Goal: Task Accomplishment & Management: Manage account settings

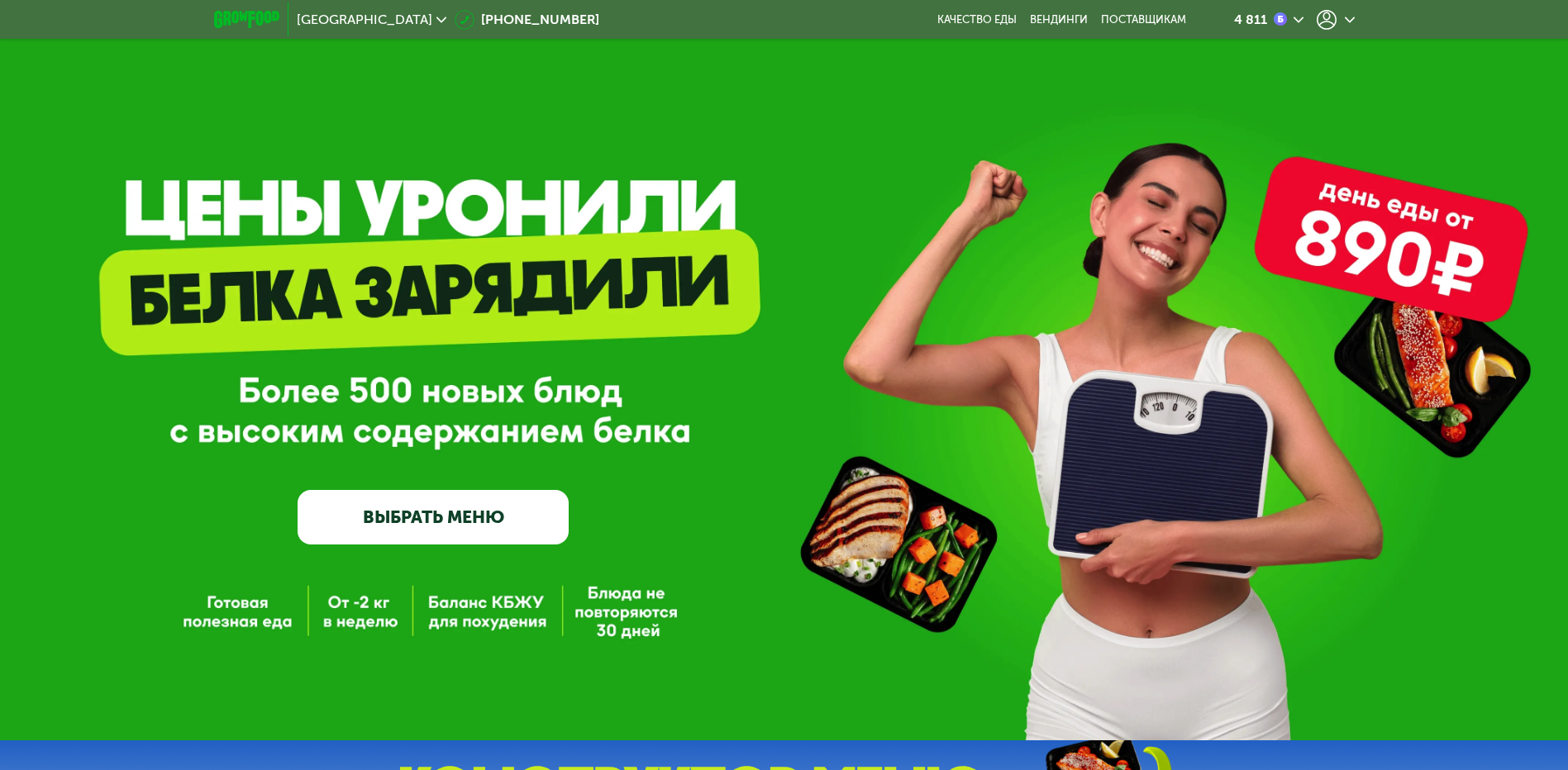
click at [1322, 20] on icon at bounding box center [1326, 19] width 19 height 19
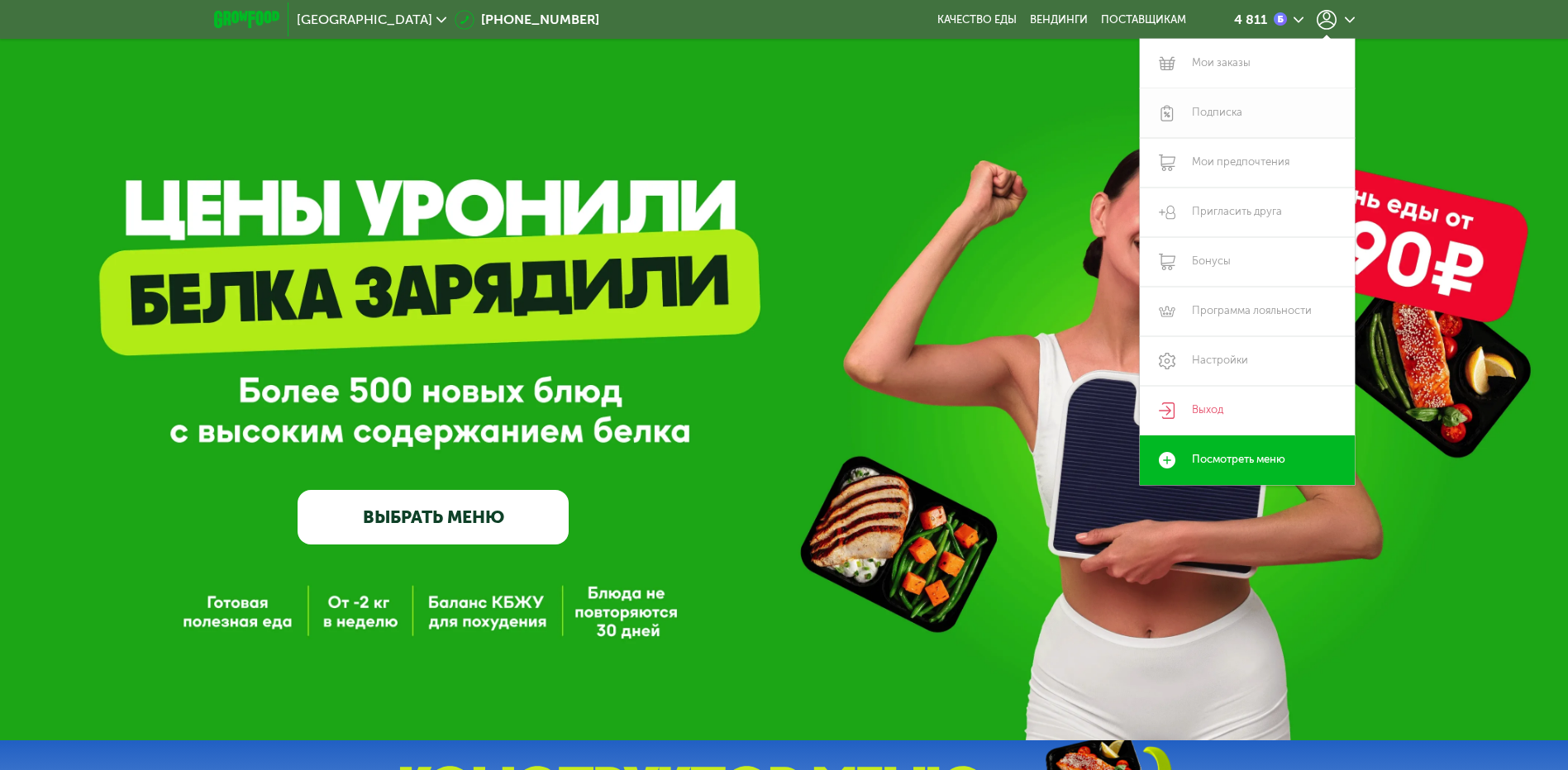
click at [1224, 113] on link "Подписка" at bounding box center [1246, 113] width 215 height 50
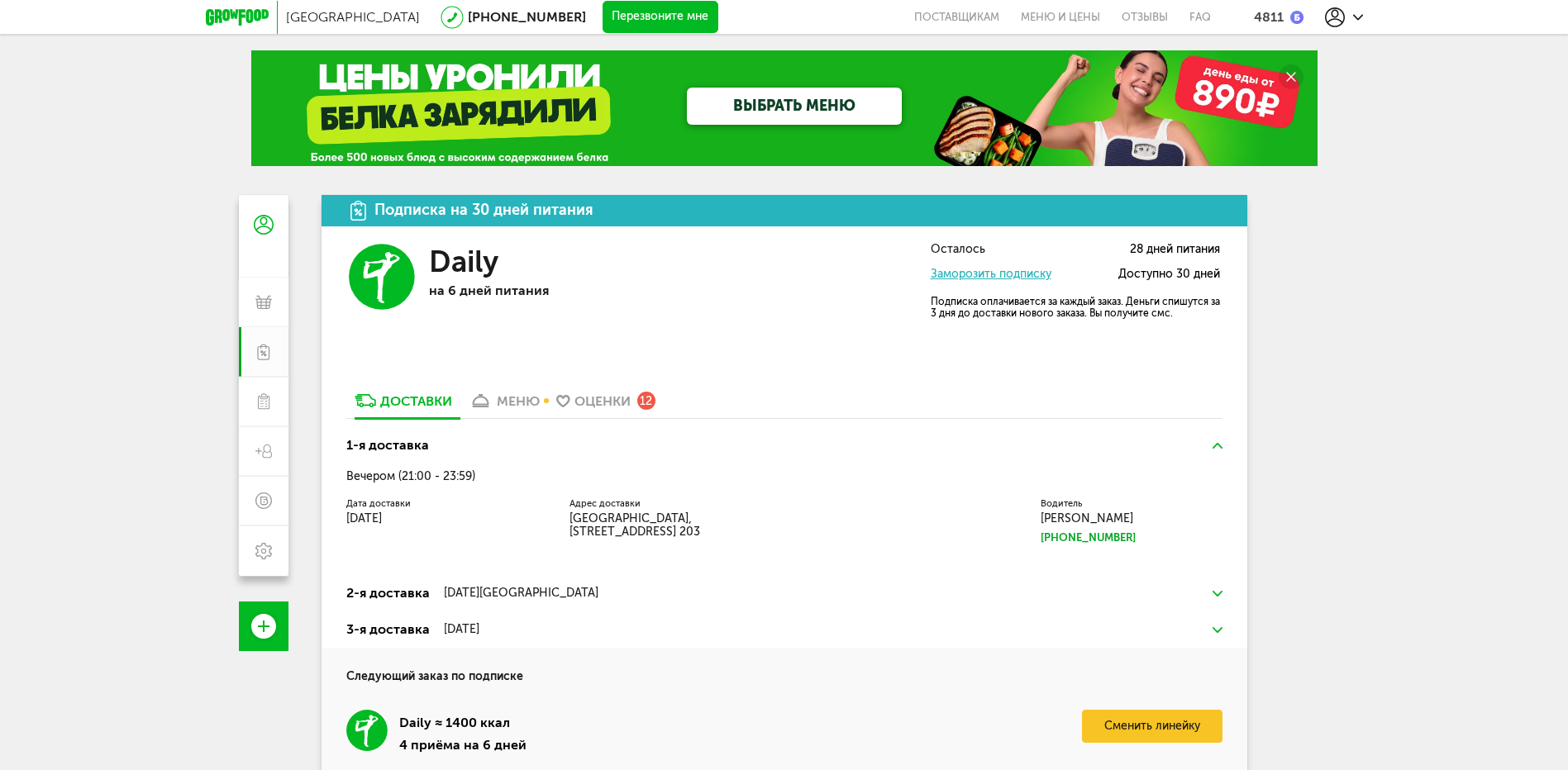
click at [804, 108] on link "ВЫБРАТЬ МЕНЮ" at bounding box center [794, 106] width 215 height 37
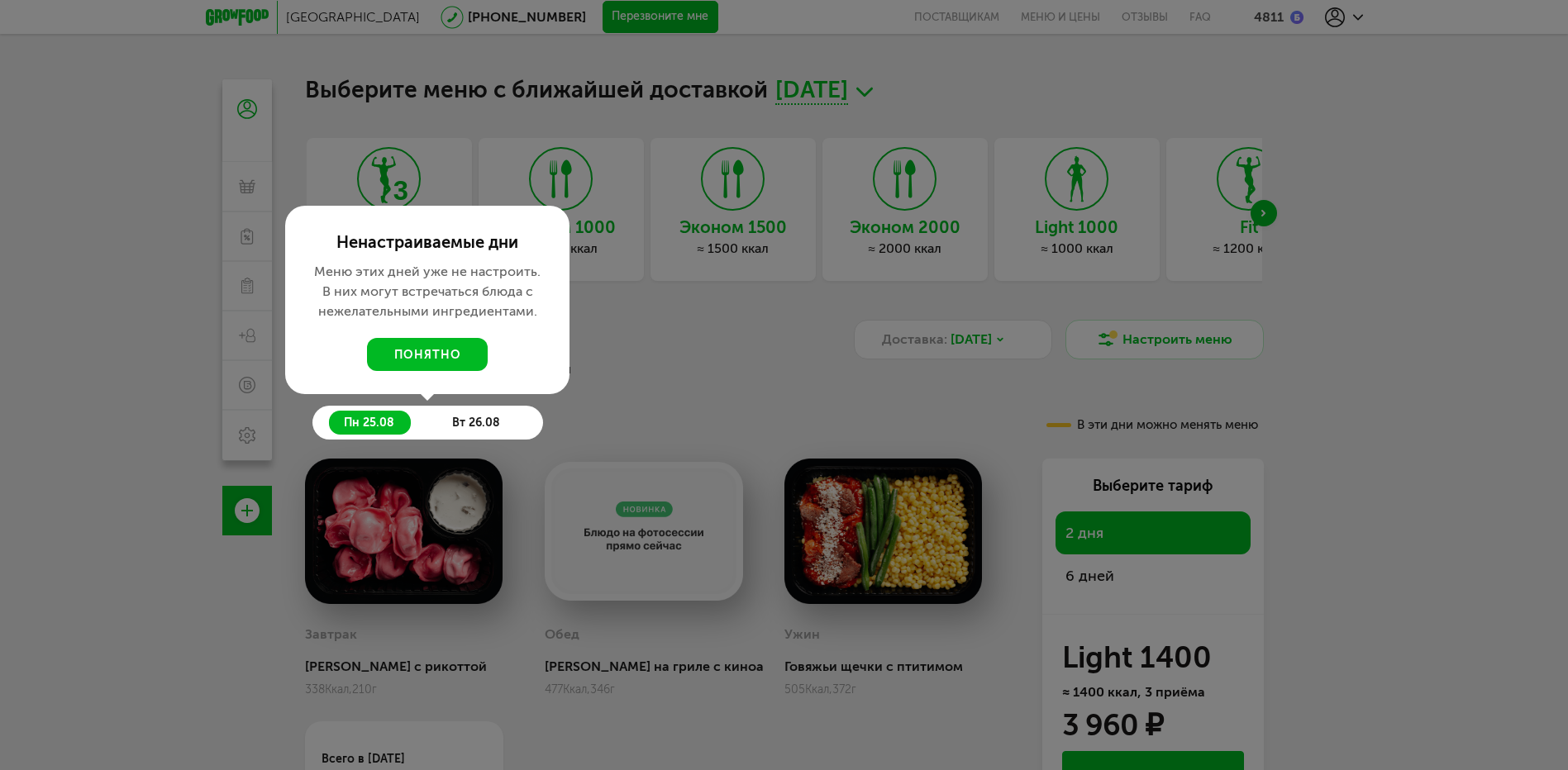
click at [1507, 294] on div at bounding box center [784, 385] width 1568 height 770
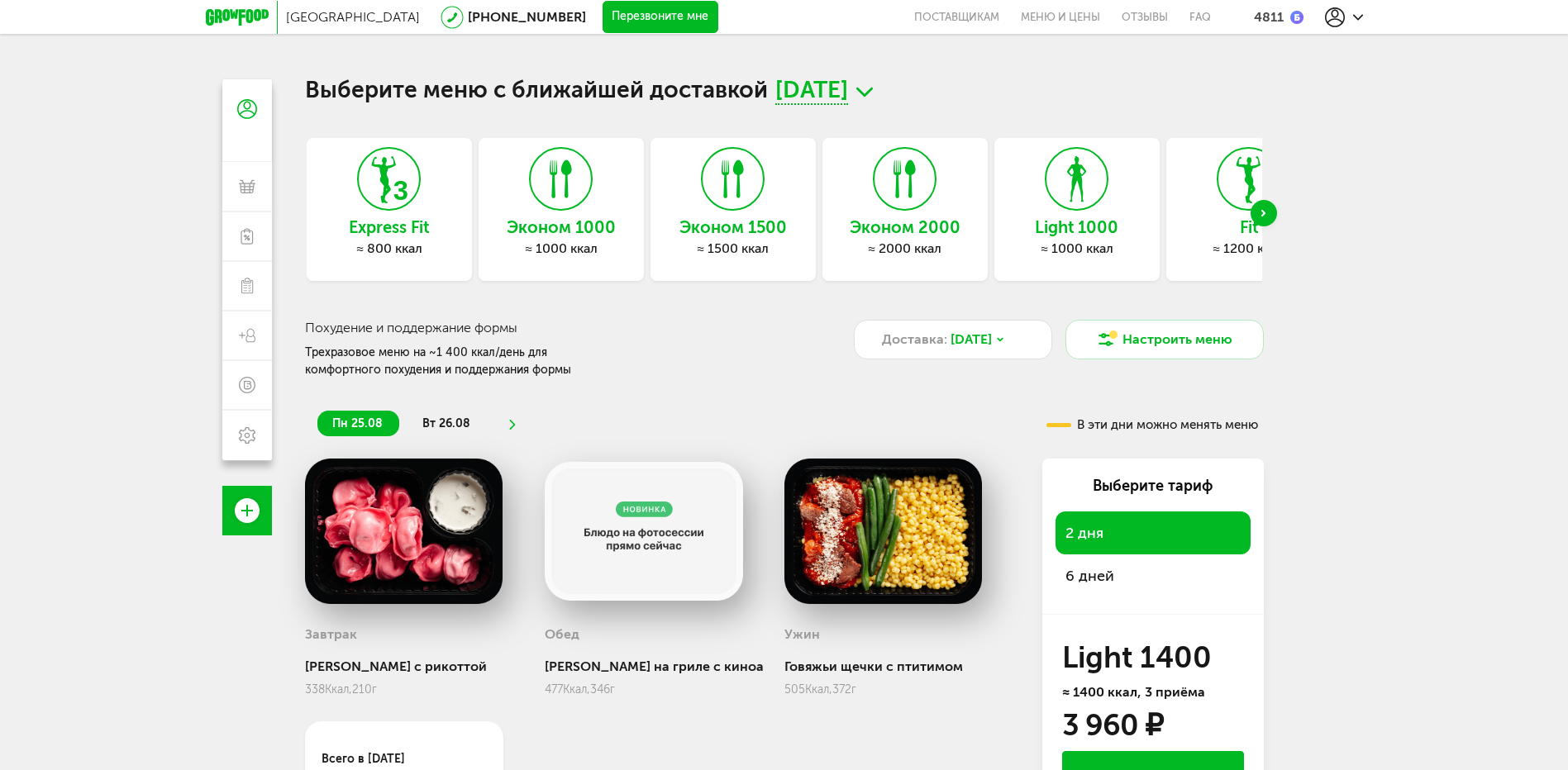
click at [1268, 215] on div "Next slide" at bounding box center [1264, 213] width 27 height 27
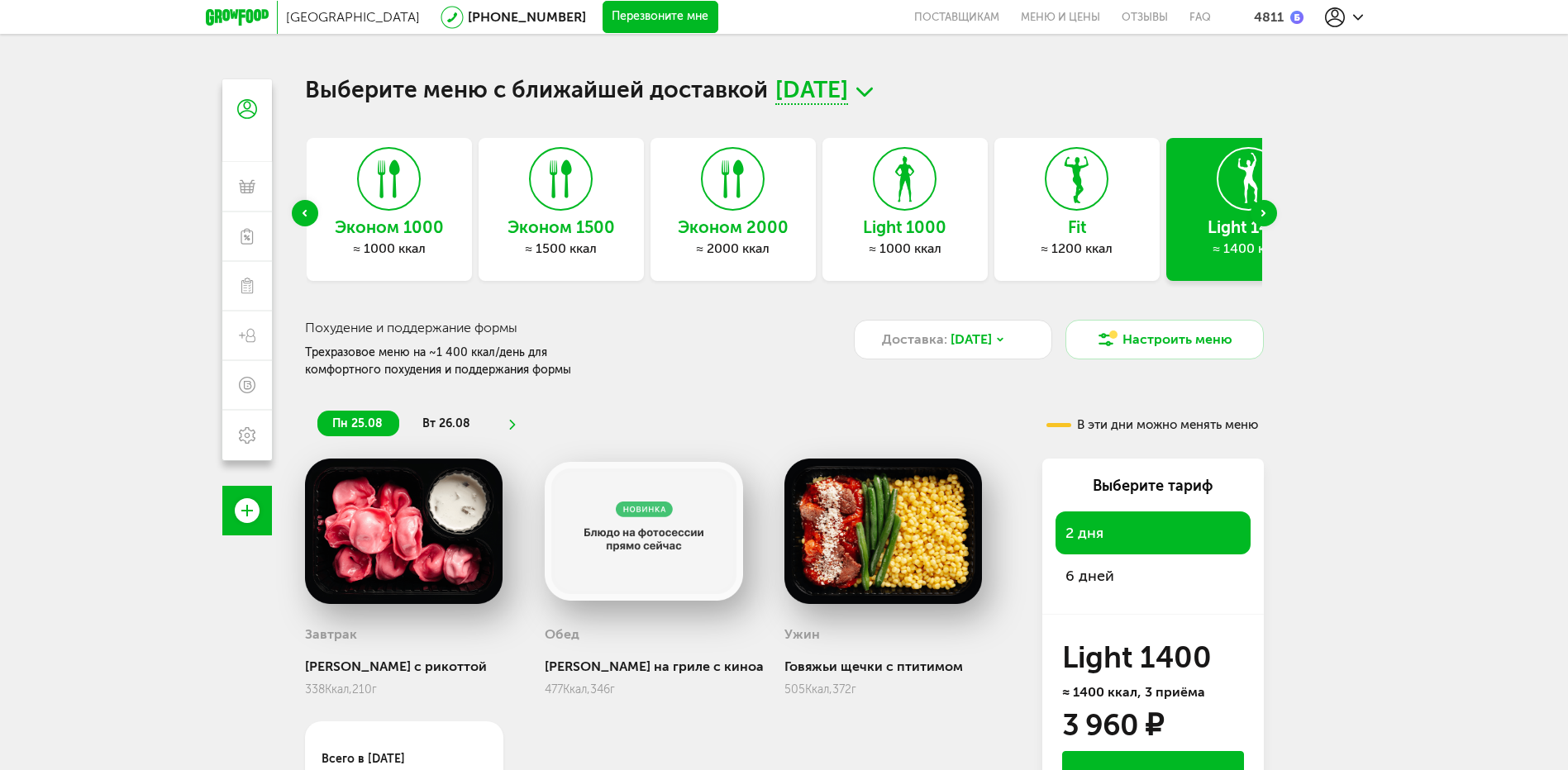
click at [1265, 213] on use "Next slide" at bounding box center [1263, 212] width 4 height 6
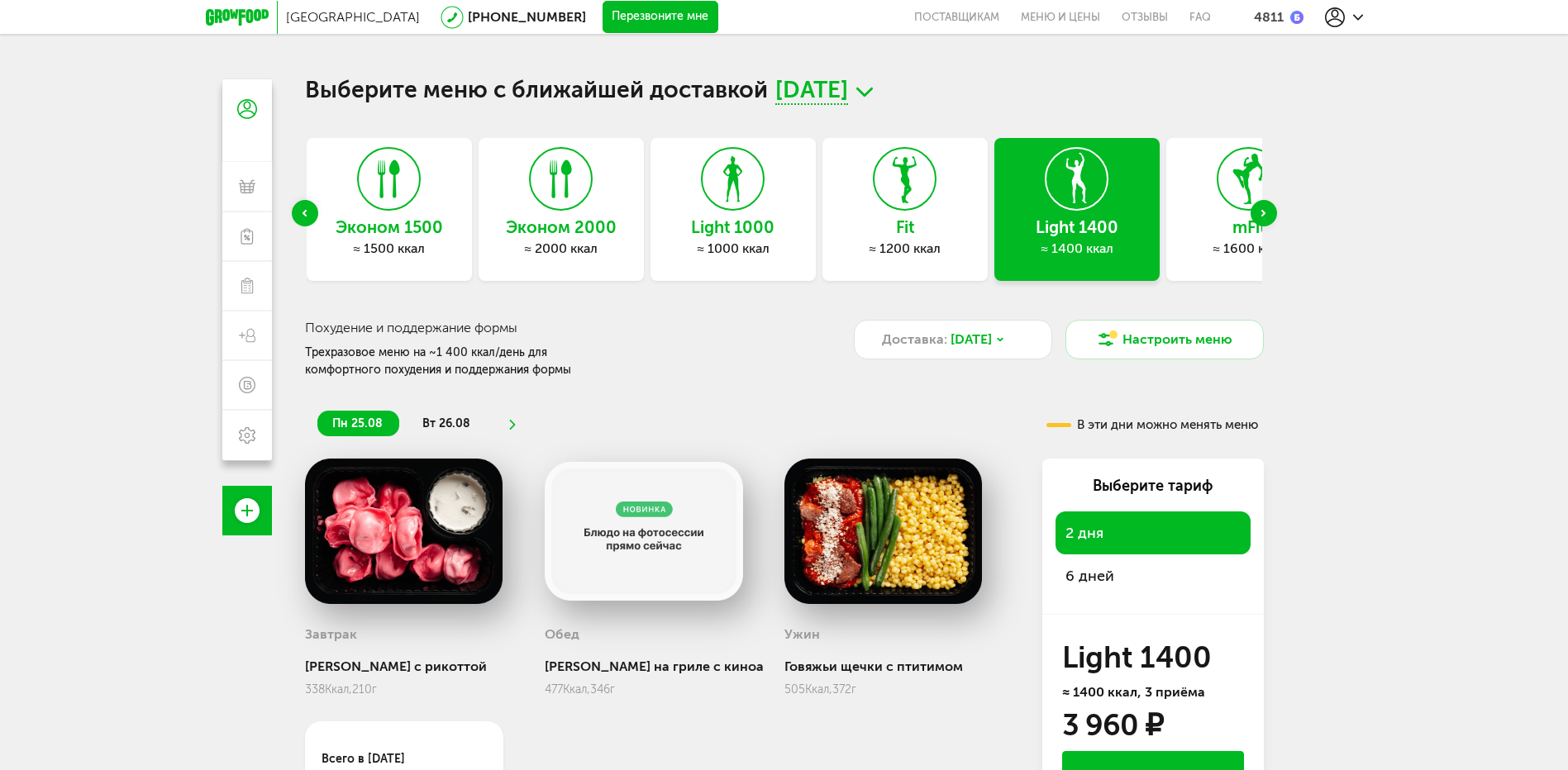
click at [1082, 197] on icon at bounding box center [1077, 179] width 60 height 62
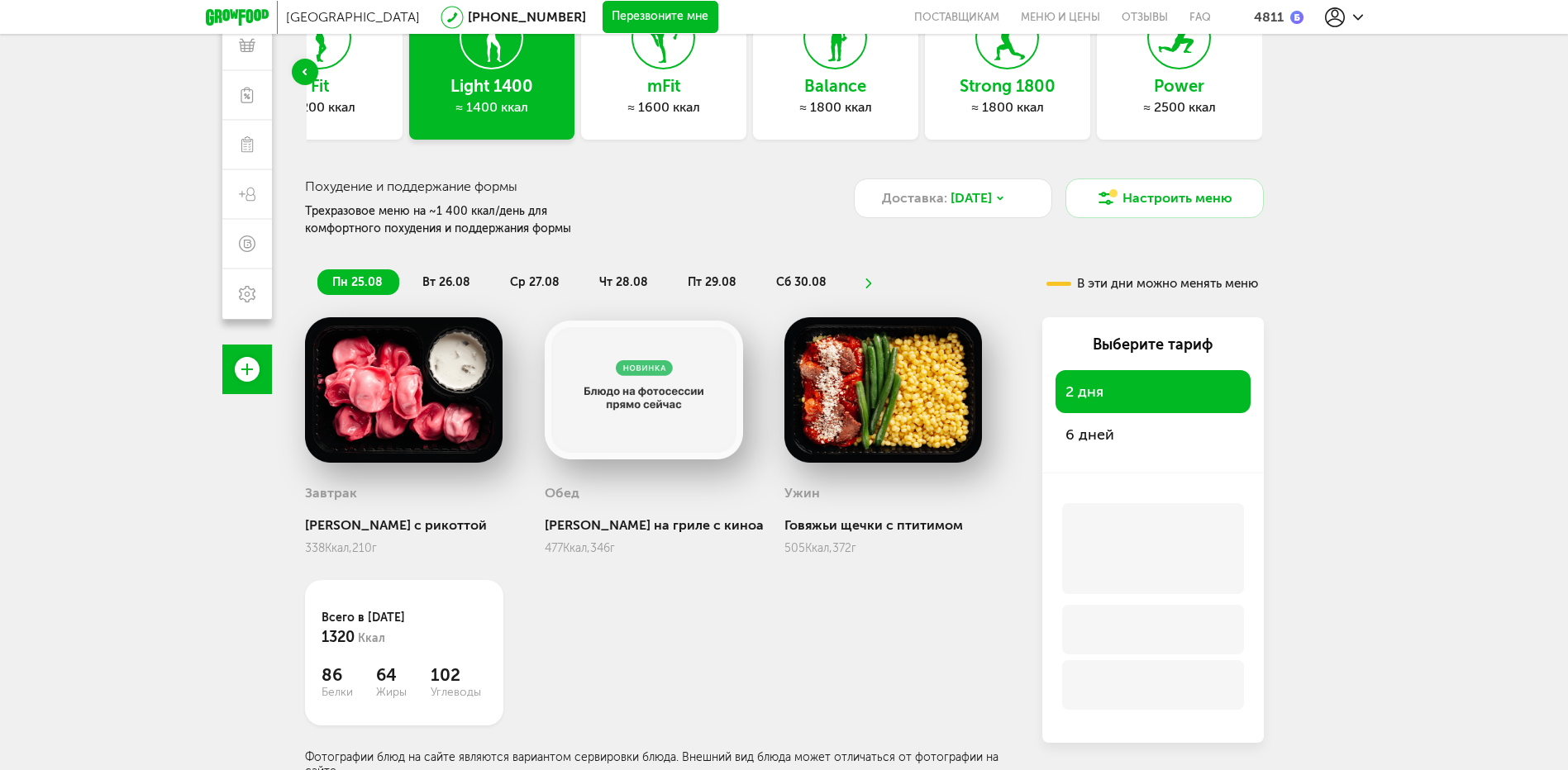
scroll to position [149, 0]
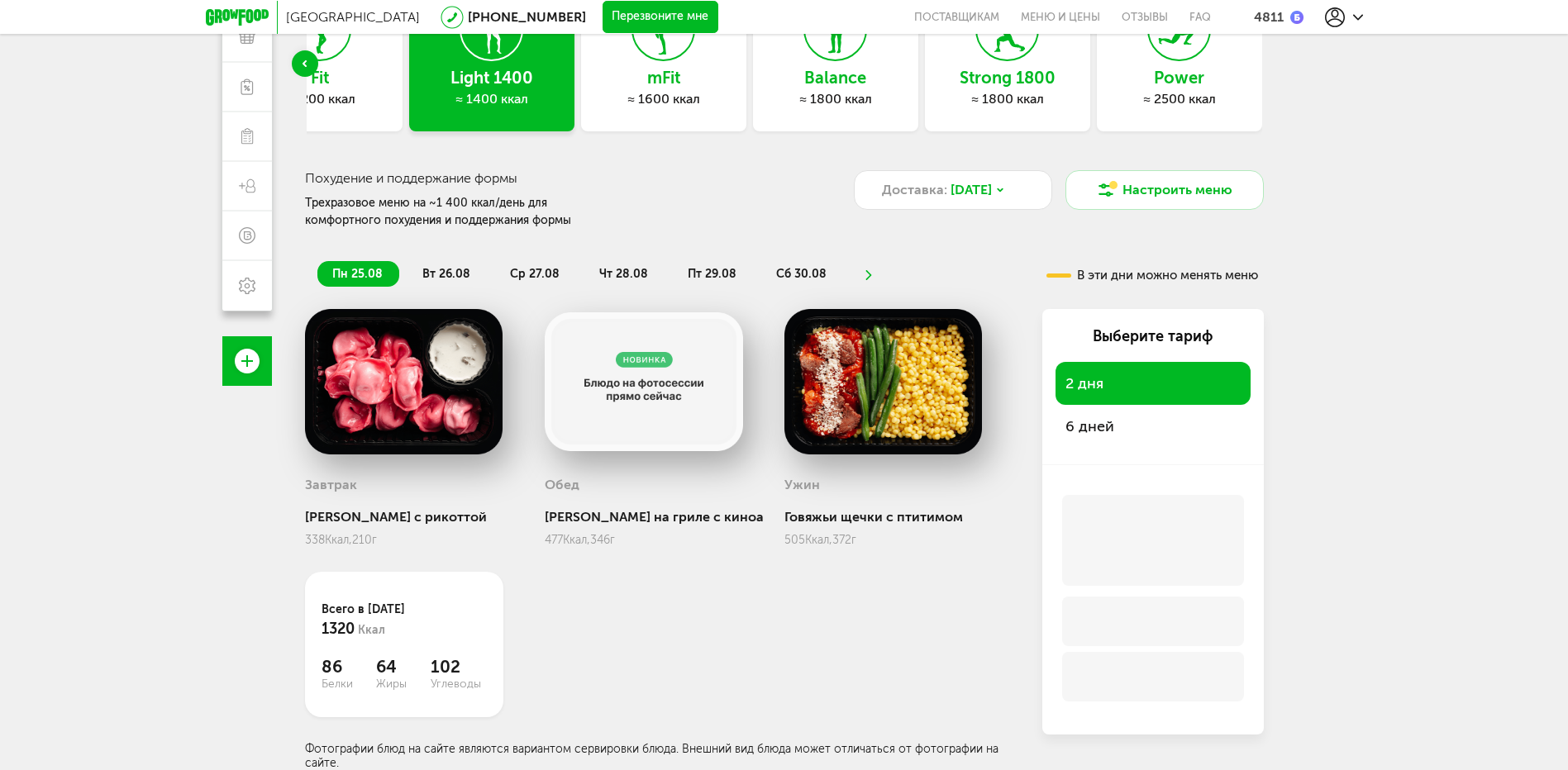
click at [450, 273] on span "вт 26.08" at bounding box center [446, 274] width 48 height 14
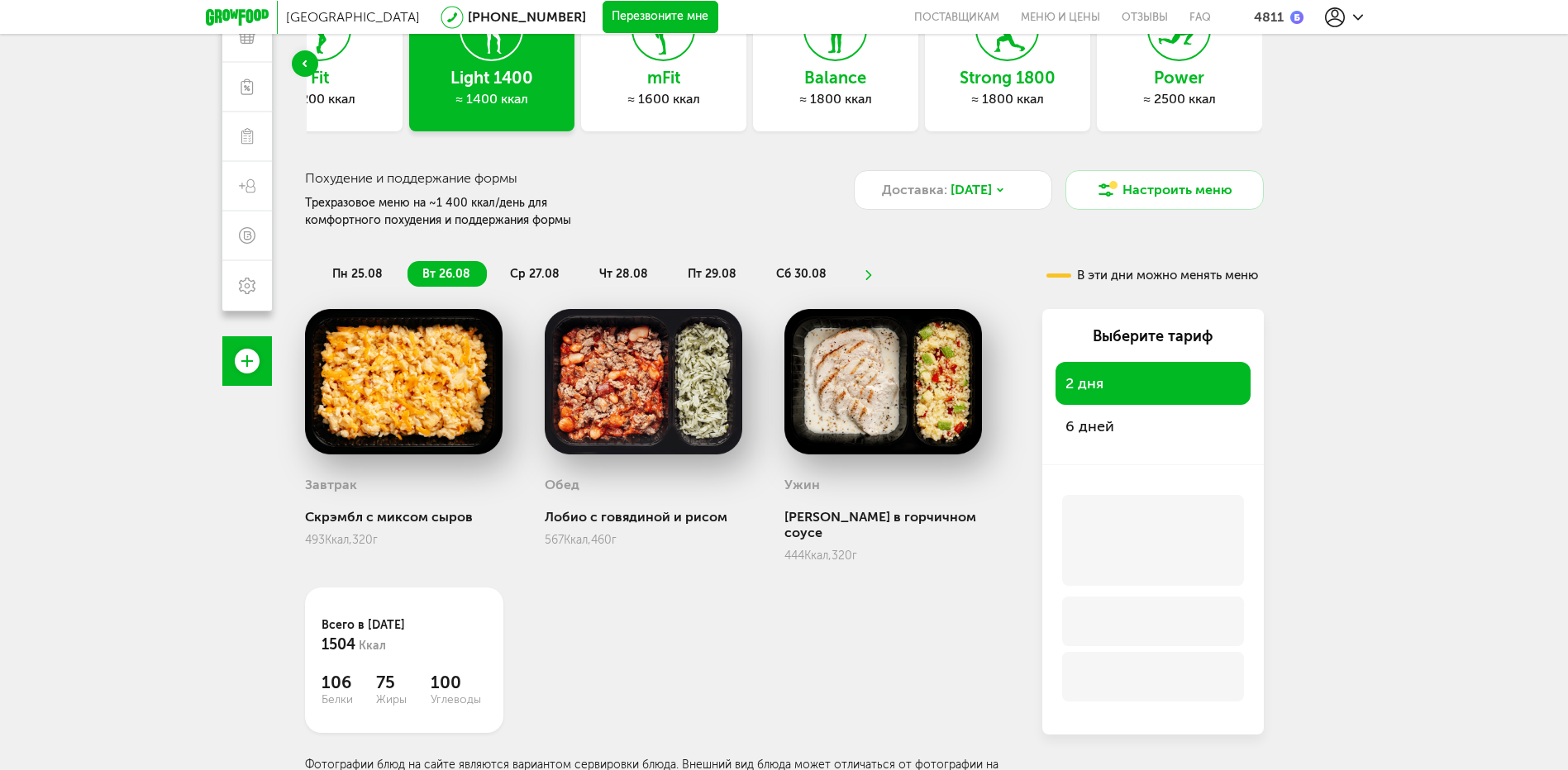
click at [540, 272] on span "ср 27.08" at bounding box center [535, 274] width 49 height 14
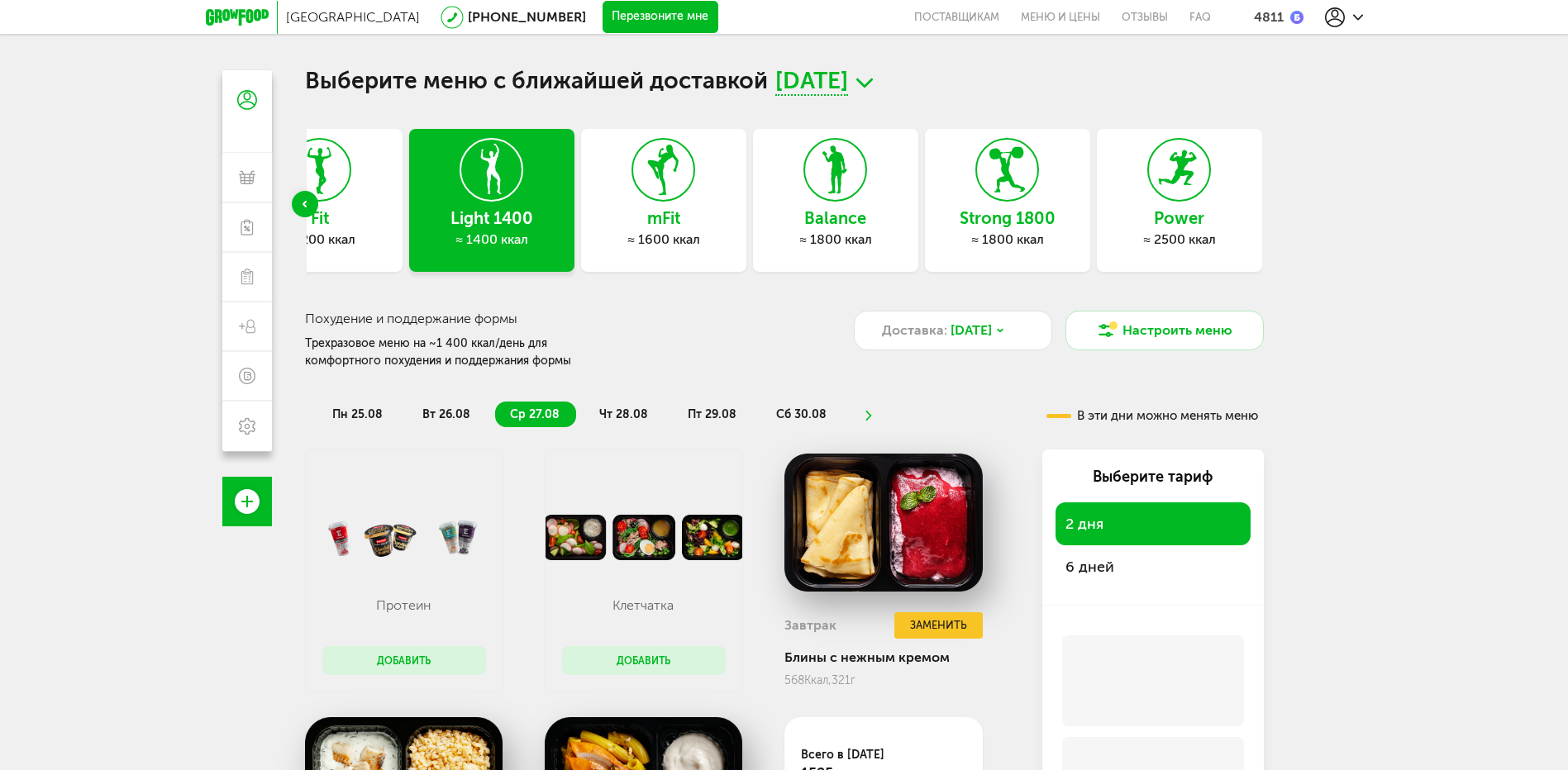
scroll to position [0, 0]
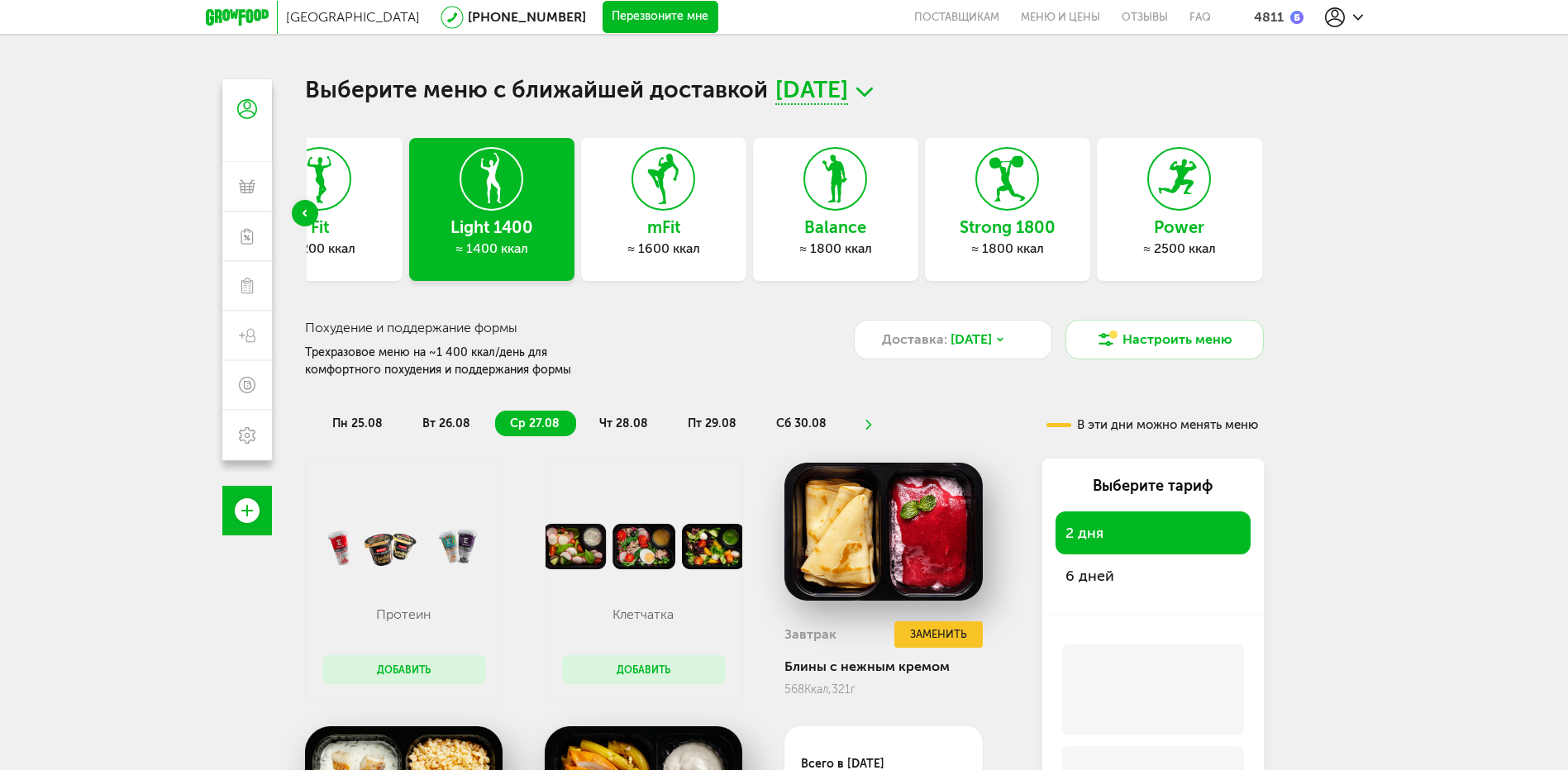
click at [635, 423] on span "чт 28.08" at bounding box center [623, 423] width 49 height 14
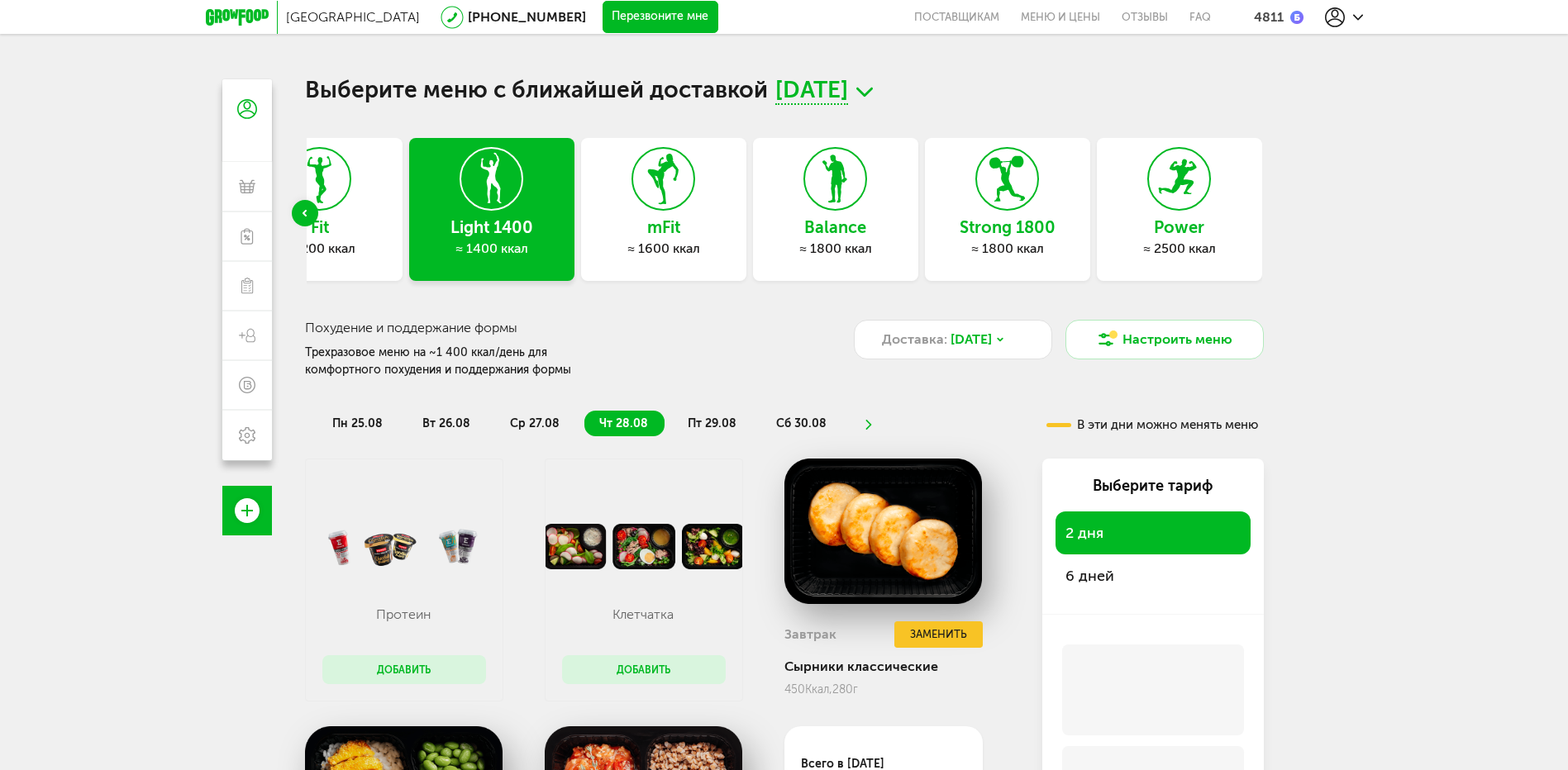
click at [384, 252] on div "≈ 1200 ккал" at bounding box center [319, 248] width 165 height 17
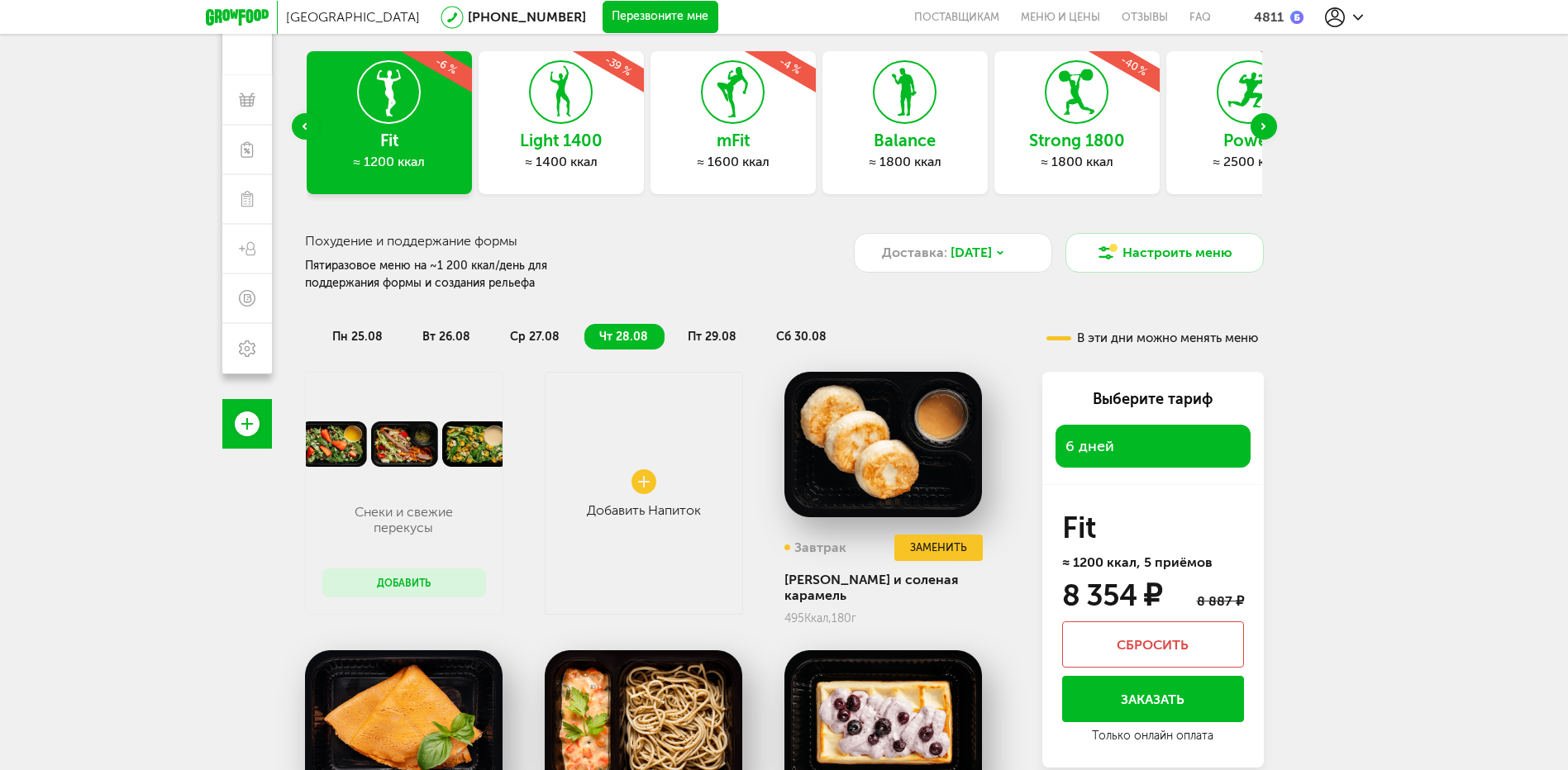
scroll to position [35, 0]
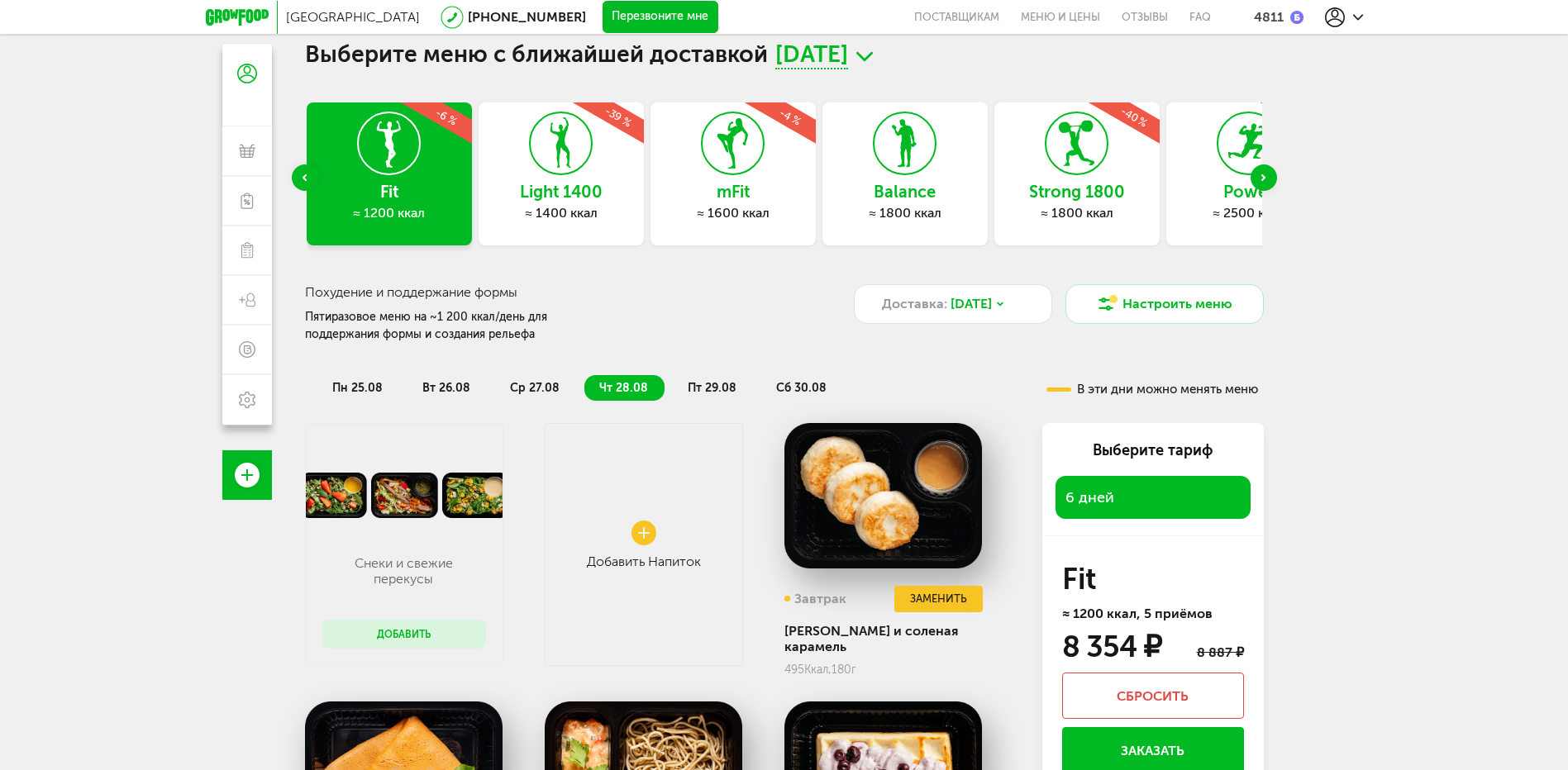
click at [712, 393] on span "пт 29.08" at bounding box center [712, 388] width 49 height 14
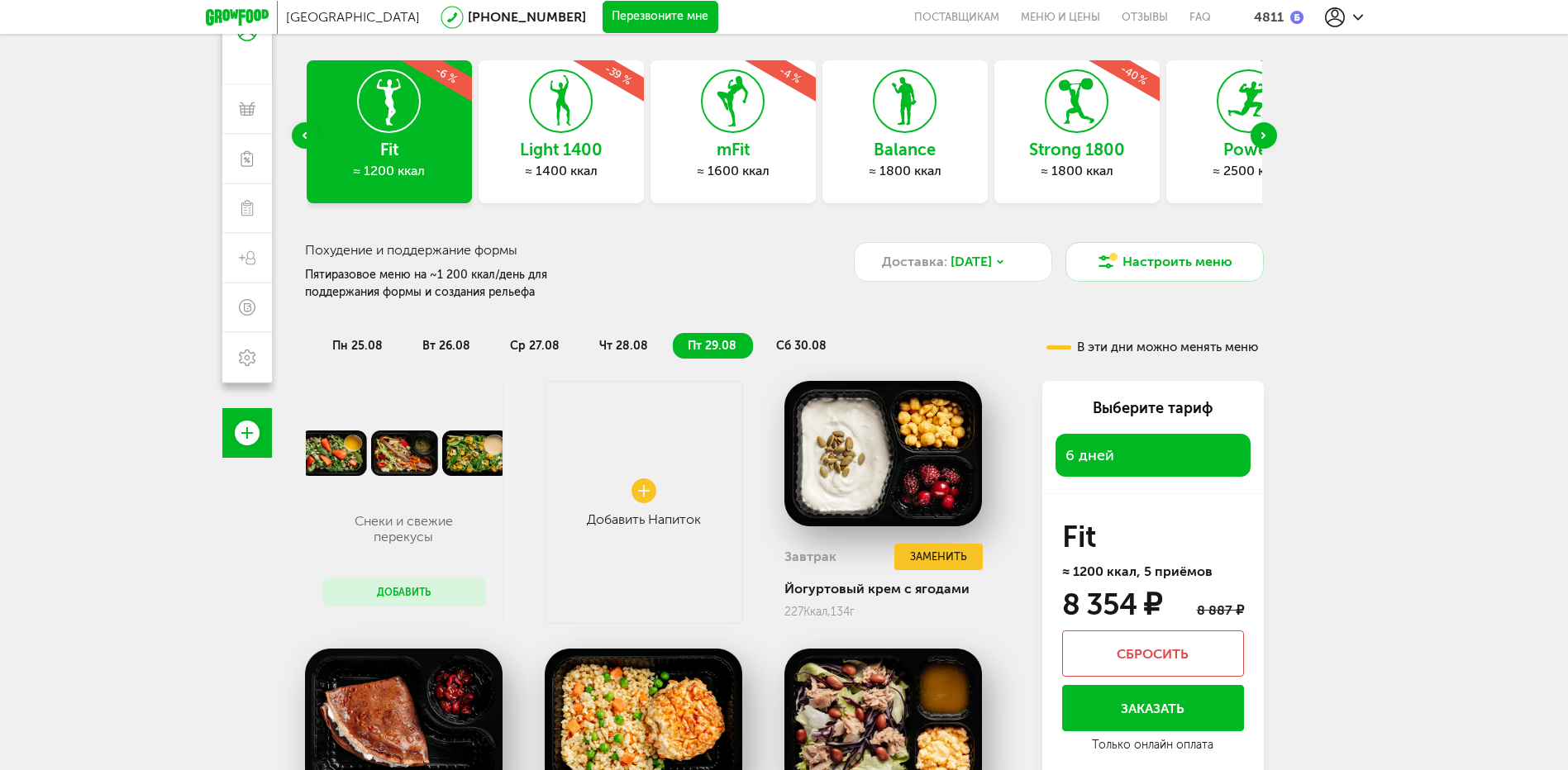
scroll to position [77, 0]
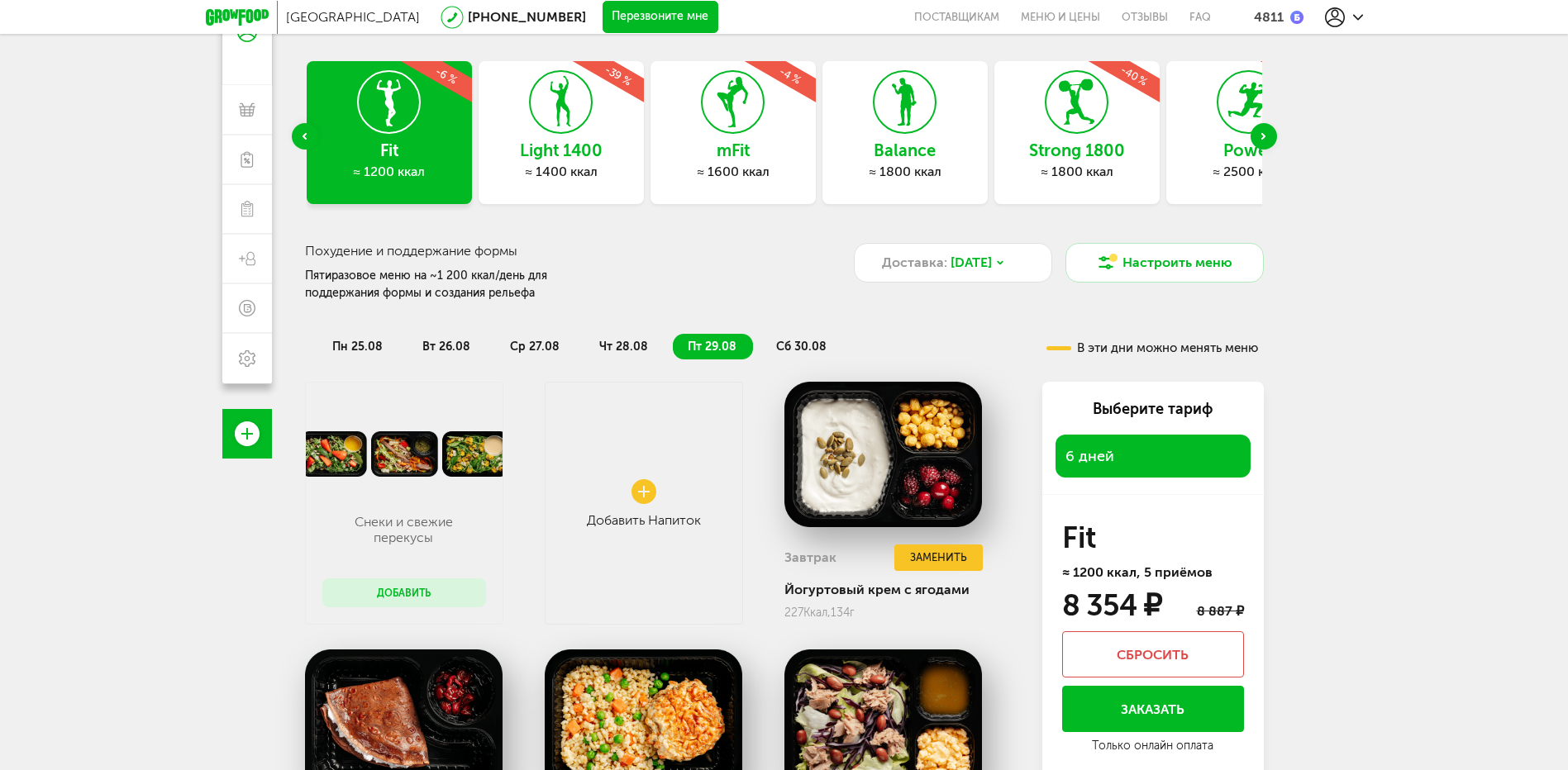
click at [545, 146] on h3 "Light 1400" at bounding box center [560, 150] width 165 height 19
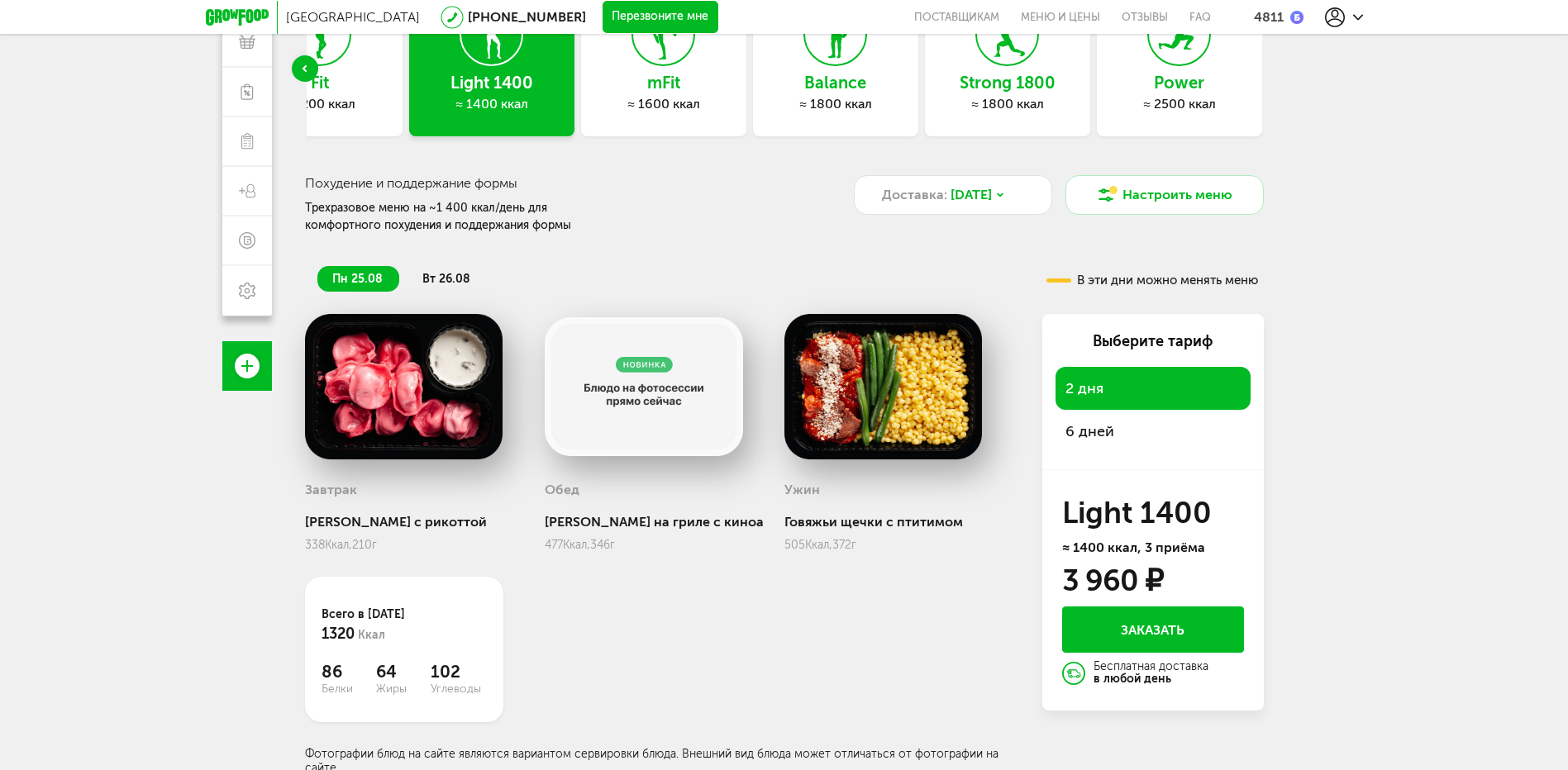
scroll to position [149, 0]
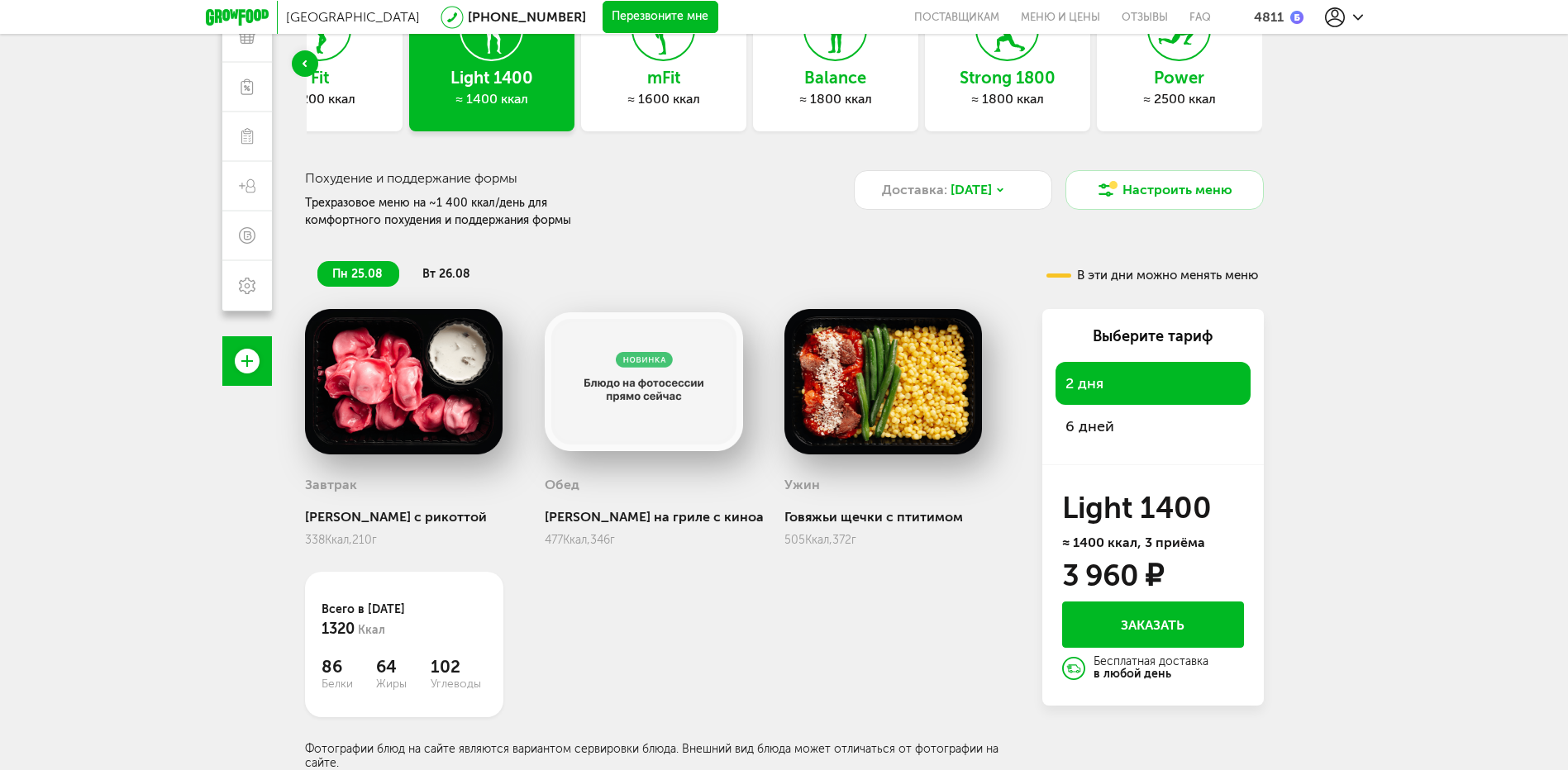
click at [1100, 436] on span "6 дней" at bounding box center [1089, 426] width 49 height 19
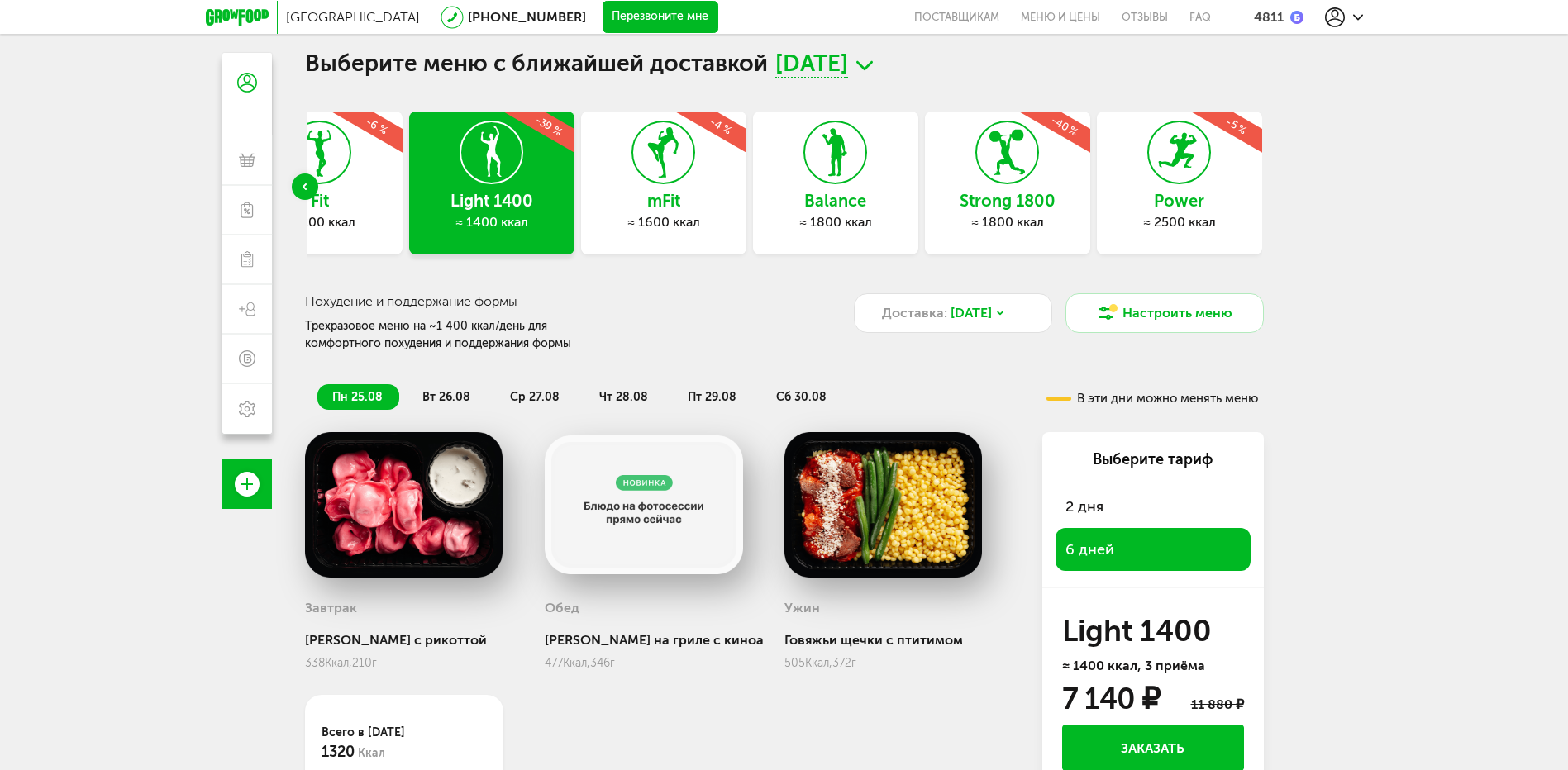
scroll to position [5, 0]
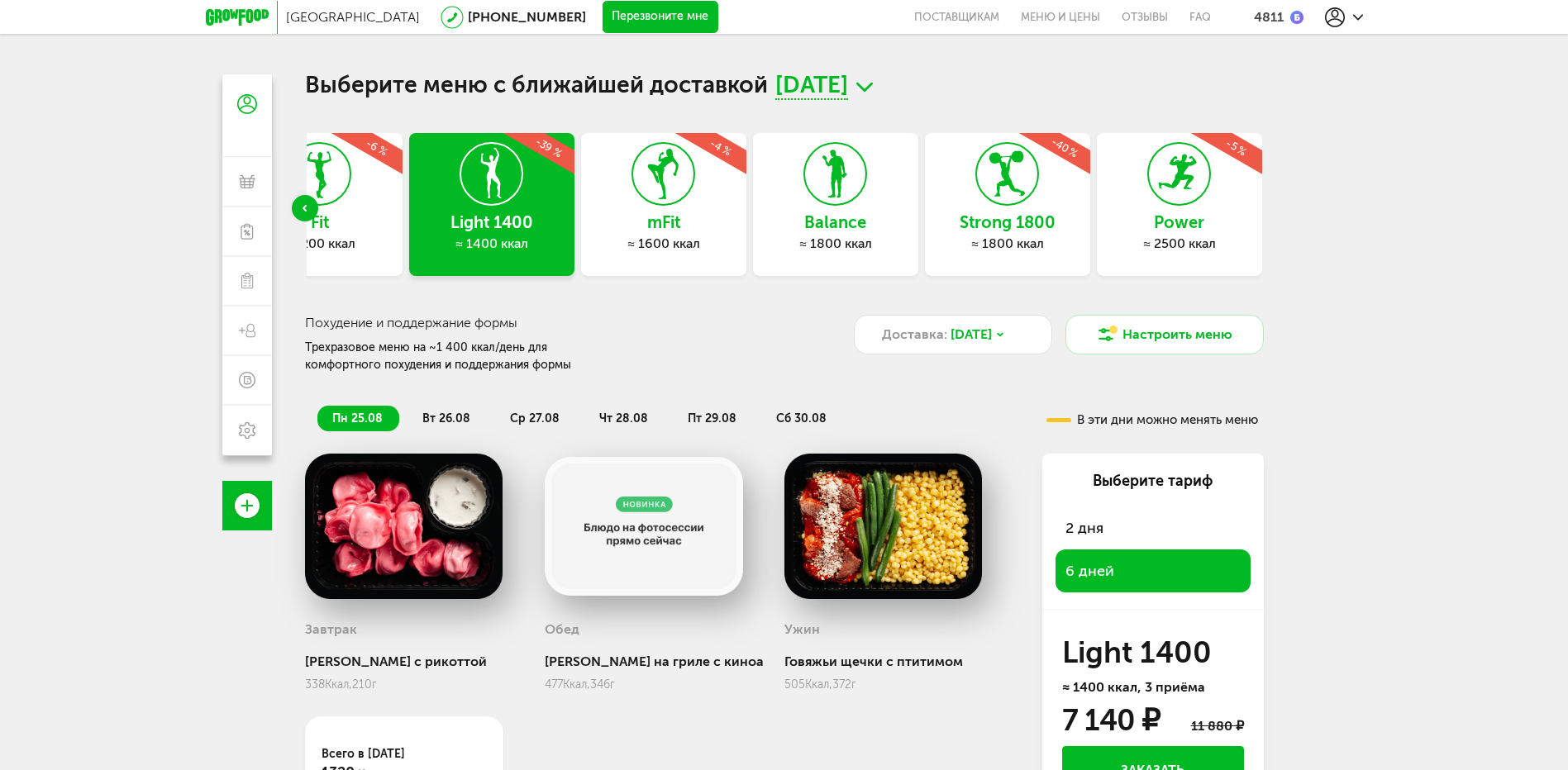
click at [320, 245] on div "≈ 1200 ккал" at bounding box center [319, 243] width 165 height 17
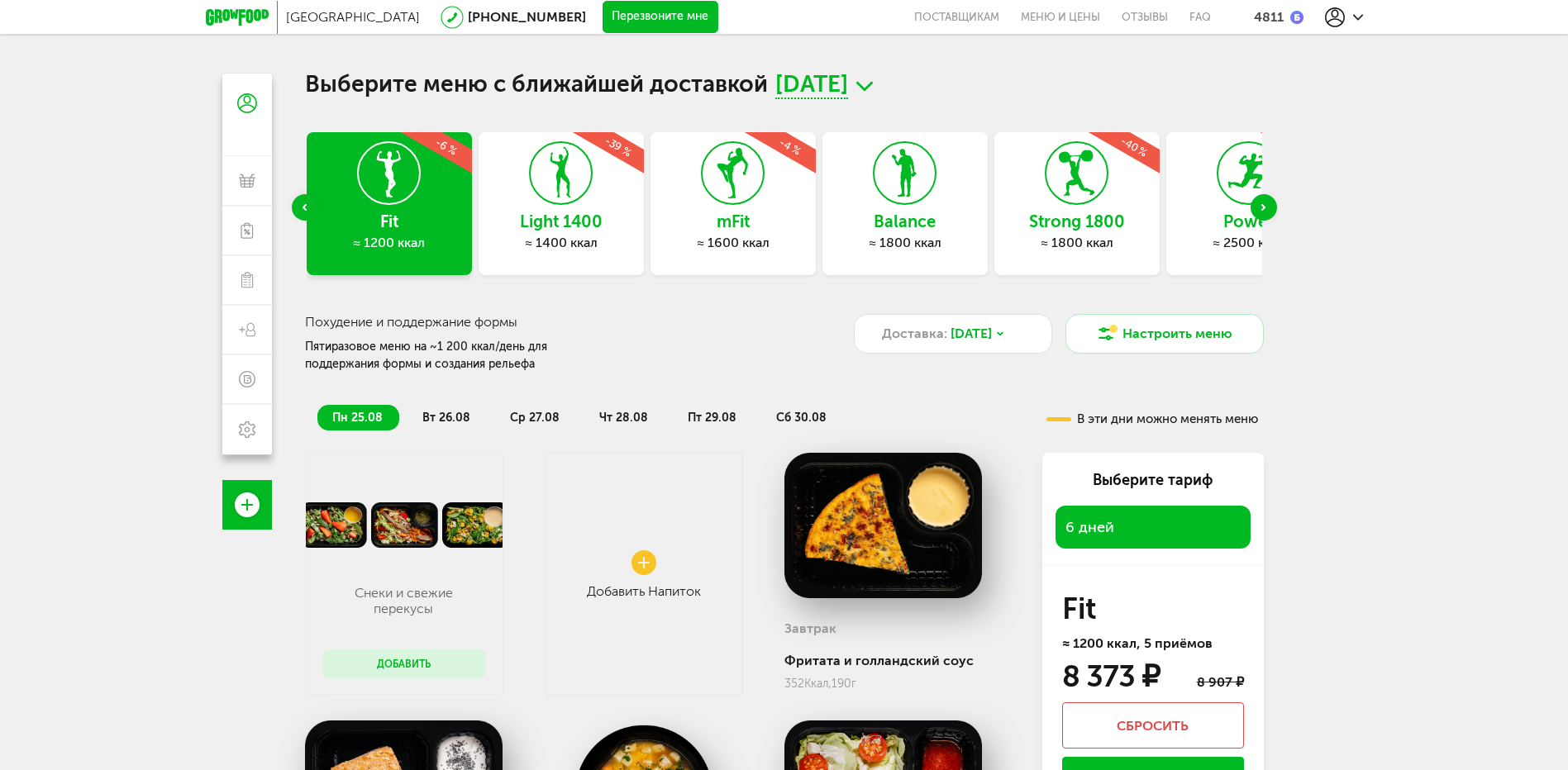
scroll to position [0, 0]
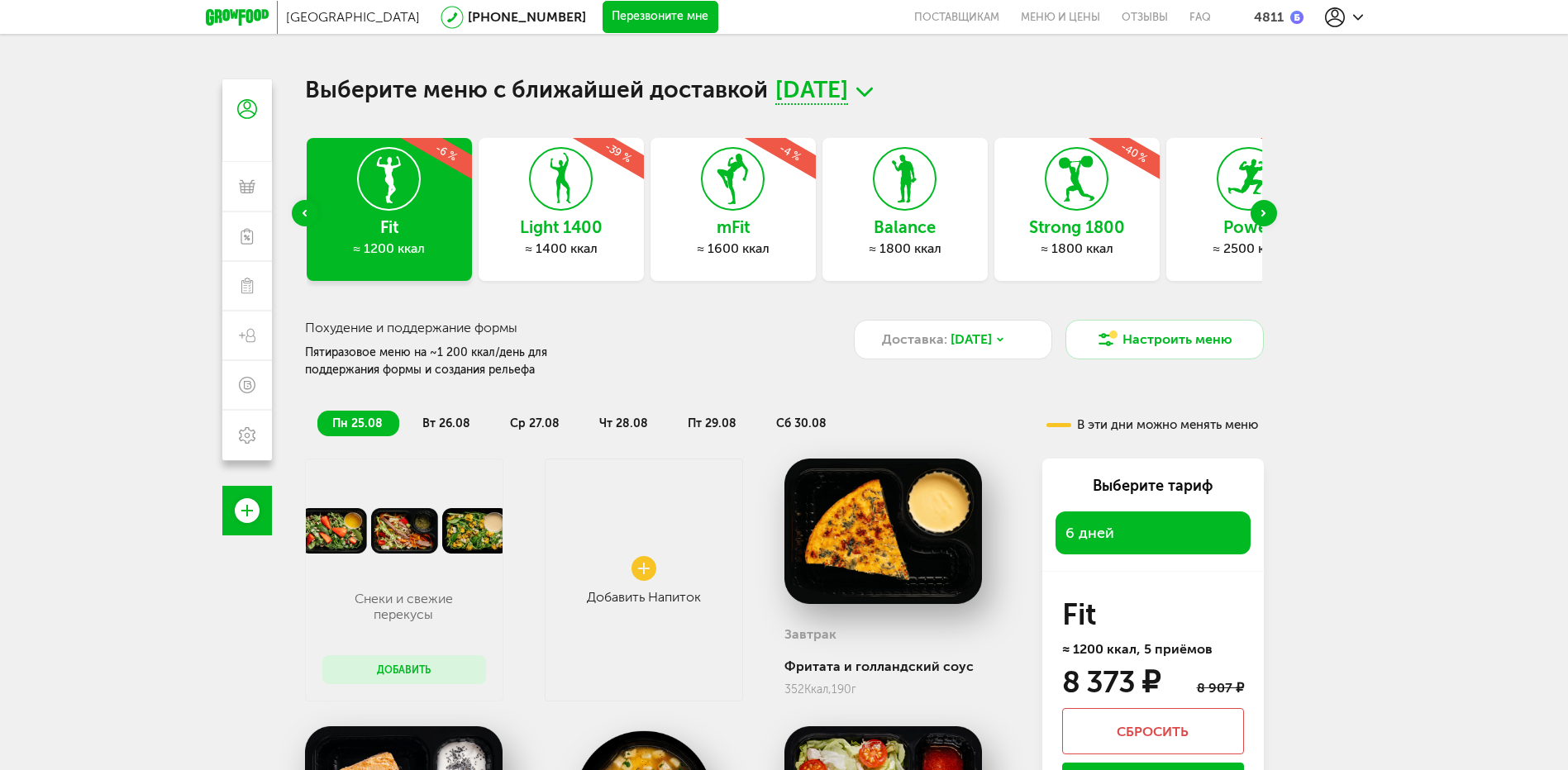
click at [729, 209] on icon at bounding box center [733, 179] width 60 height 62
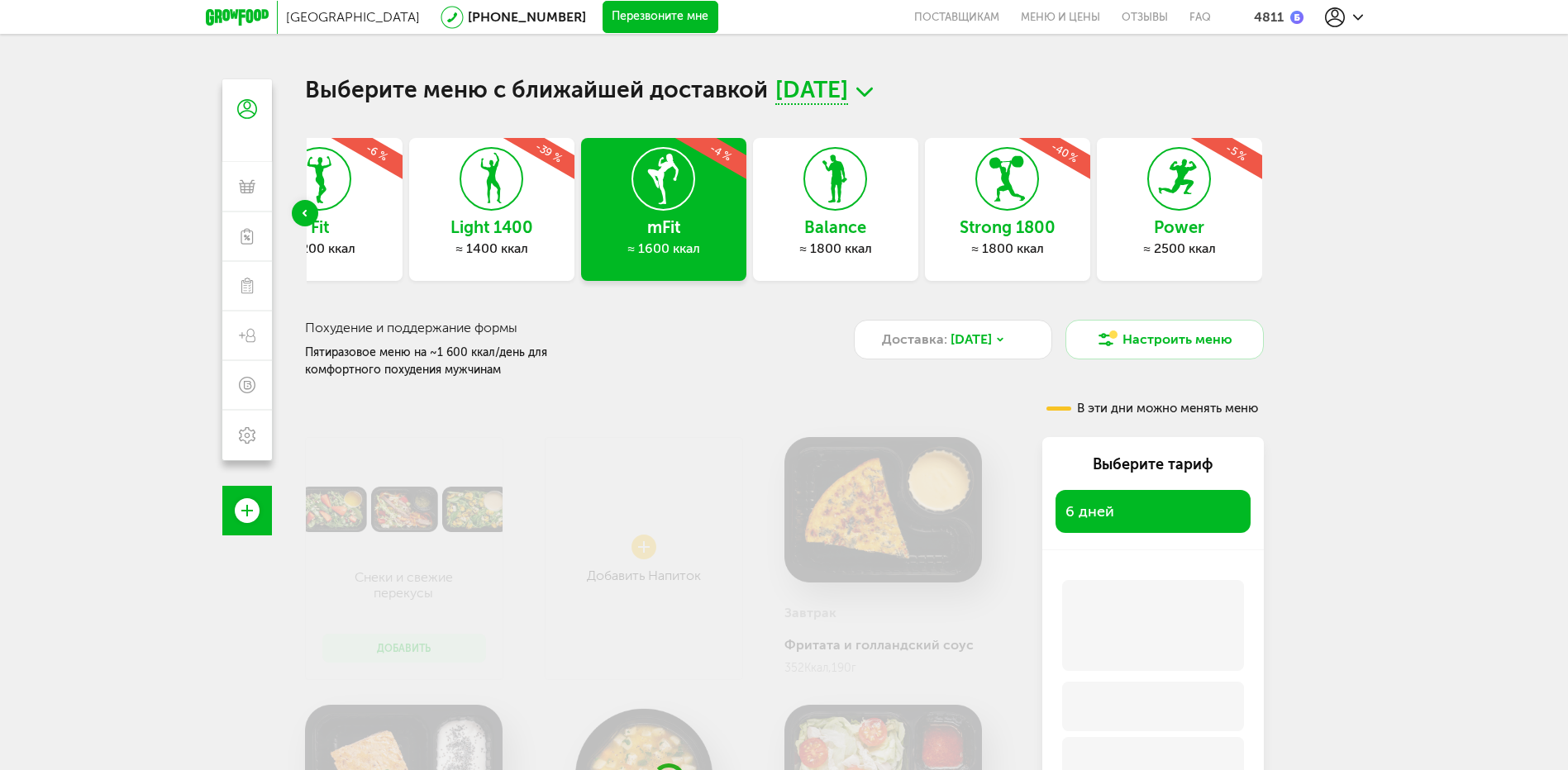
click at [492, 190] on div "Express Fit ≈ 800 ккал -6 % Эконом 1000 ≈ 1000 ккал -3 % Эконом 1500 ≈ 1500 кка…" at bounding box center [784, 213] width 959 height 151
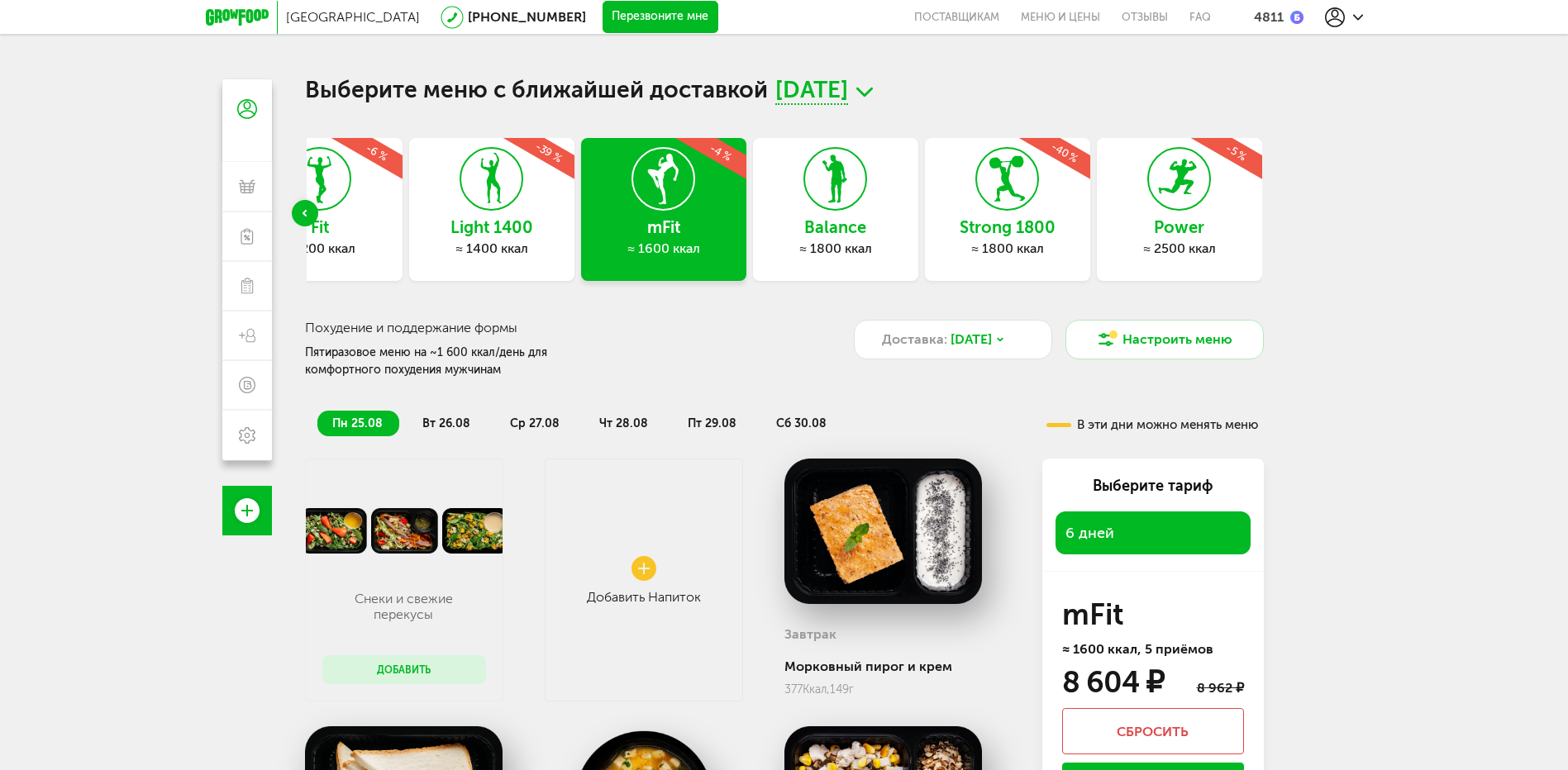
click at [491, 188] on icon at bounding box center [491, 179] width 60 height 62
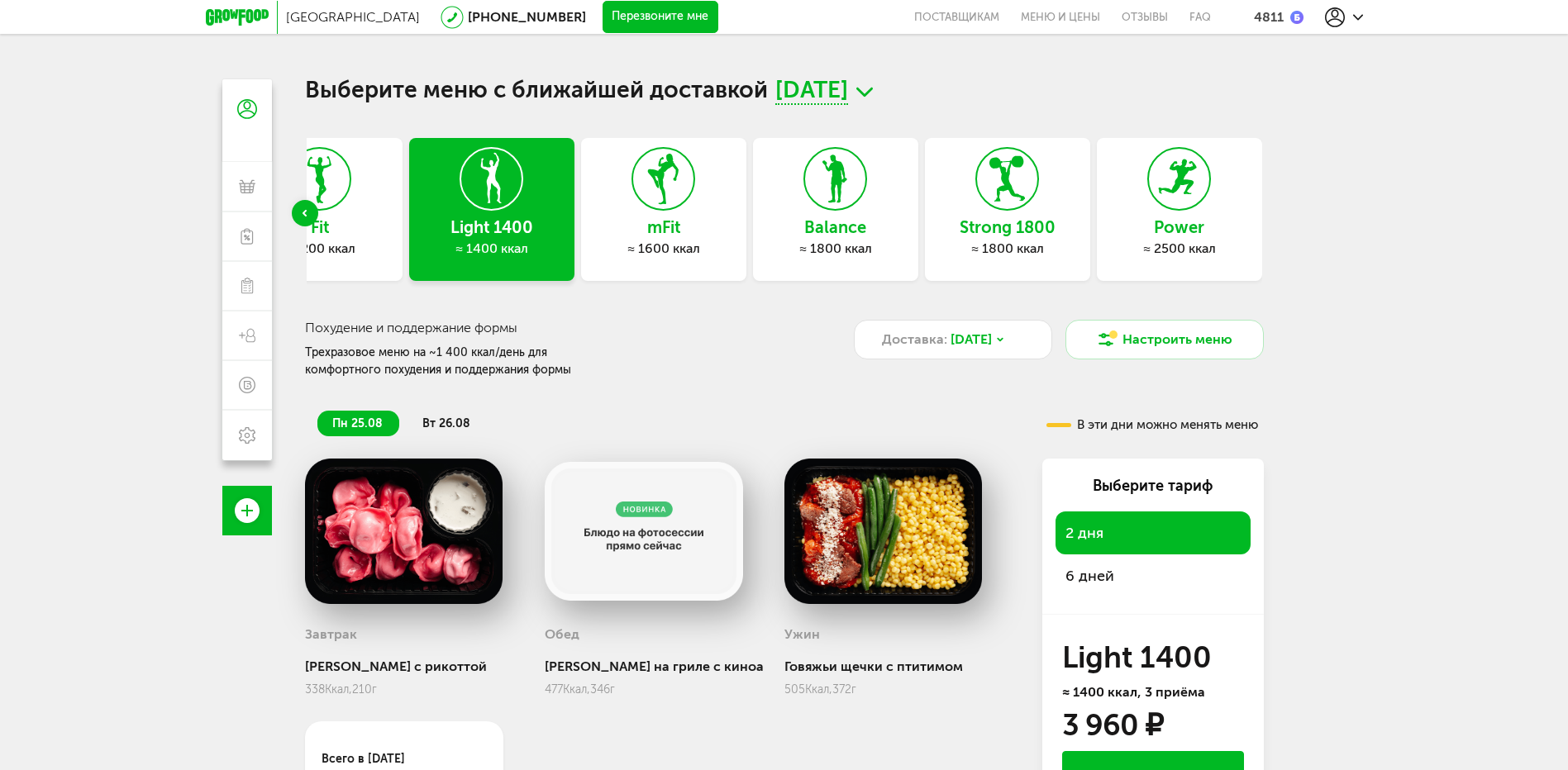
click at [1096, 576] on span "6 дней" at bounding box center [1089, 576] width 49 height 19
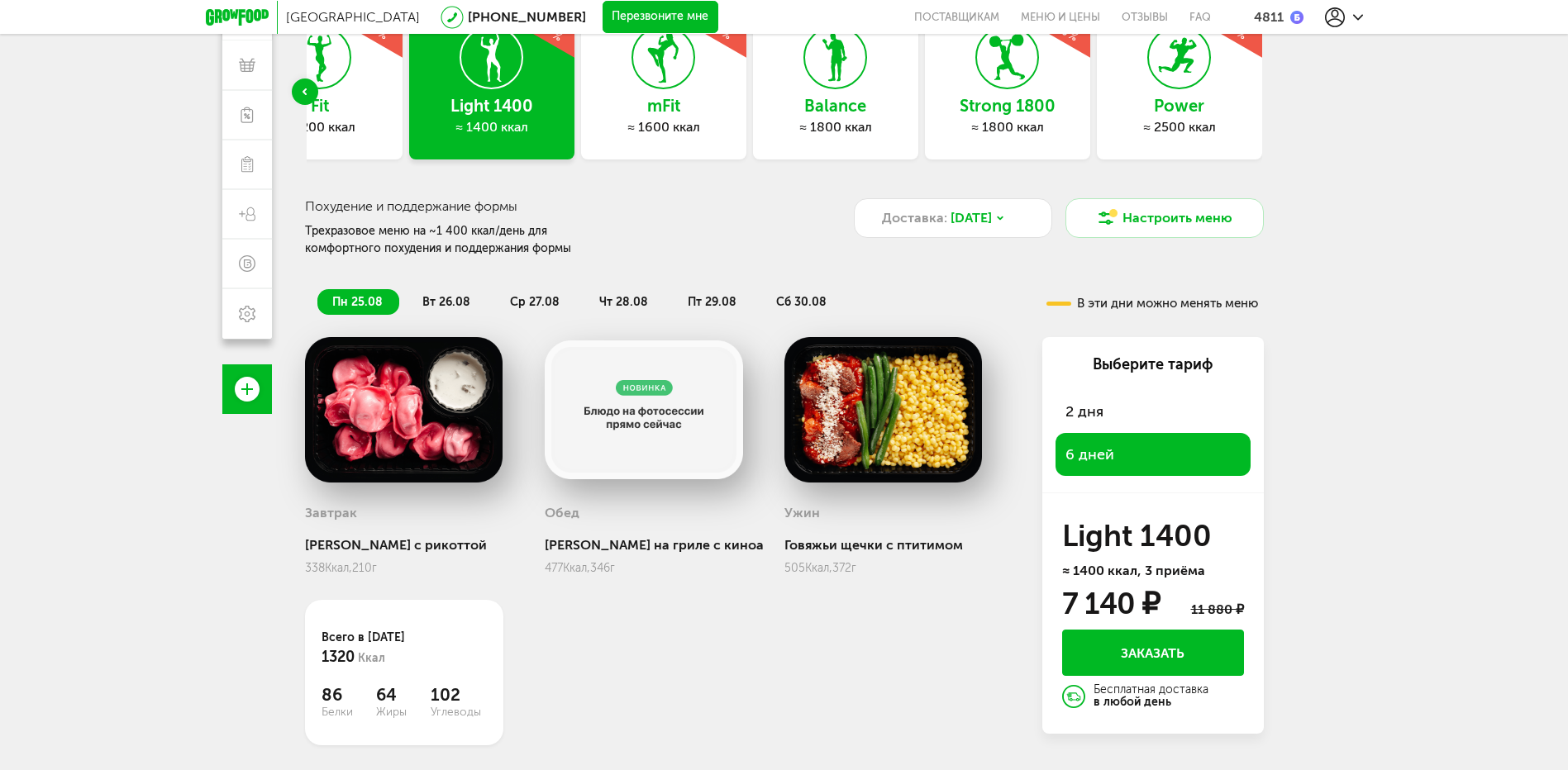
scroll to position [145, 0]
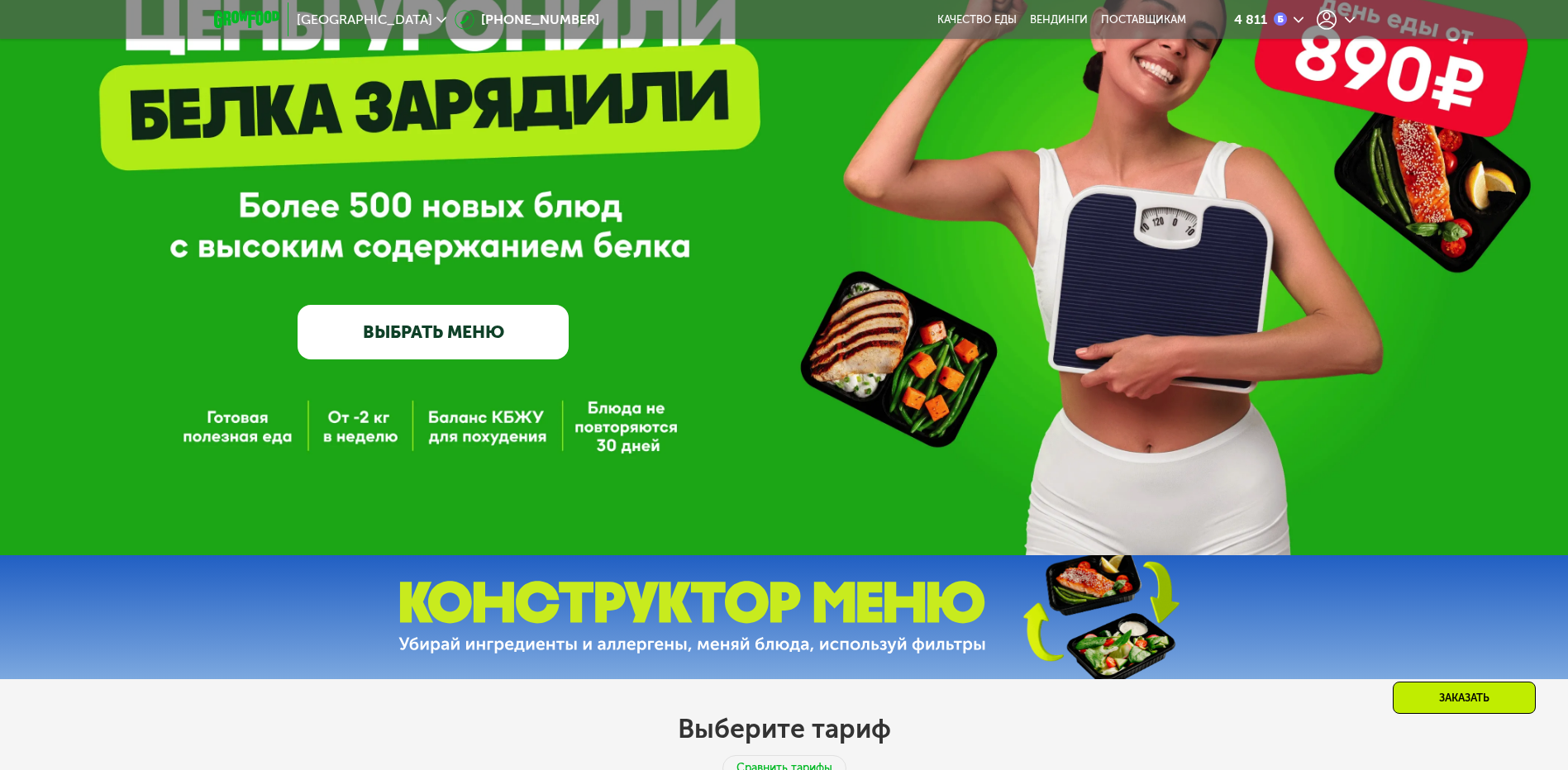
scroll to position [186, 0]
click at [403, 328] on link "ВЫБРАТЬ МЕНЮ" at bounding box center [433, 332] width 271 height 55
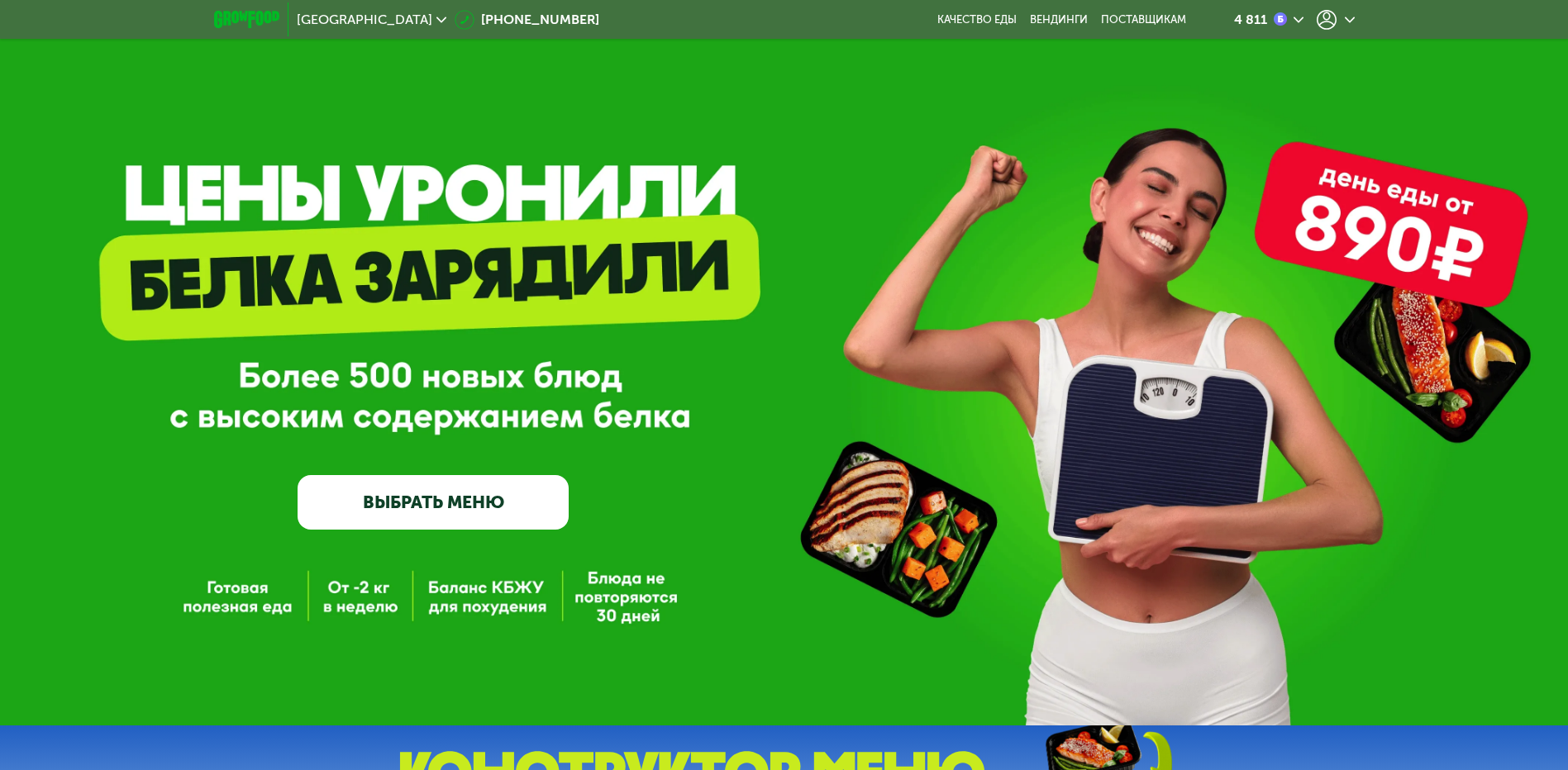
scroll to position [0, 0]
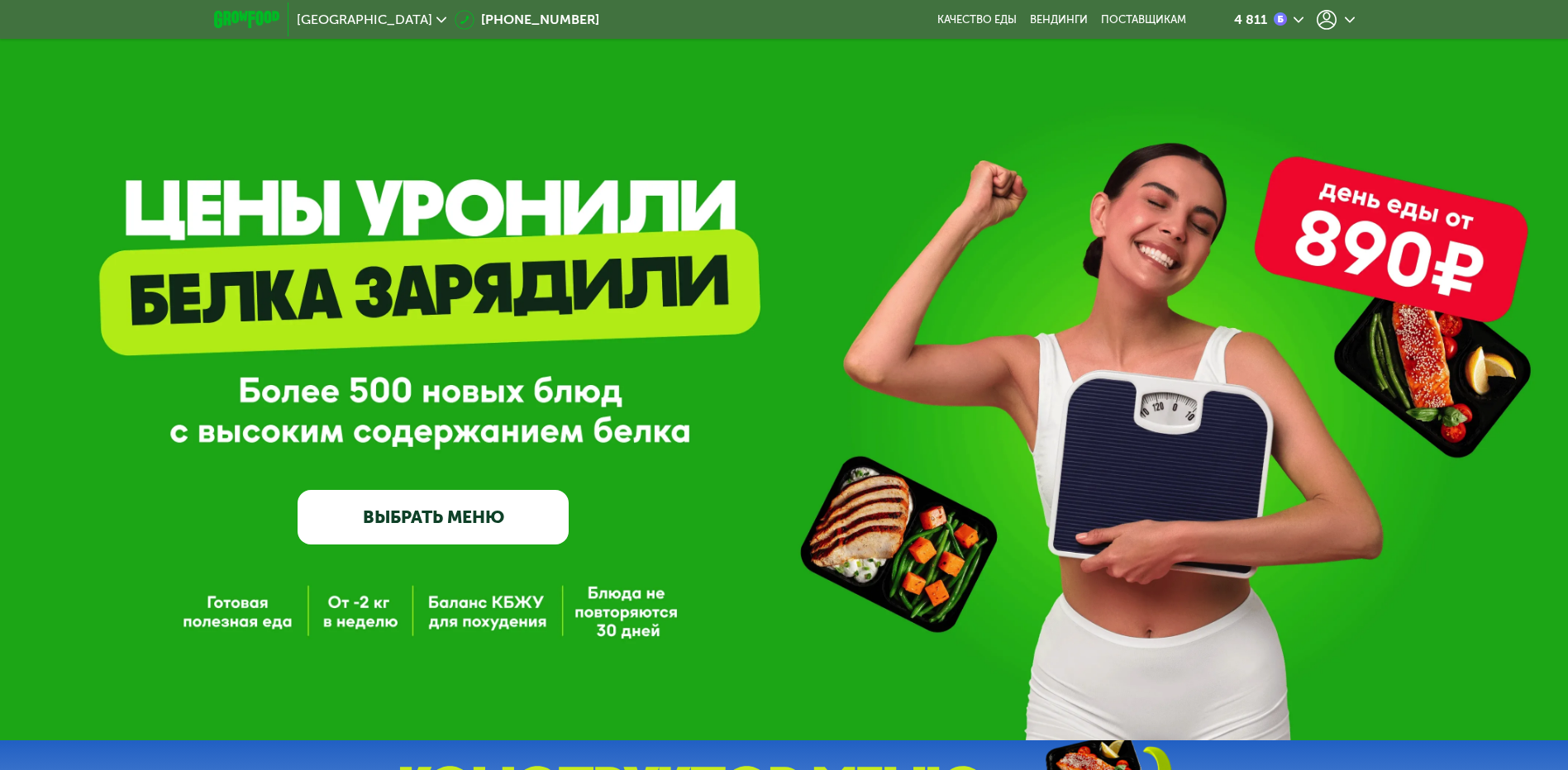
click at [1342, 19] on div at bounding box center [1335, 19] width 38 height 19
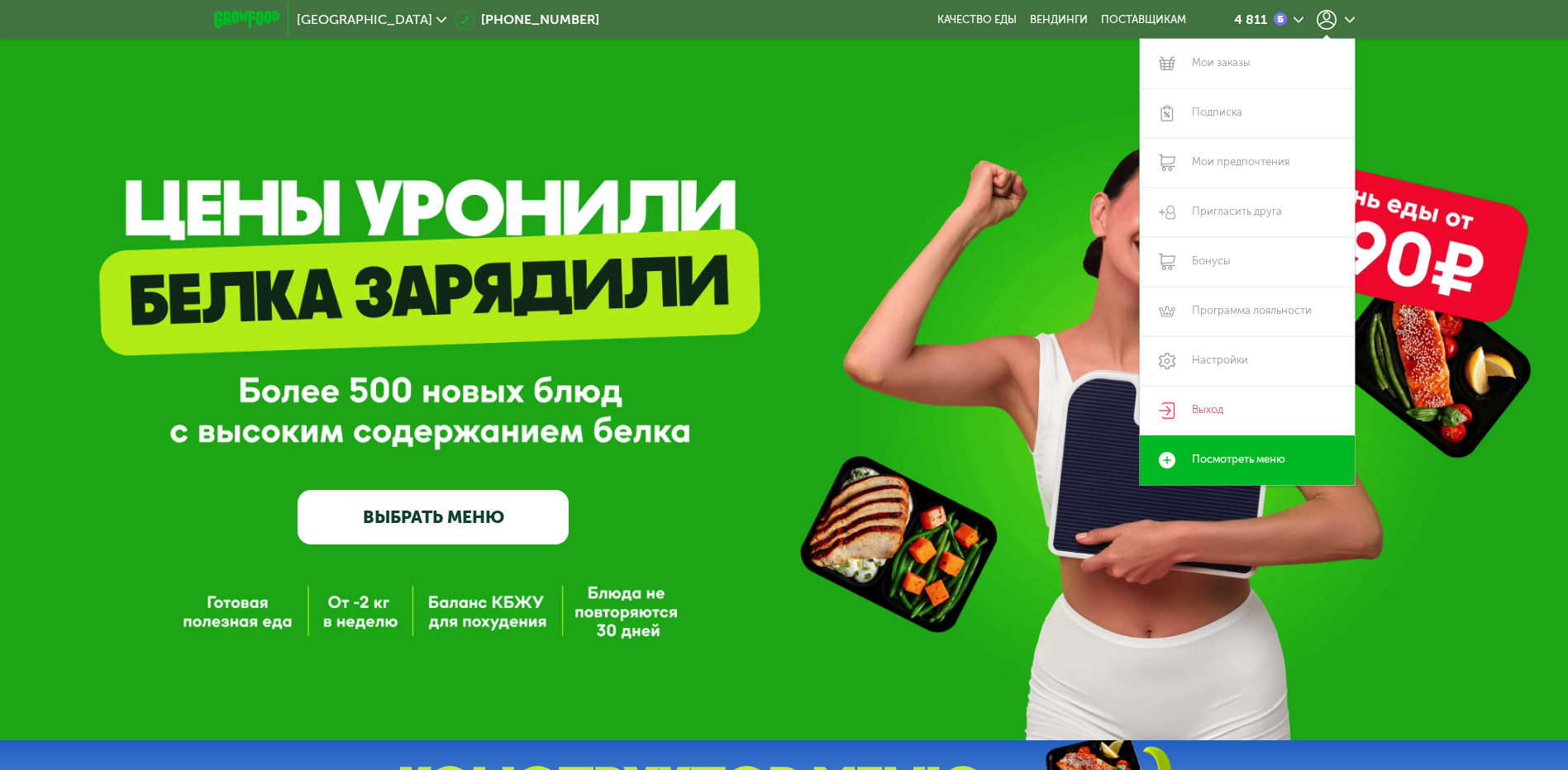
click at [872, 227] on div "GrowFood — доставка правильного питания ВЫБРАТЬ МЕНЮ" at bounding box center [784, 370] width 1568 height 741
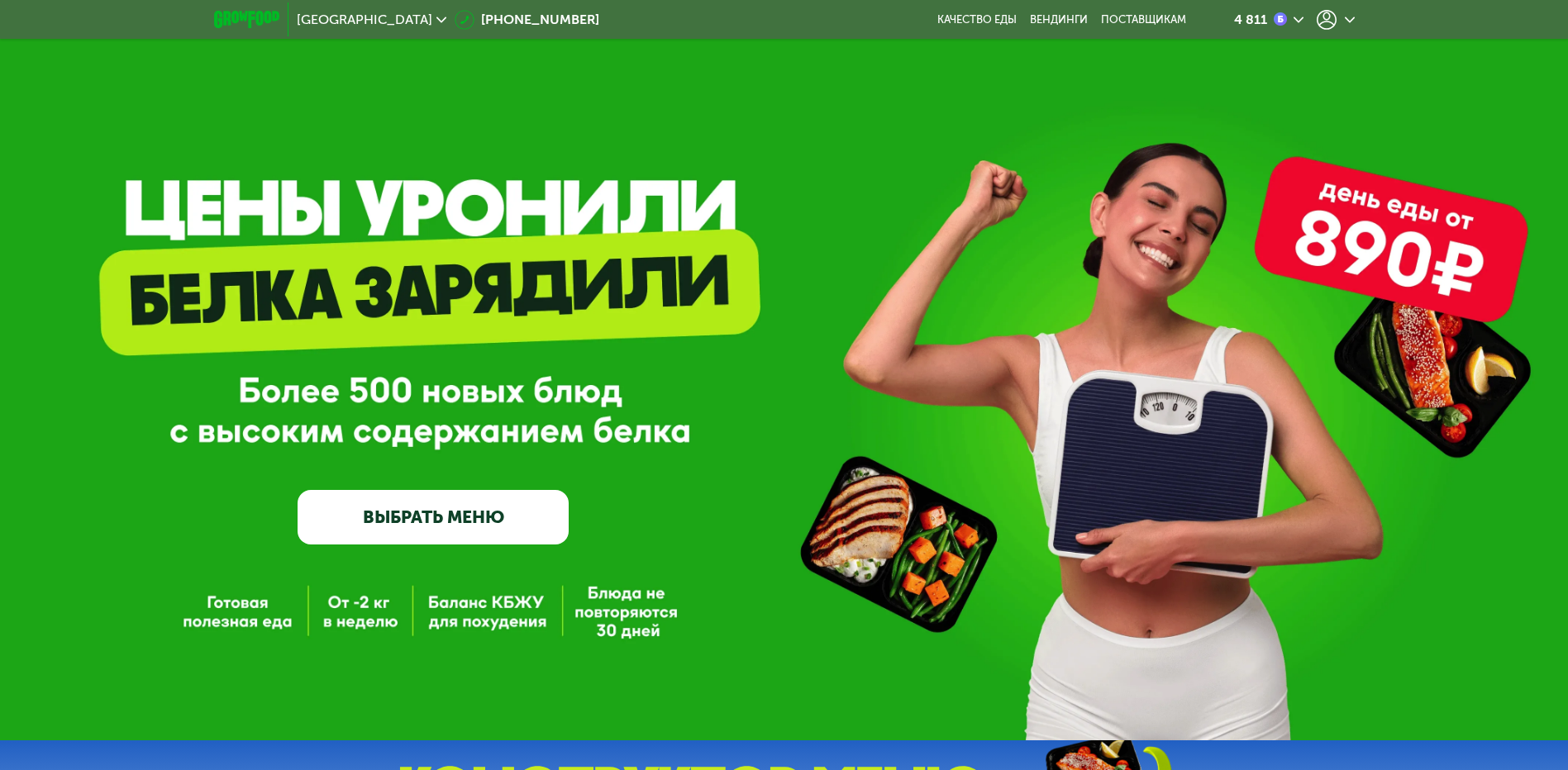
click at [240, 12] on img at bounding box center [247, 19] width 65 height 18
click at [1345, 26] on div at bounding box center [1335, 19] width 38 height 19
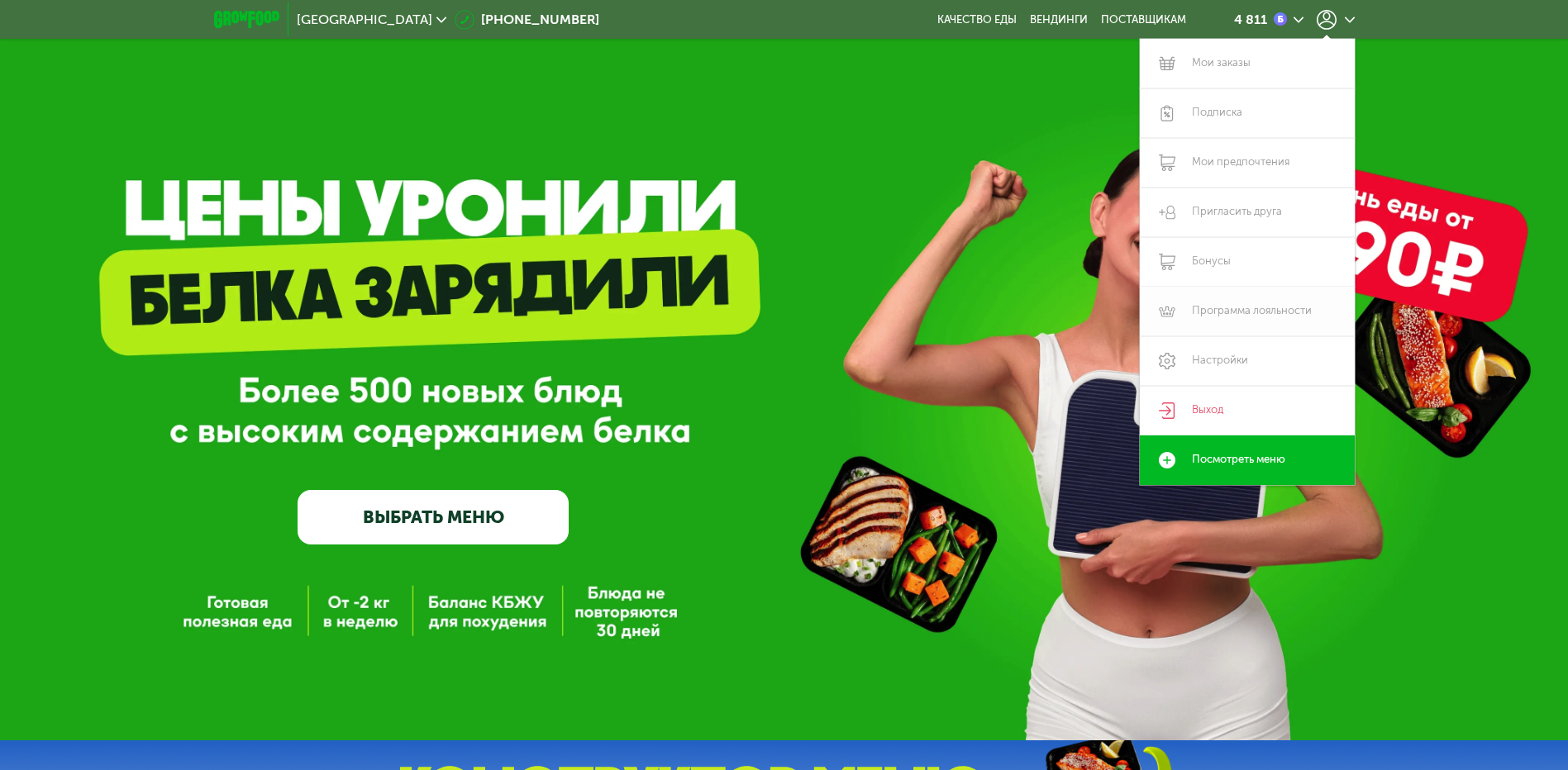
click at [1232, 303] on link "Программа лояльности" at bounding box center [1246, 311] width 215 height 50
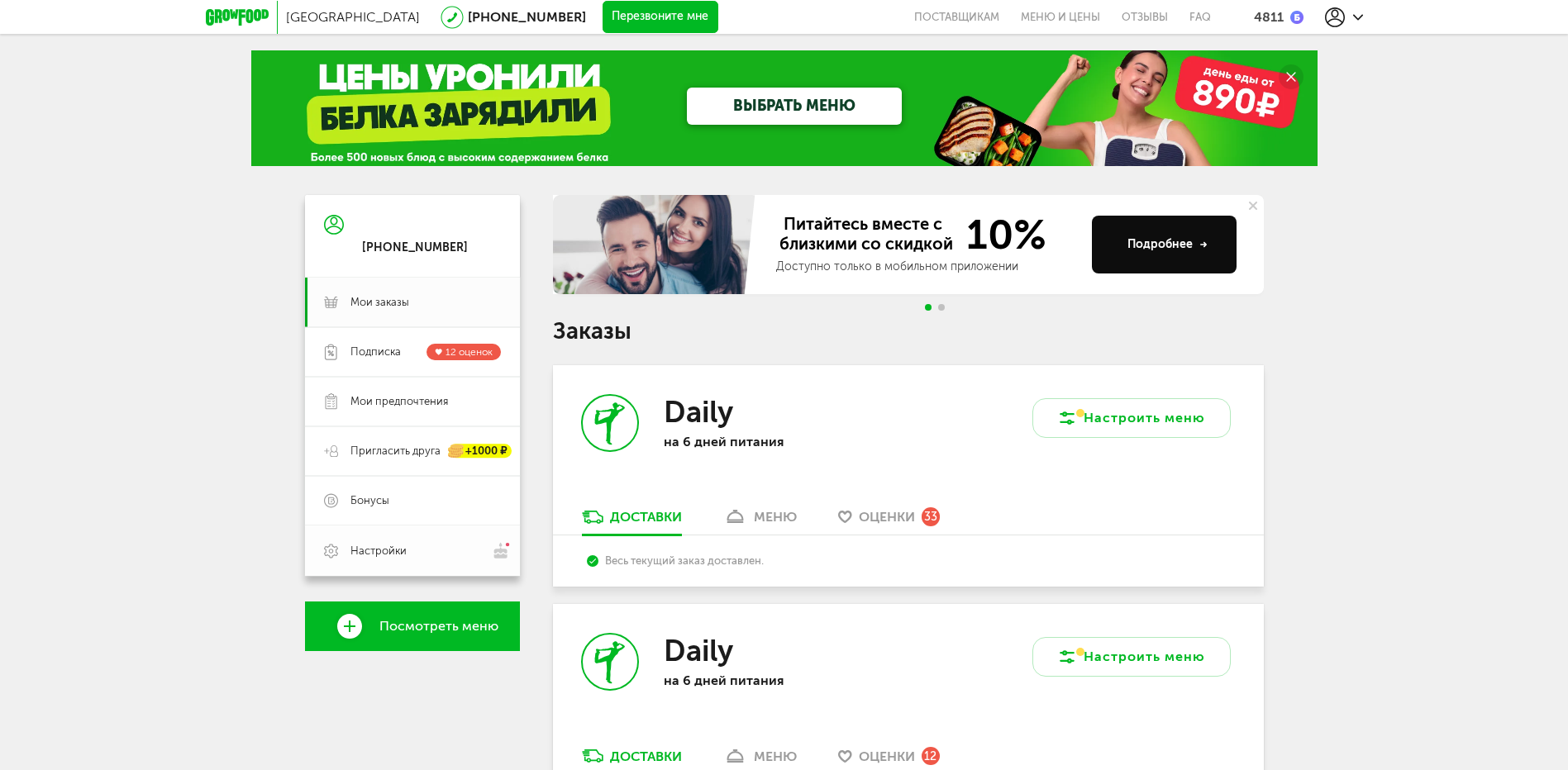
click at [375, 548] on span "Настройки" at bounding box center [378, 551] width 57 height 15
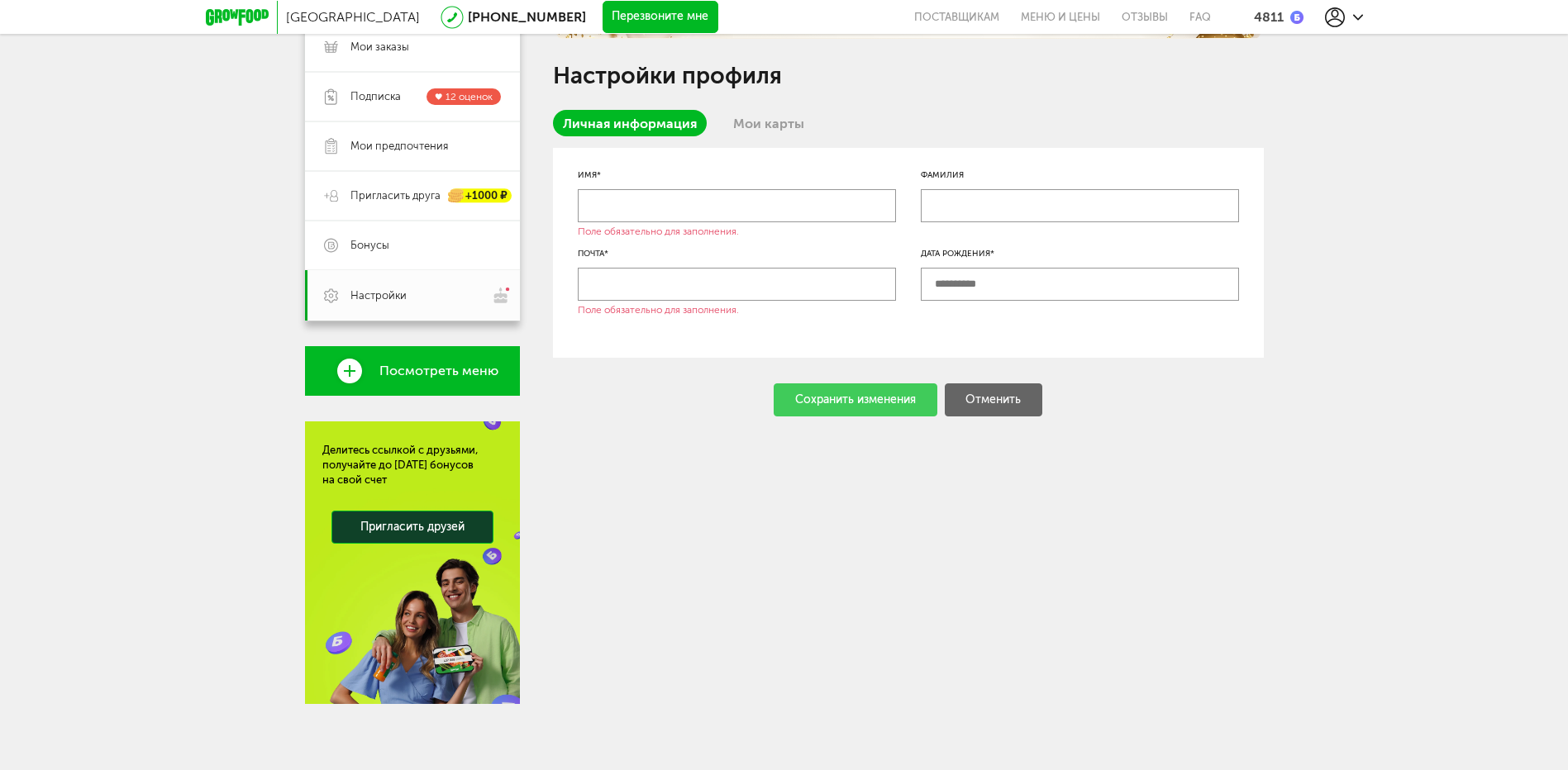
scroll to position [235, 0]
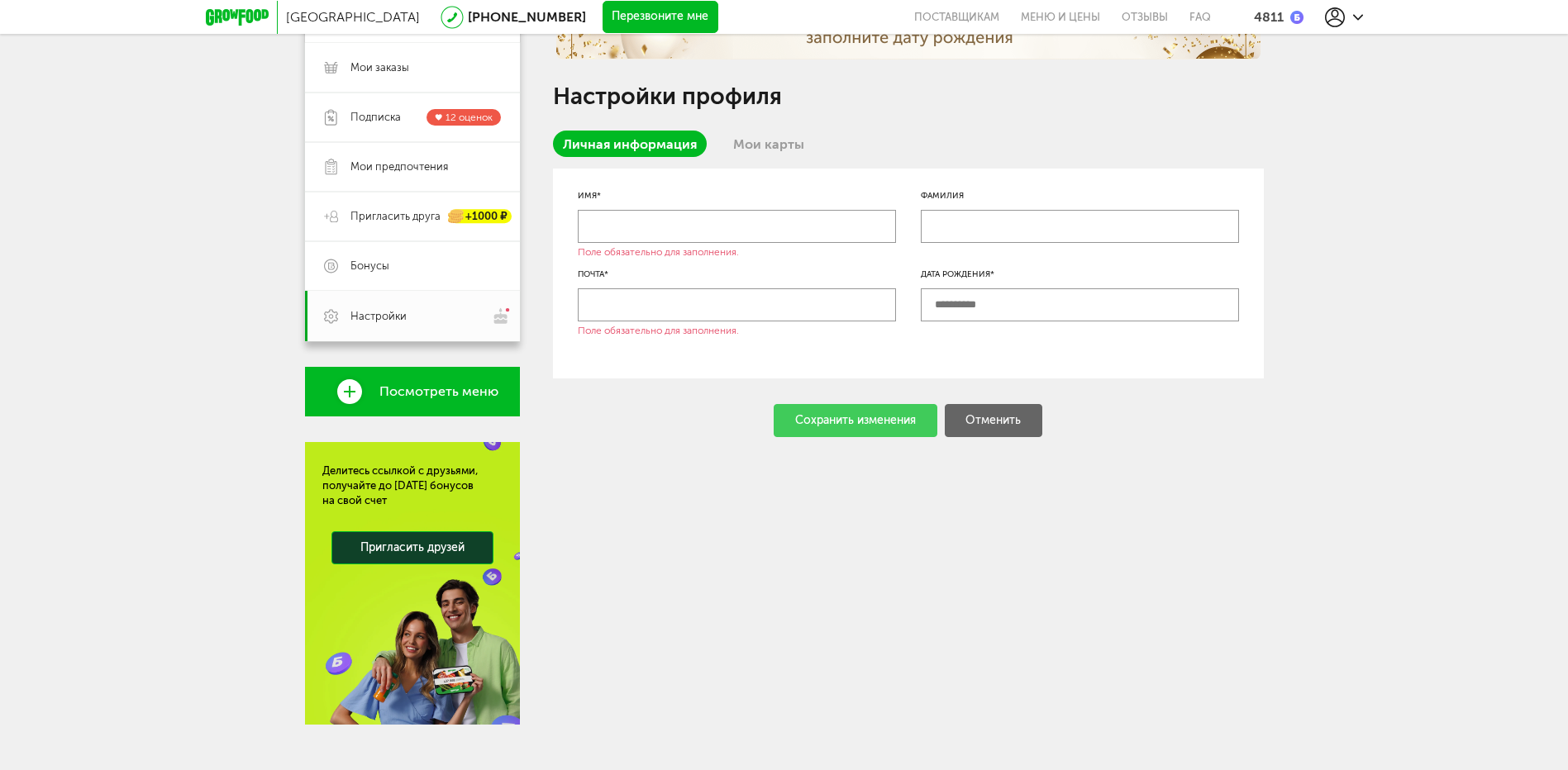
click at [410, 399] on span "Посмотреть меню" at bounding box center [438, 392] width 119 height 15
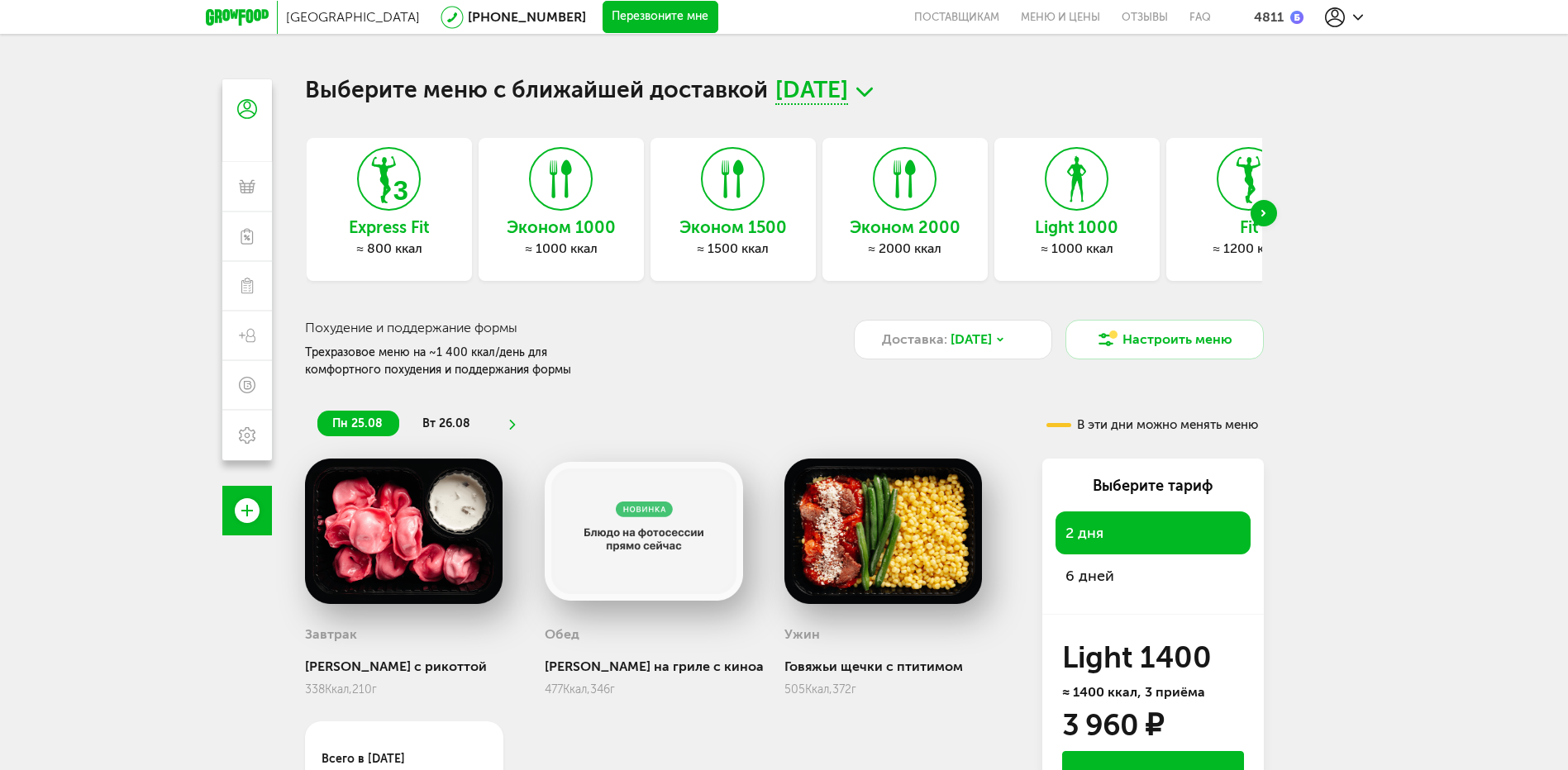
scroll to position [20, 0]
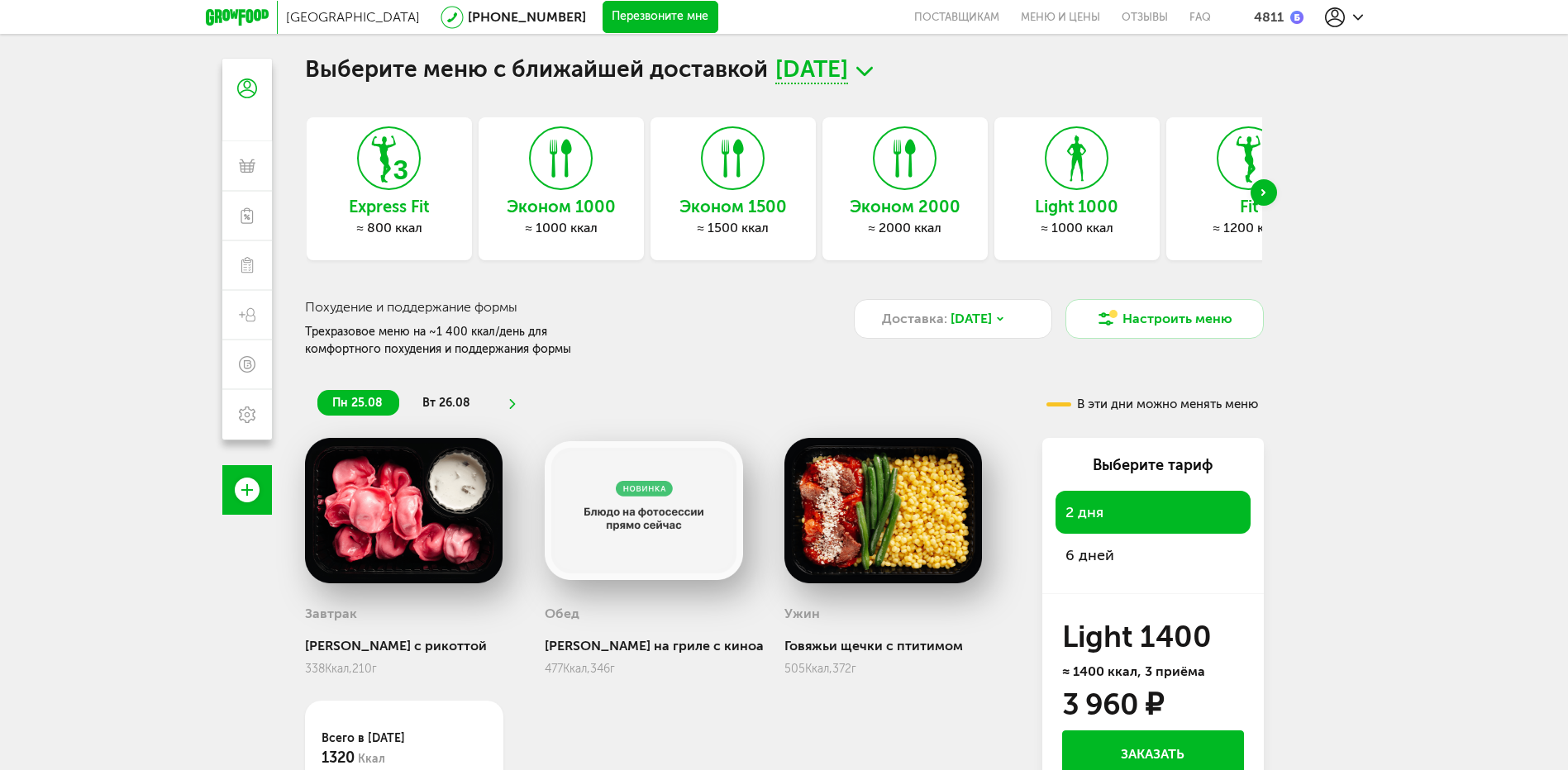
click at [742, 183] on icon at bounding box center [733, 158] width 60 height 62
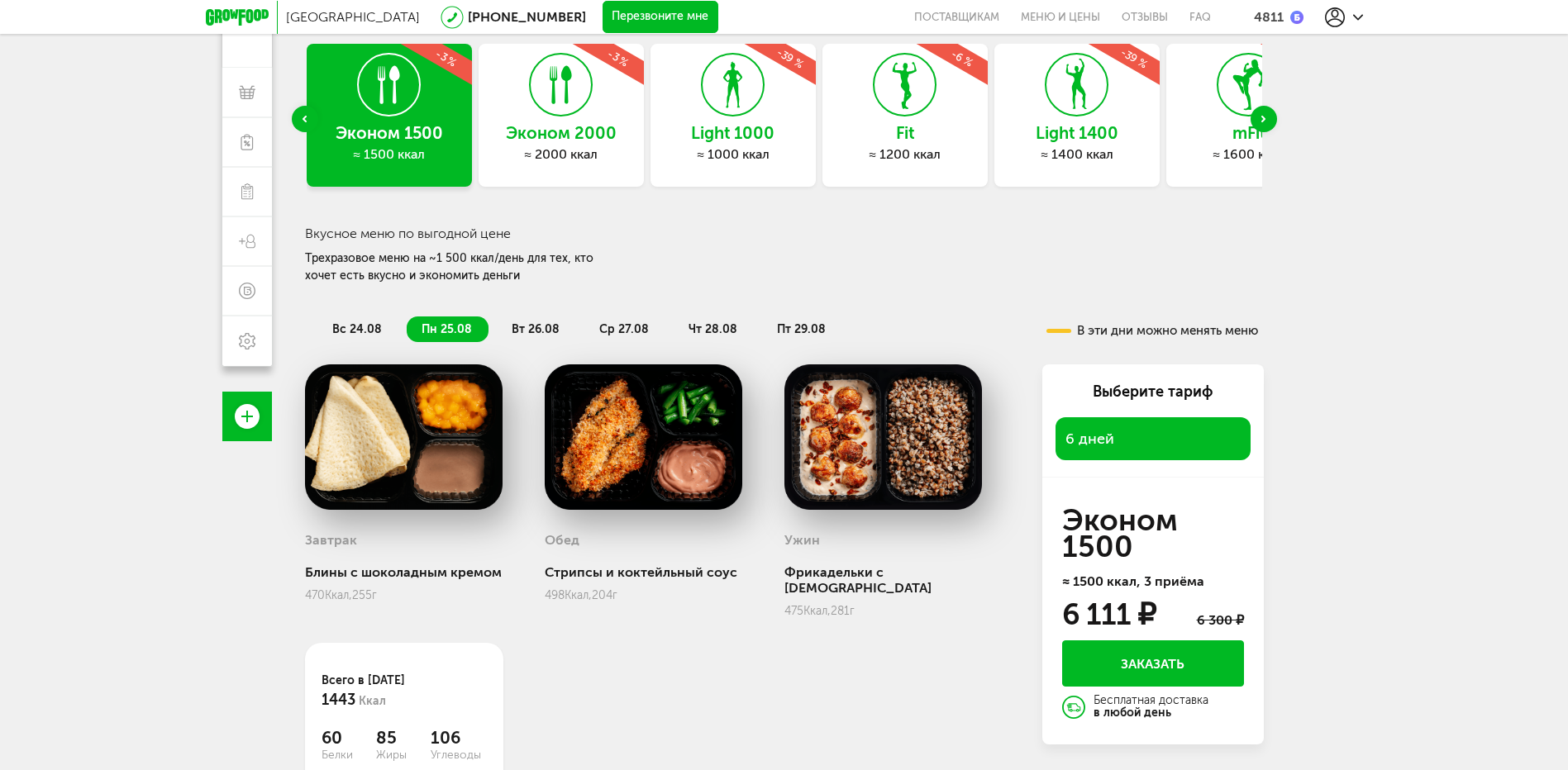
scroll to position [103, 0]
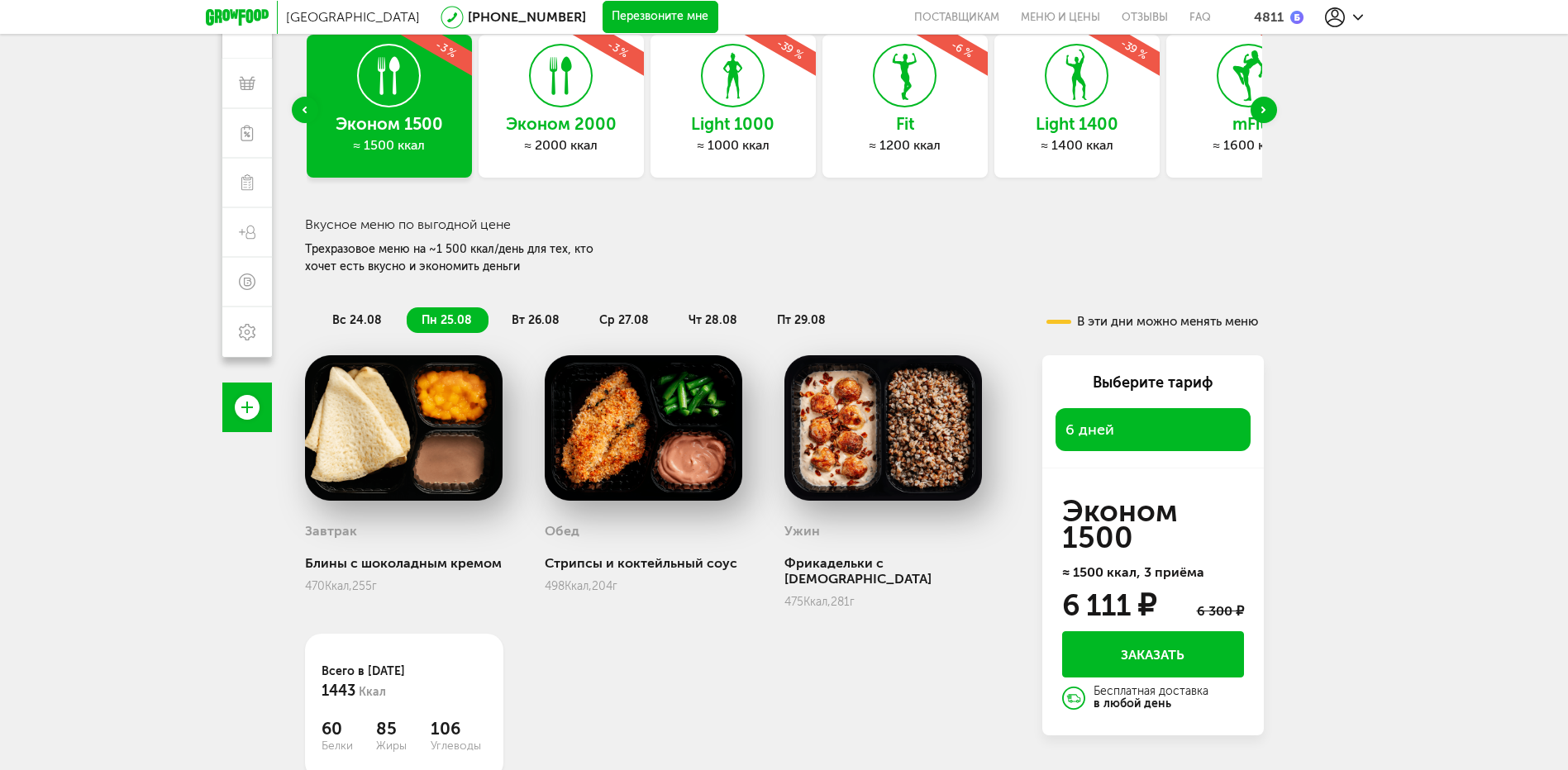
click at [304, 108] on icon "Previous slide" at bounding box center [304, 110] width 4 height 6
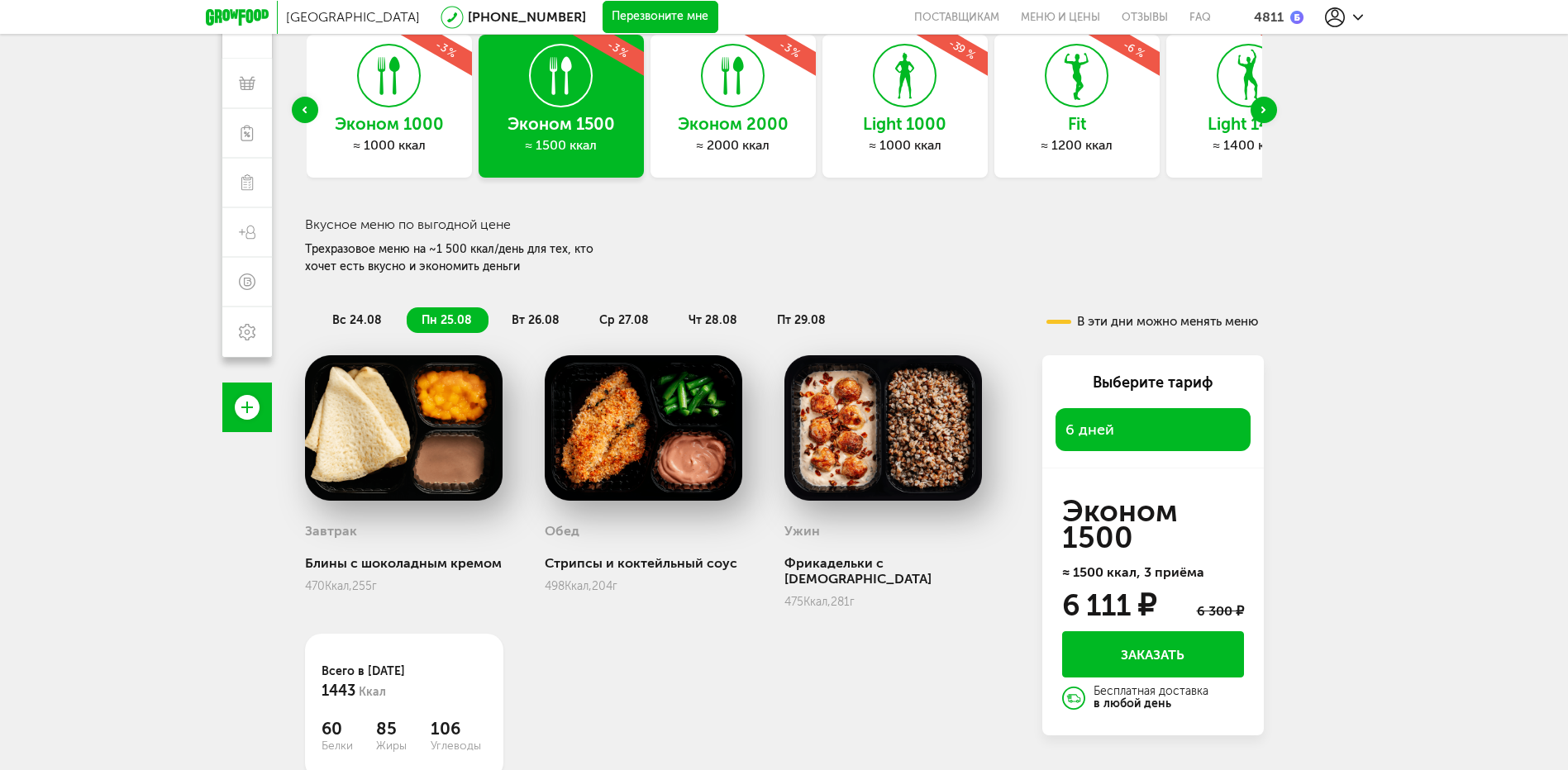
click at [379, 123] on h3 "Эконом 1000" at bounding box center [389, 124] width 165 height 19
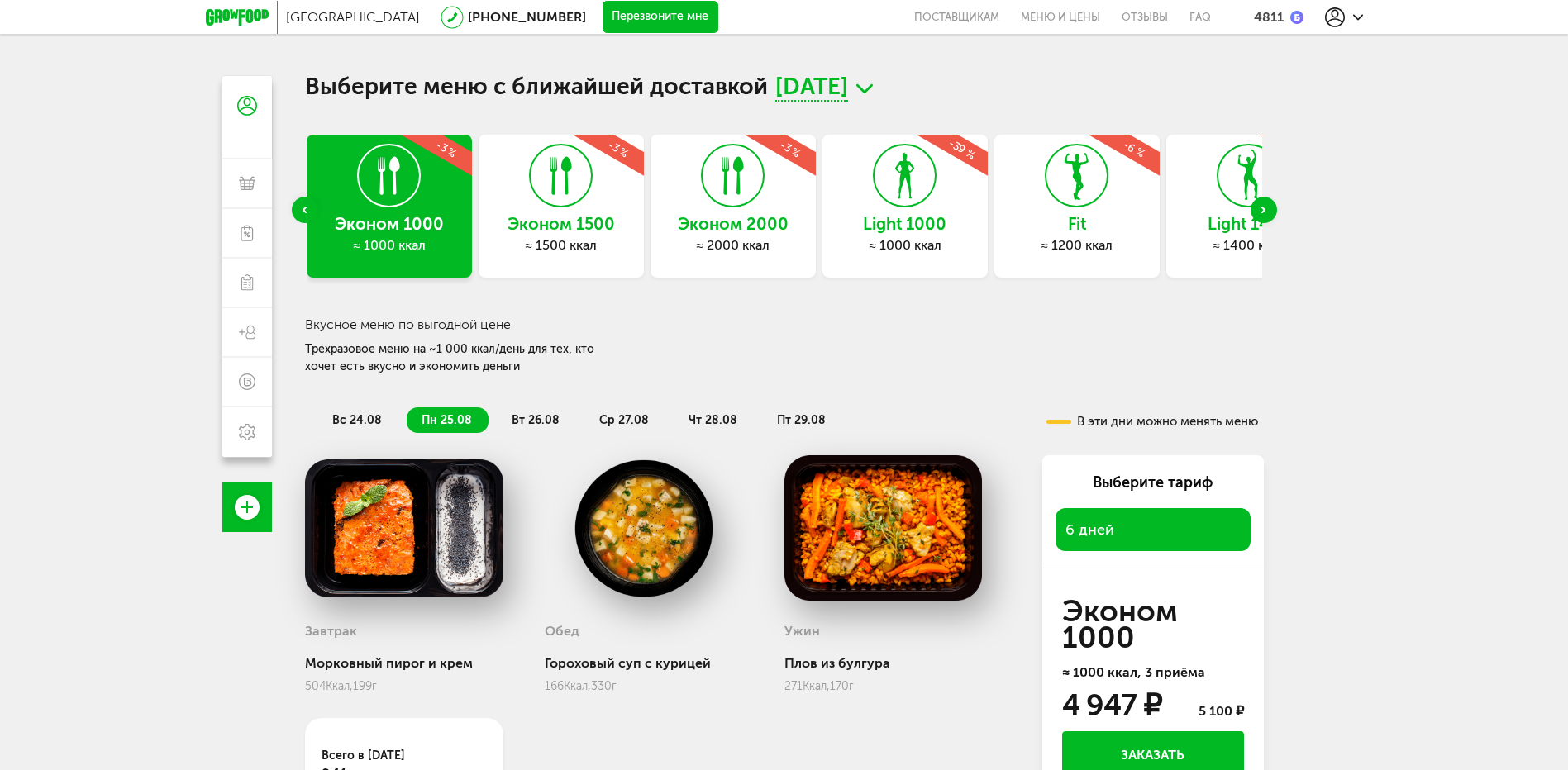
scroll to position [0, 0]
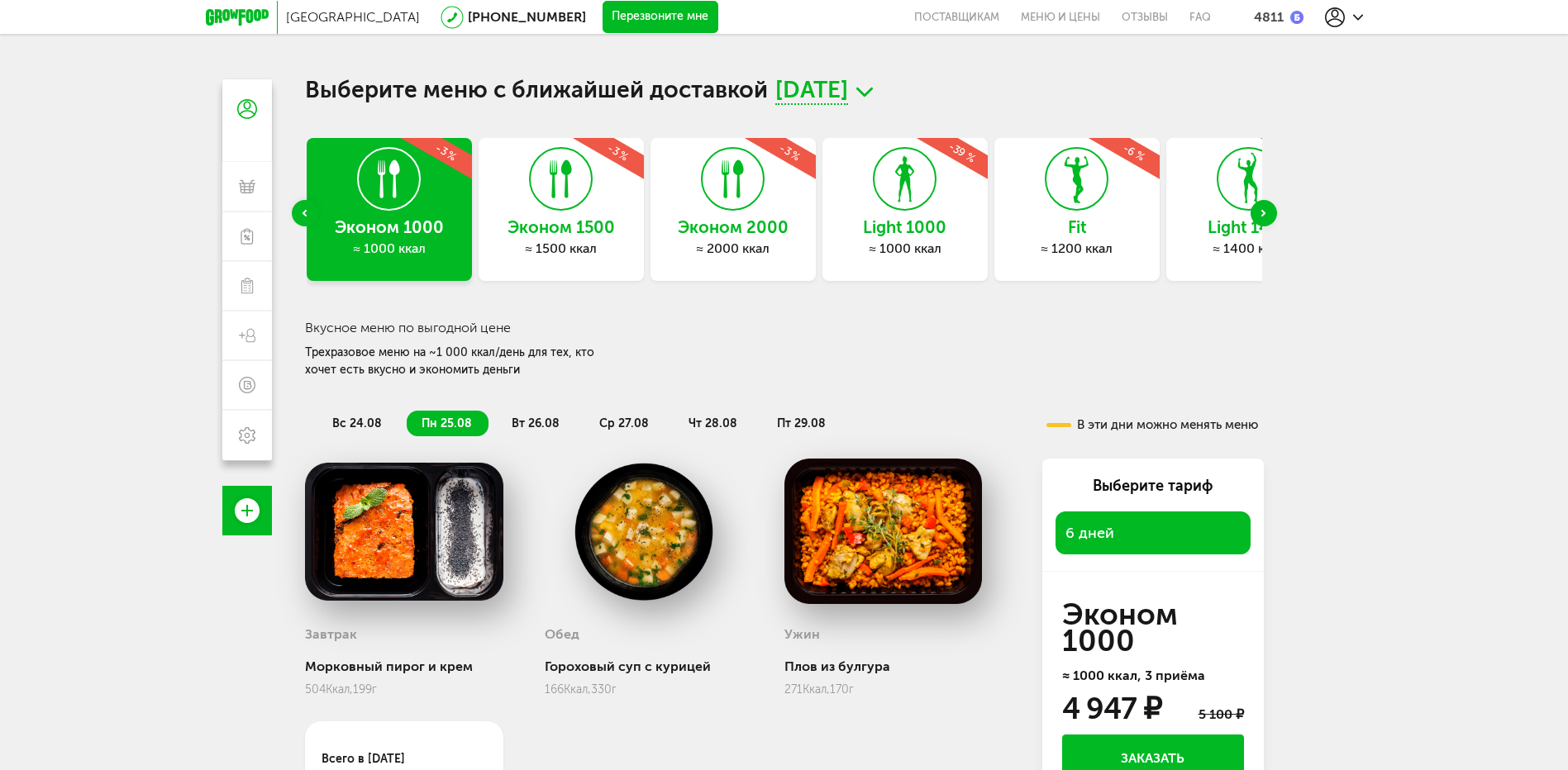
click at [1265, 215] on div "Next slide" at bounding box center [1264, 213] width 27 height 27
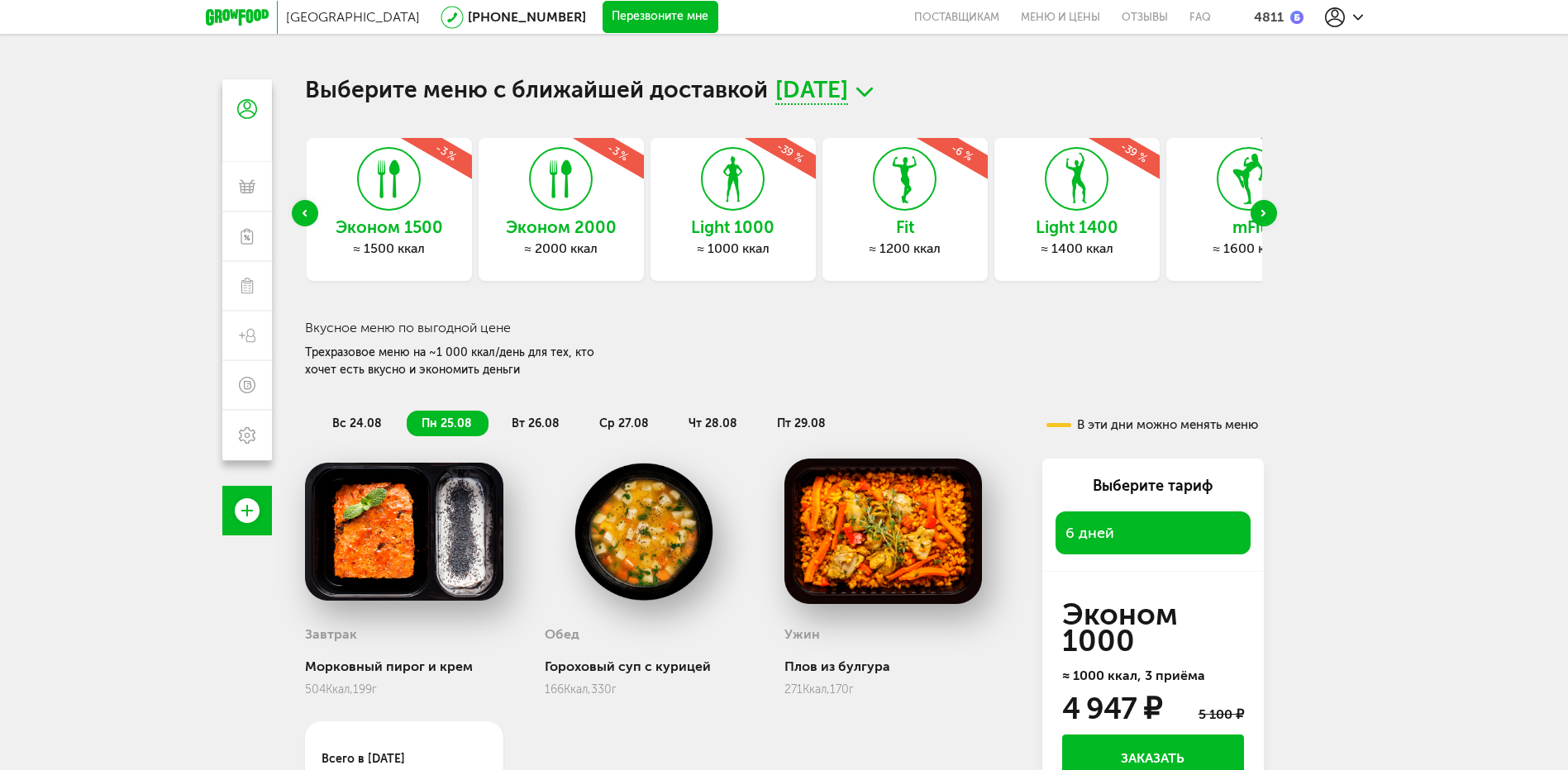
click at [1081, 202] on icon at bounding box center [1077, 179] width 60 height 62
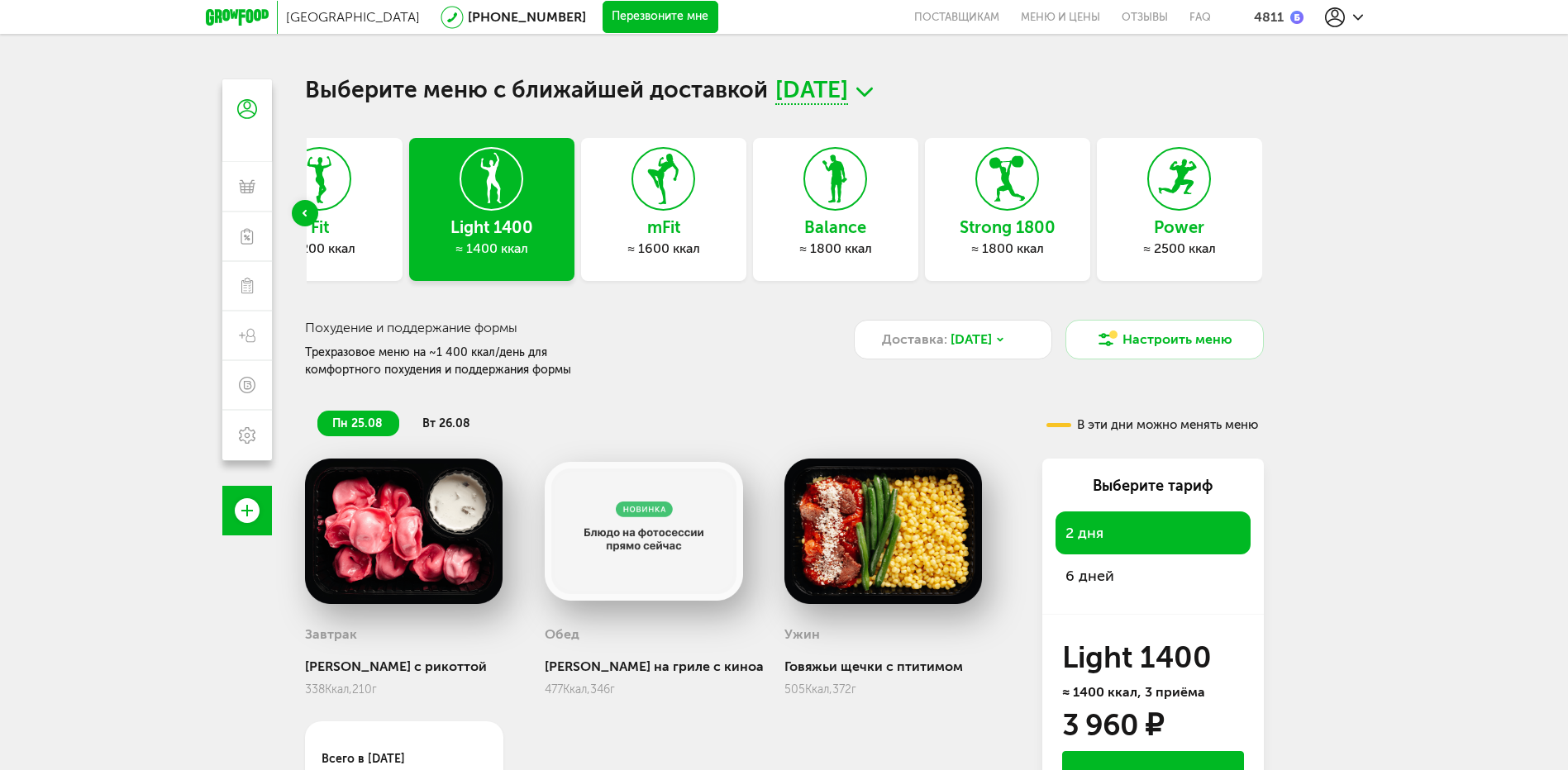
click at [301, 206] on div "Previous slide" at bounding box center [305, 213] width 27 height 27
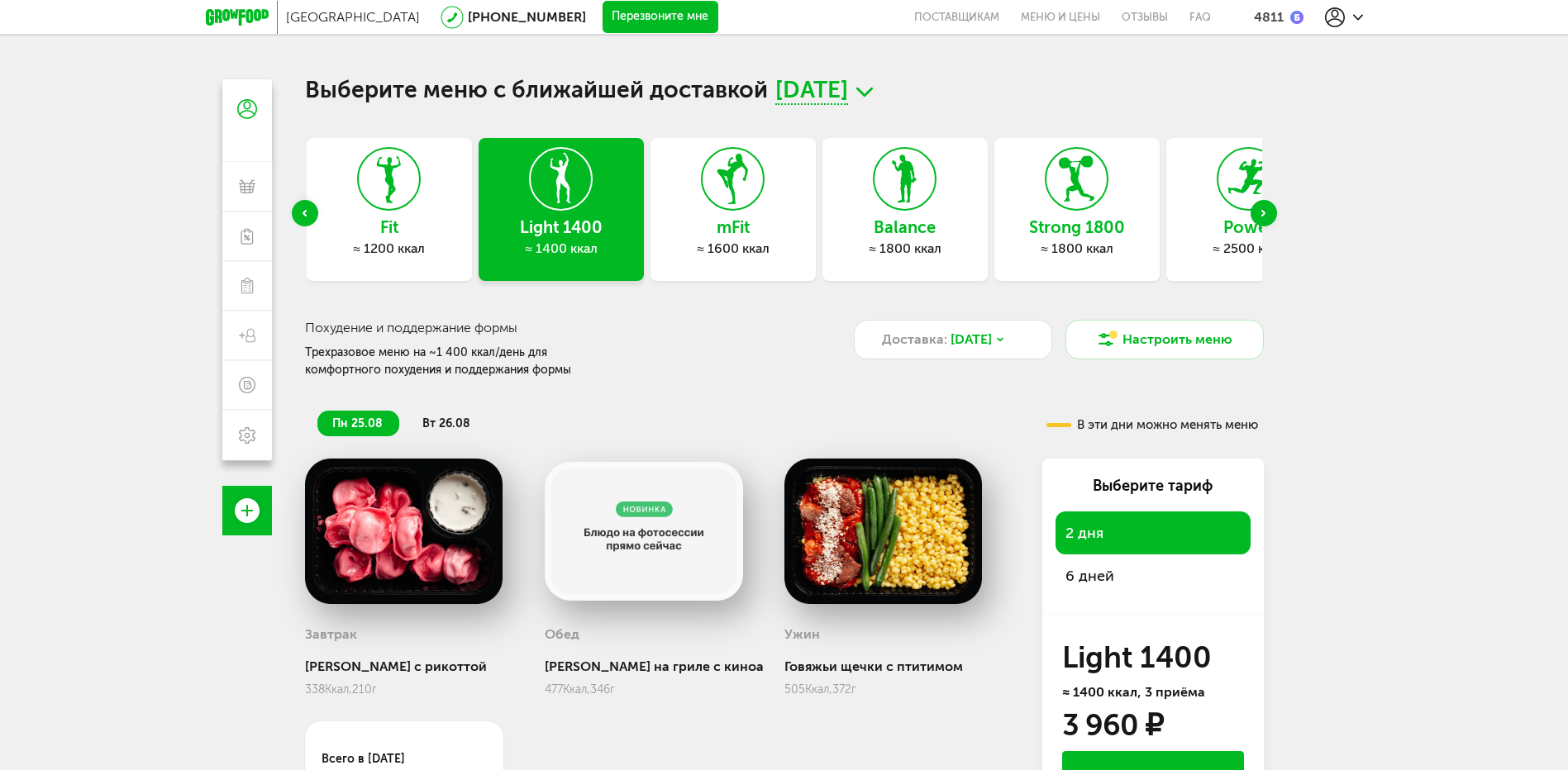
click at [301, 206] on div "Previous slide" at bounding box center [305, 213] width 27 height 27
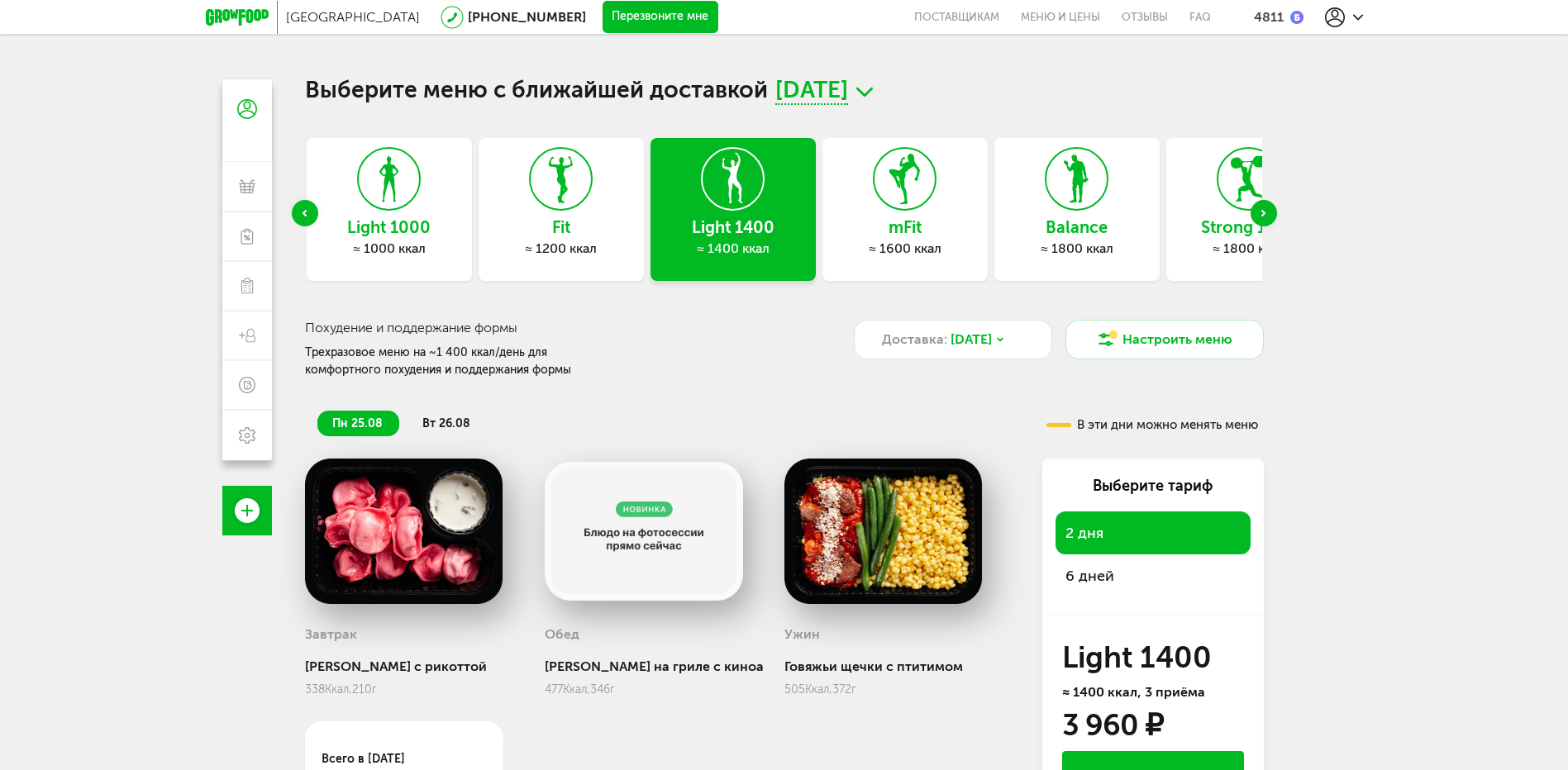
click at [301, 206] on div "Previous slide" at bounding box center [305, 213] width 27 height 27
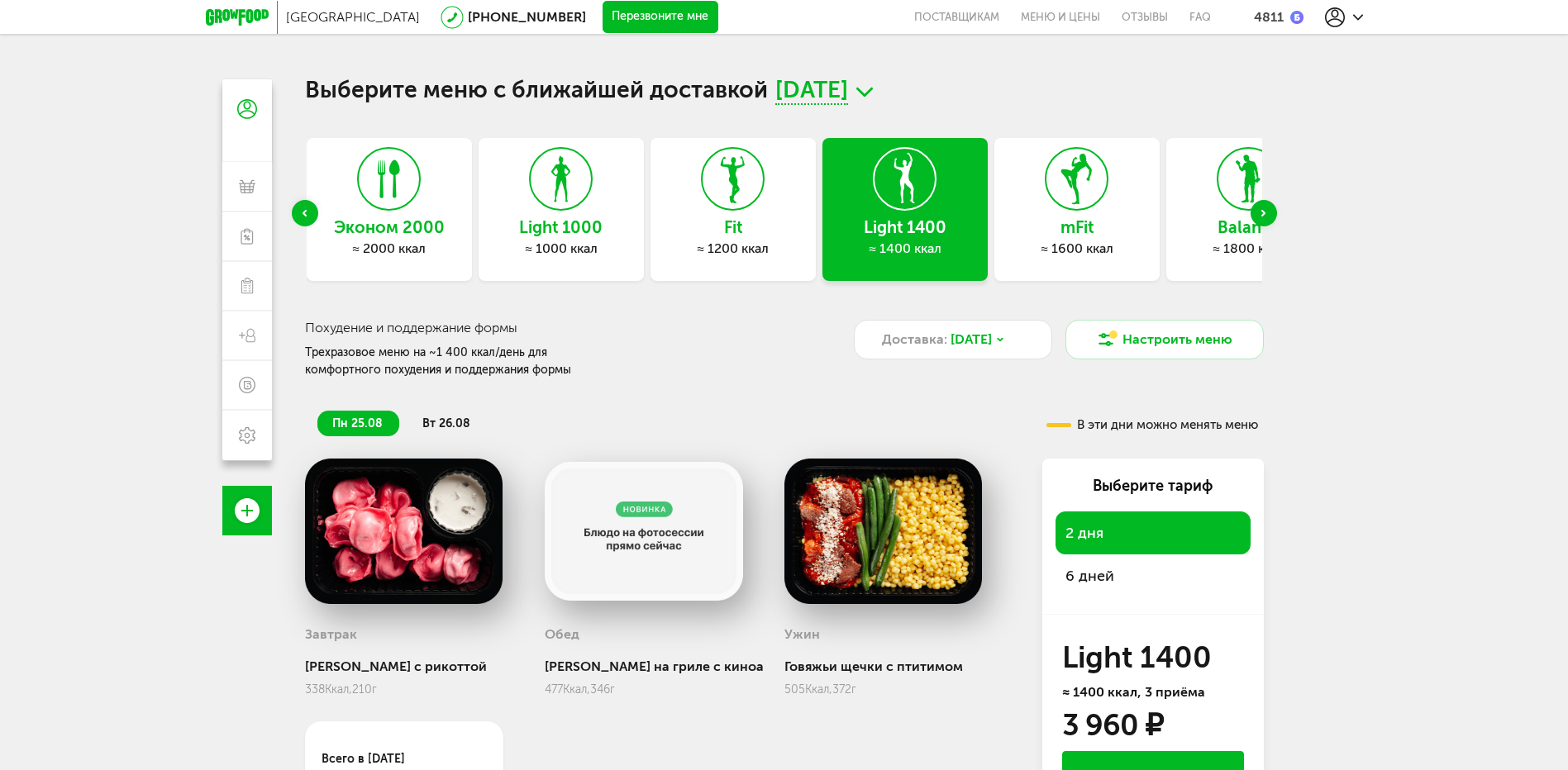
click at [301, 206] on div "Previous slide" at bounding box center [305, 213] width 27 height 27
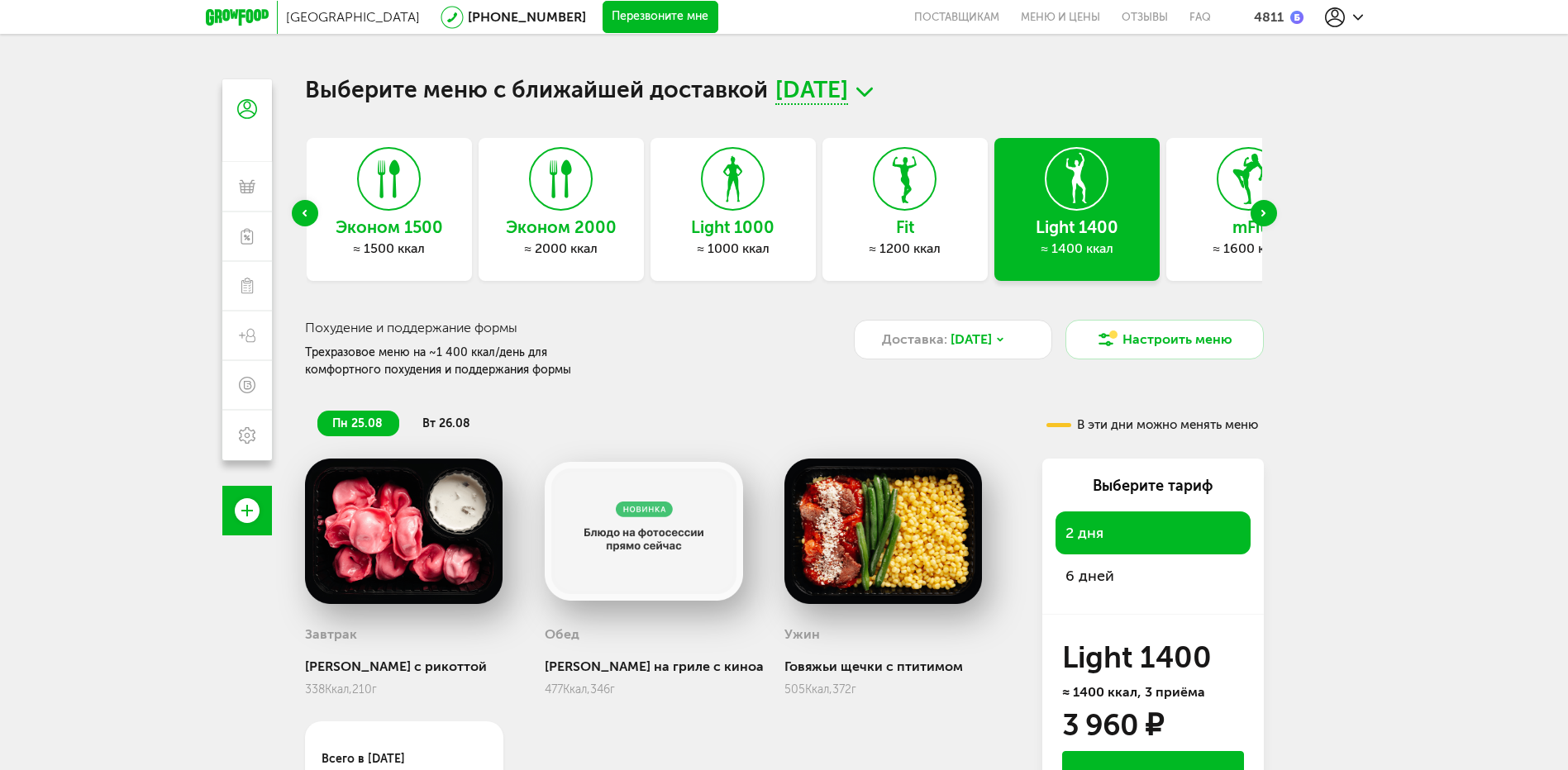
click at [913, 179] on icon at bounding box center [904, 179] width 60 height 62
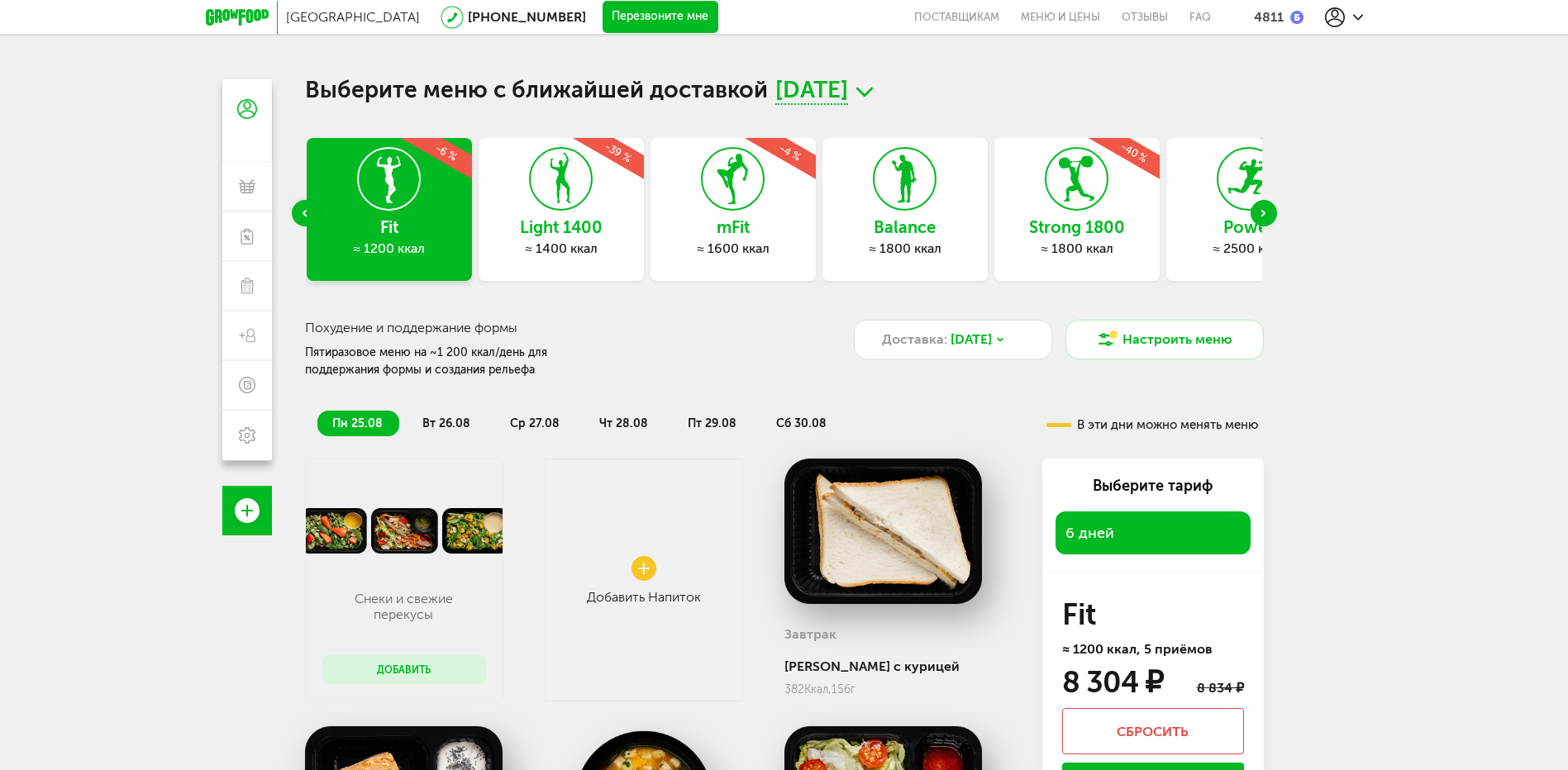
click at [305, 217] on div "Previous slide" at bounding box center [305, 213] width 27 height 27
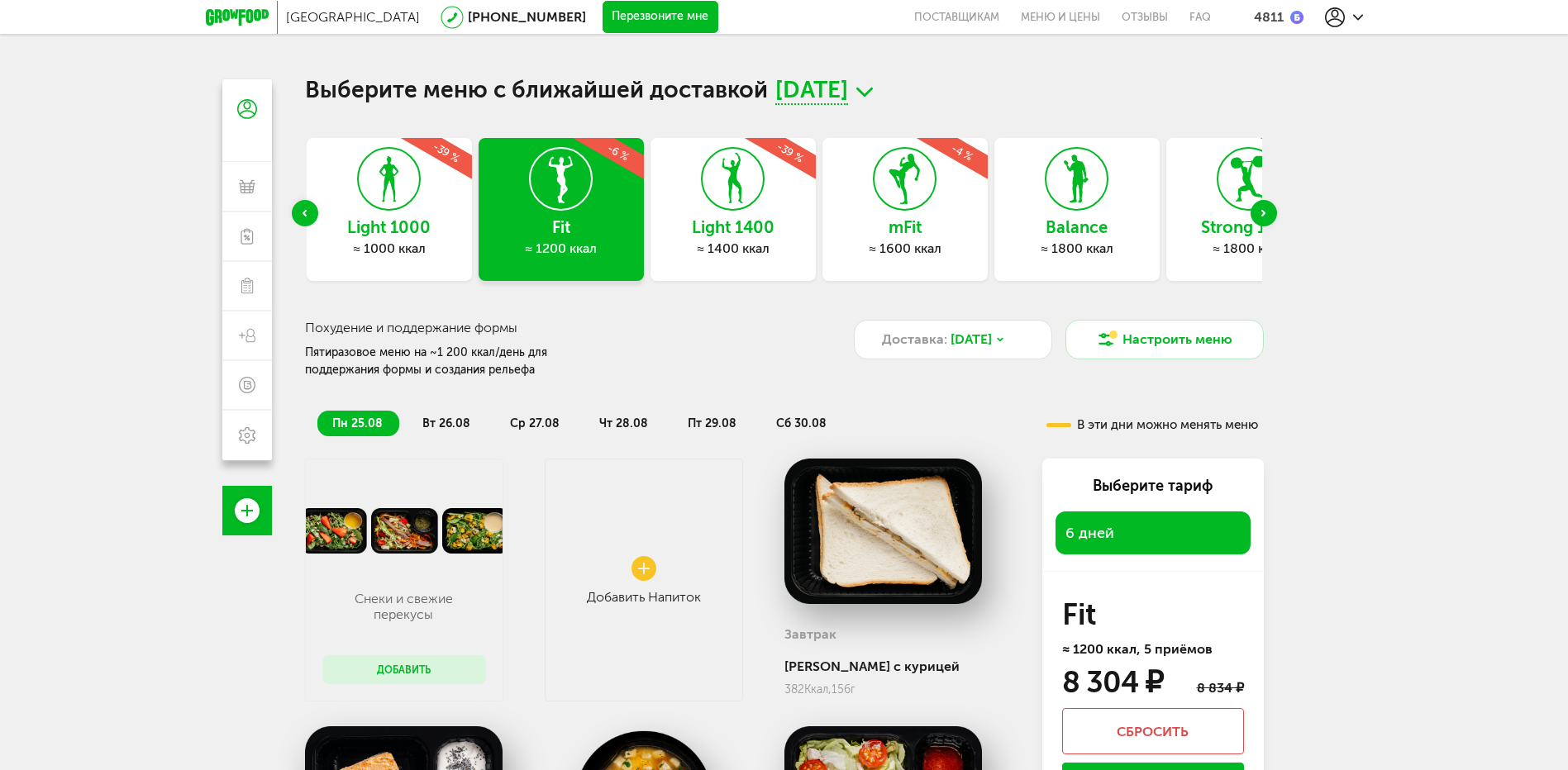
click at [305, 217] on div "Previous slide" at bounding box center [305, 213] width 27 height 27
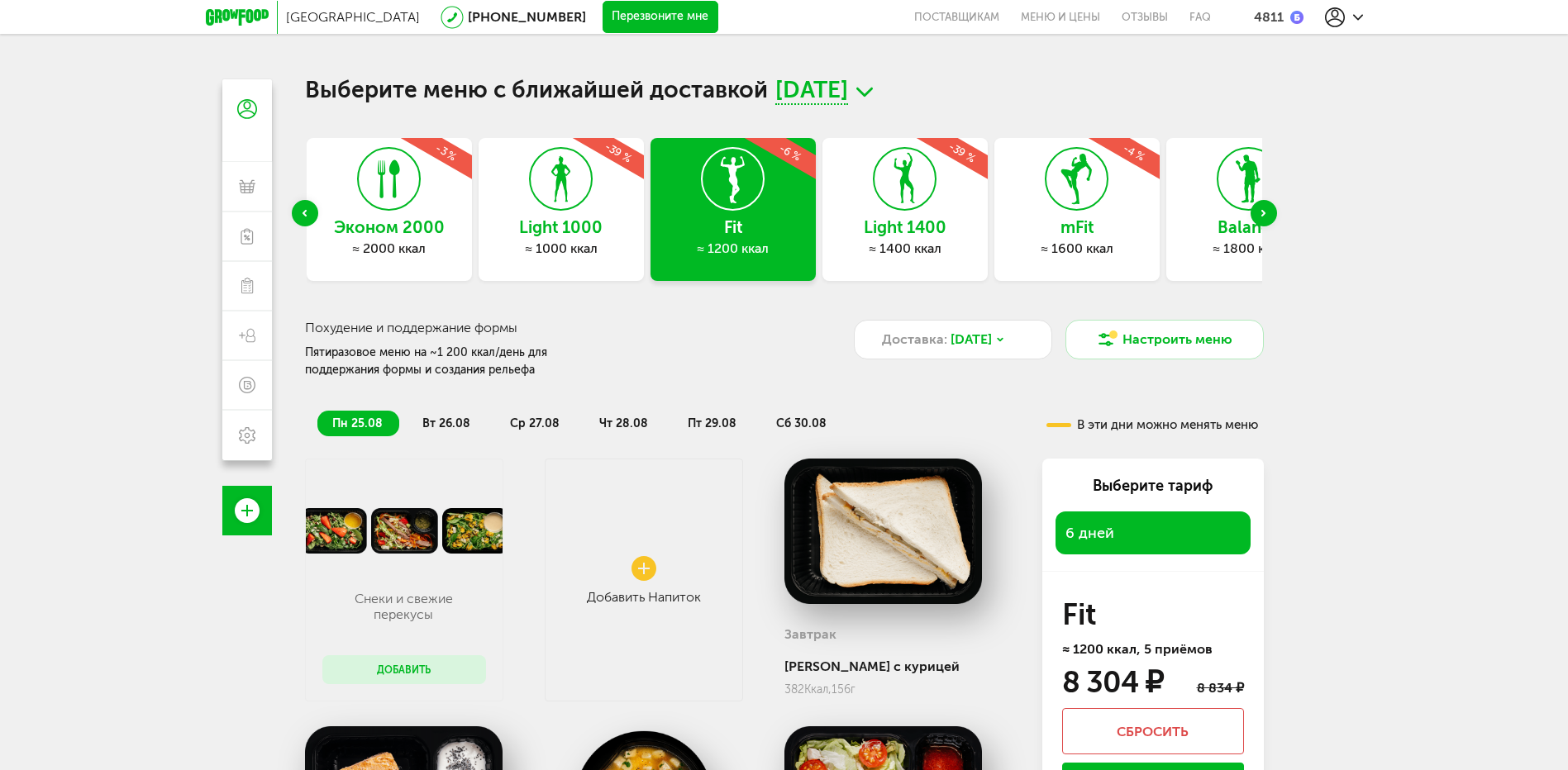
click at [305, 217] on div "Previous slide" at bounding box center [305, 213] width 27 height 27
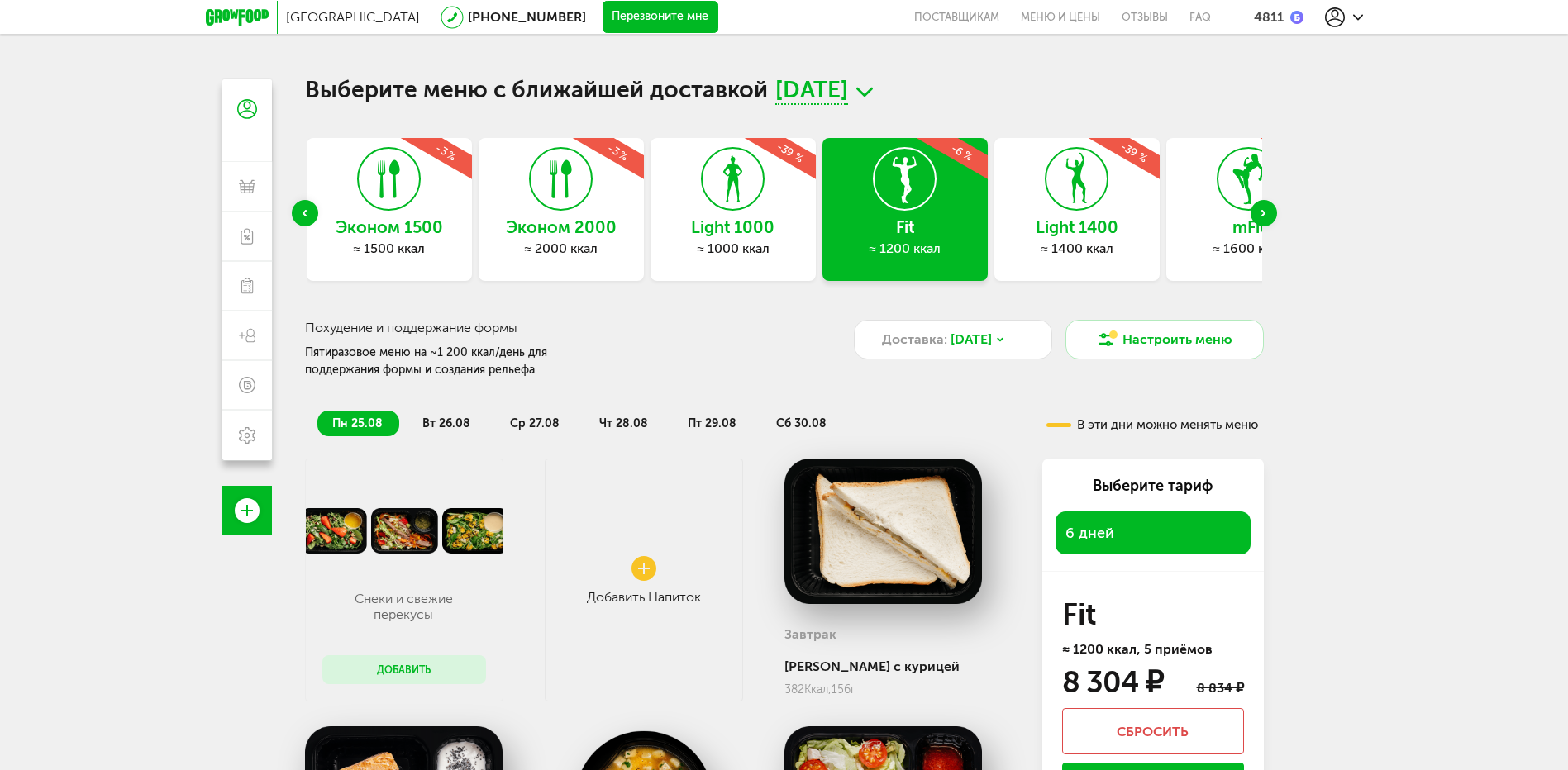
click at [305, 217] on div "Previous slide" at bounding box center [305, 213] width 27 height 27
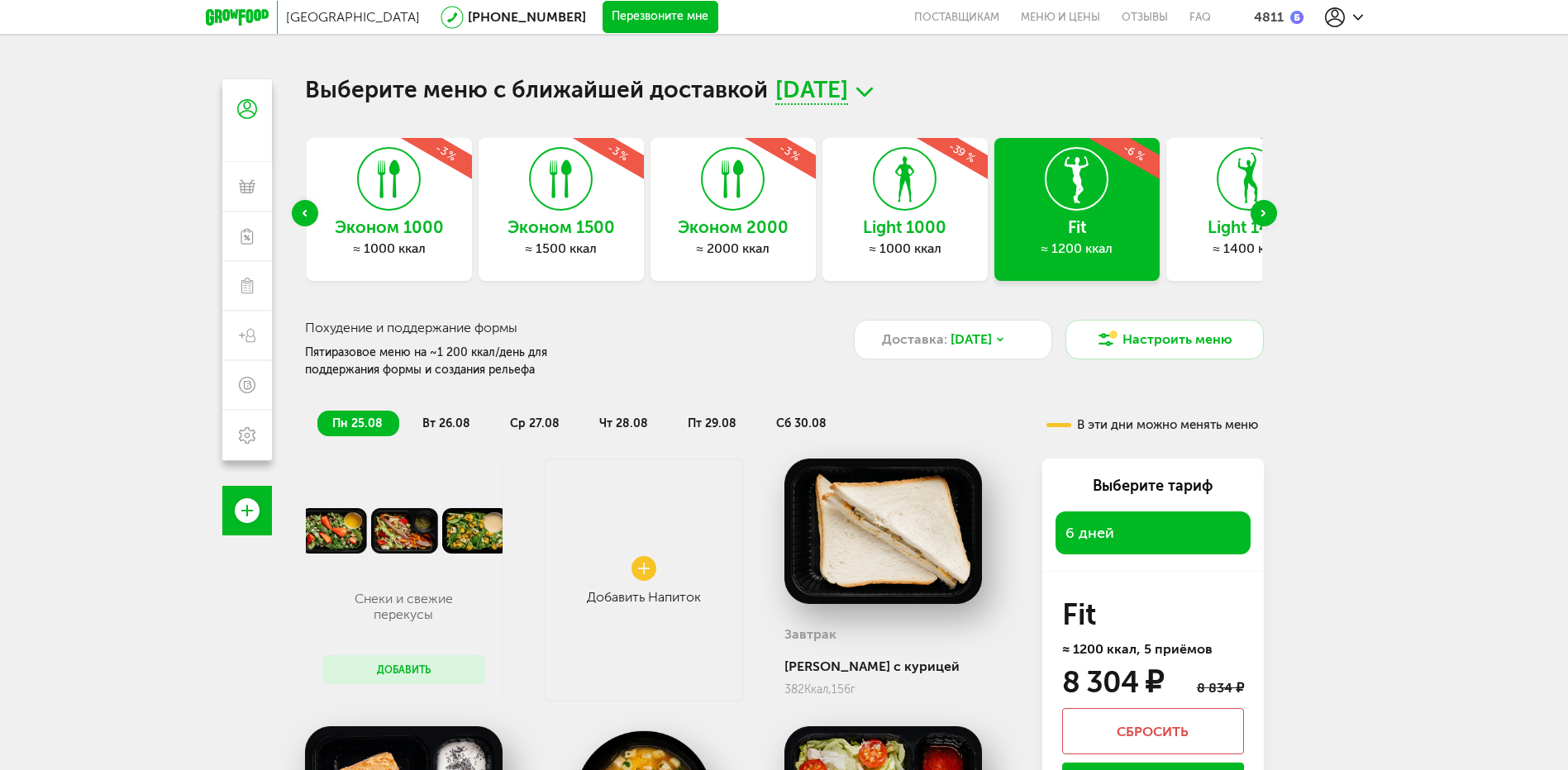
click at [572, 210] on icon at bounding box center [560, 179] width 60 height 62
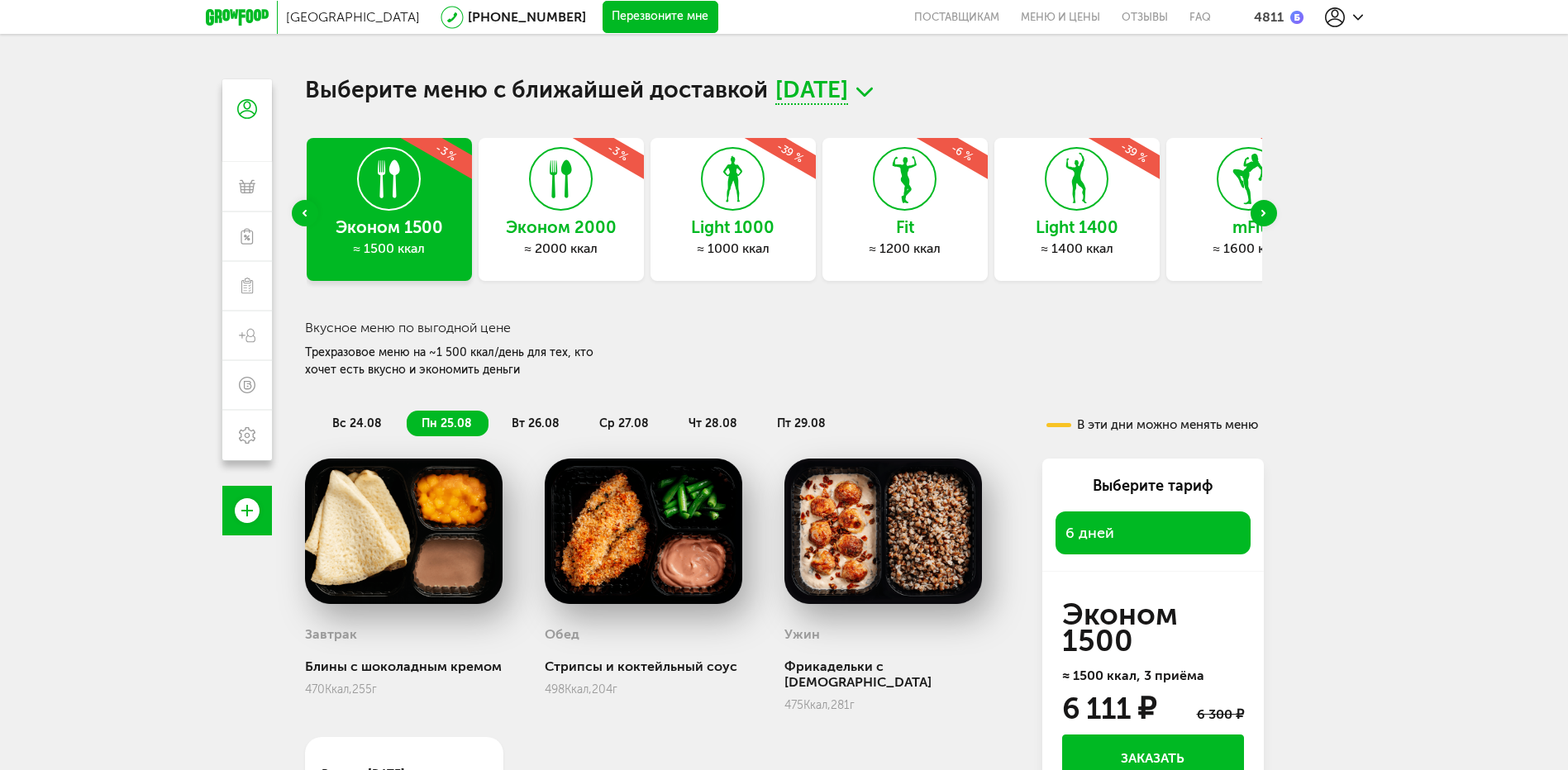
click at [1264, 216] on icon "Next slide" at bounding box center [1263, 212] width 4 height 6
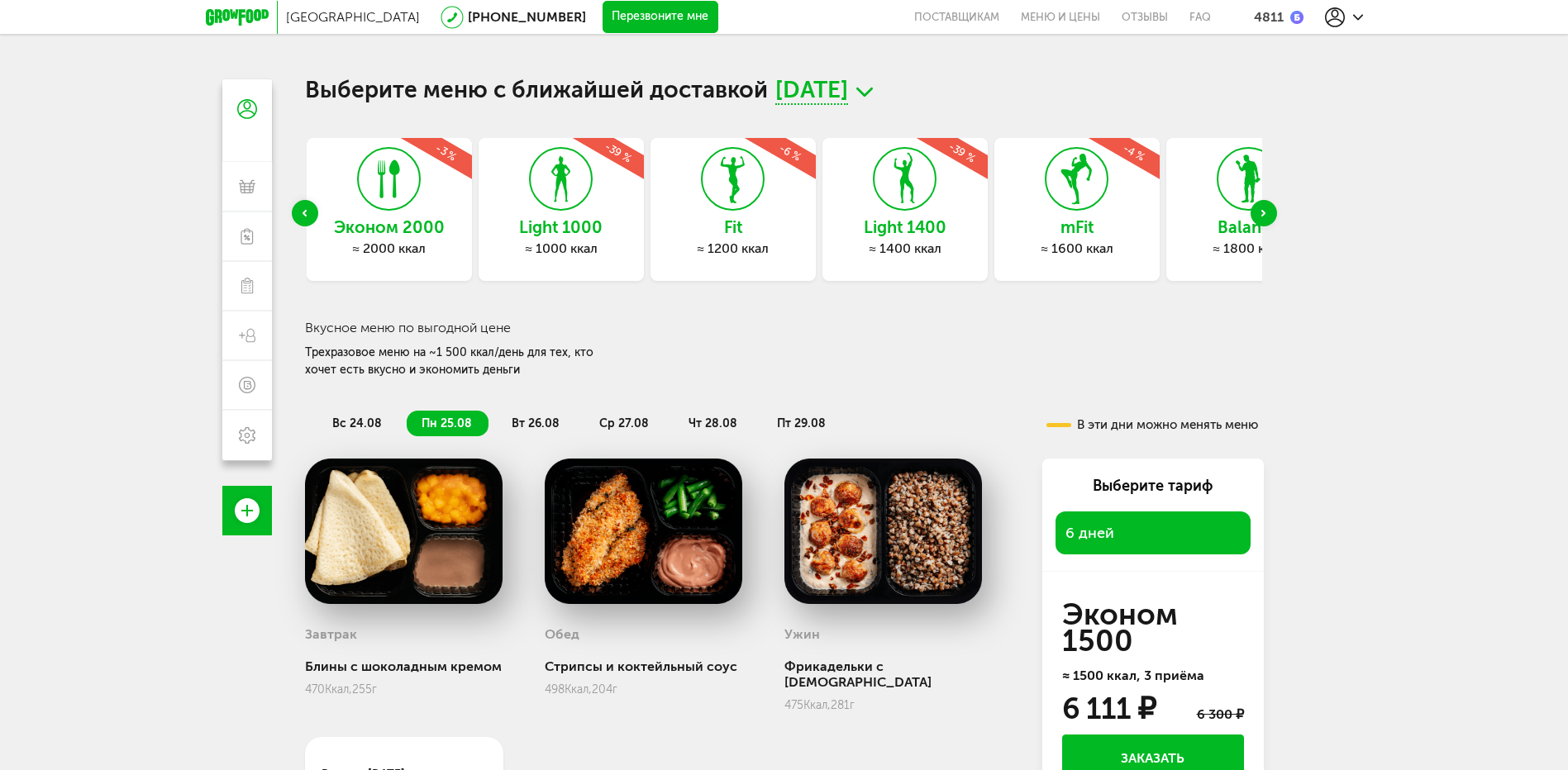
click at [1264, 216] on icon "Next slide" at bounding box center [1263, 212] width 4 height 6
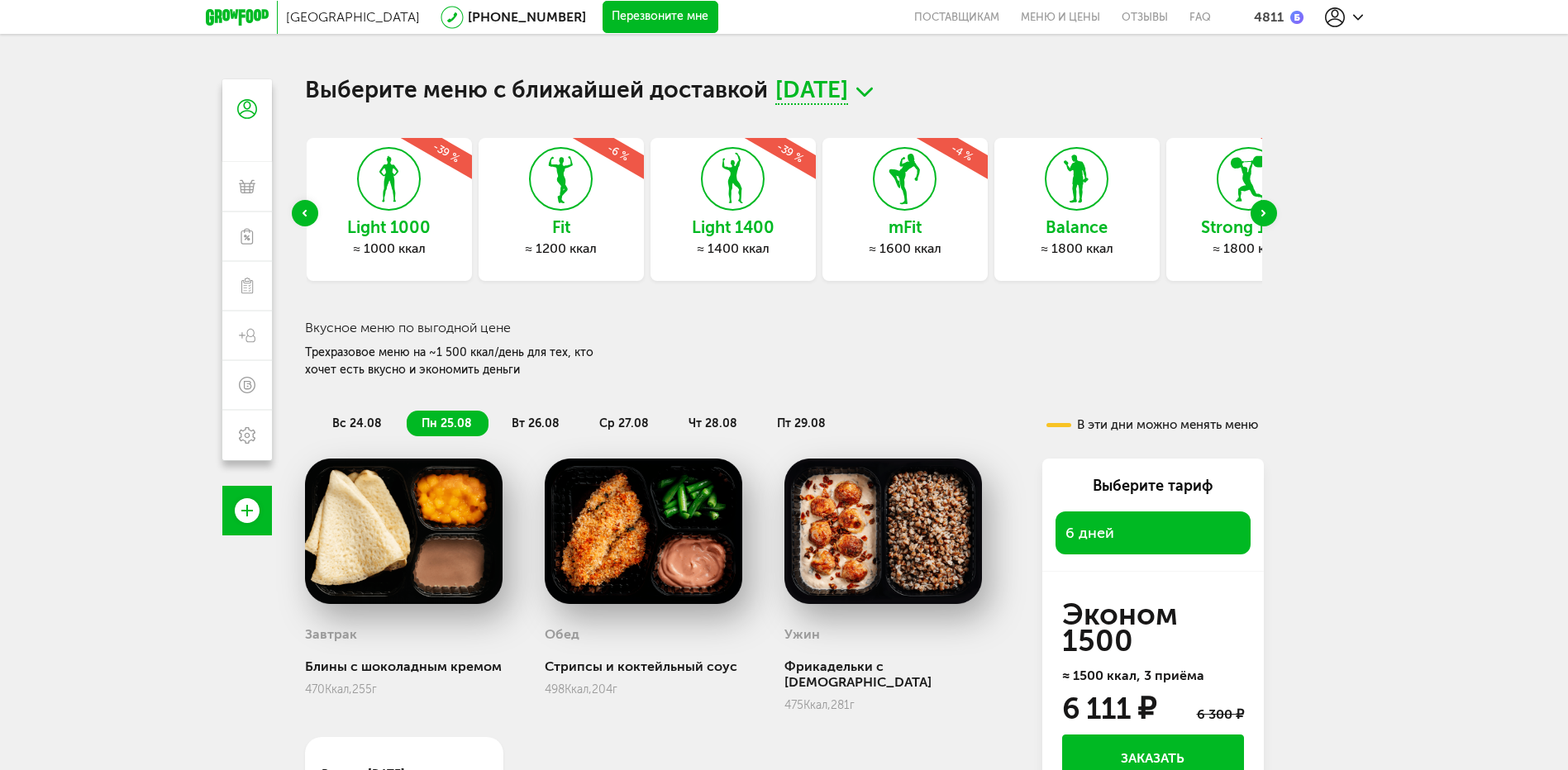
click at [1264, 216] on icon "Next slide" at bounding box center [1263, 212] width 4 height 6
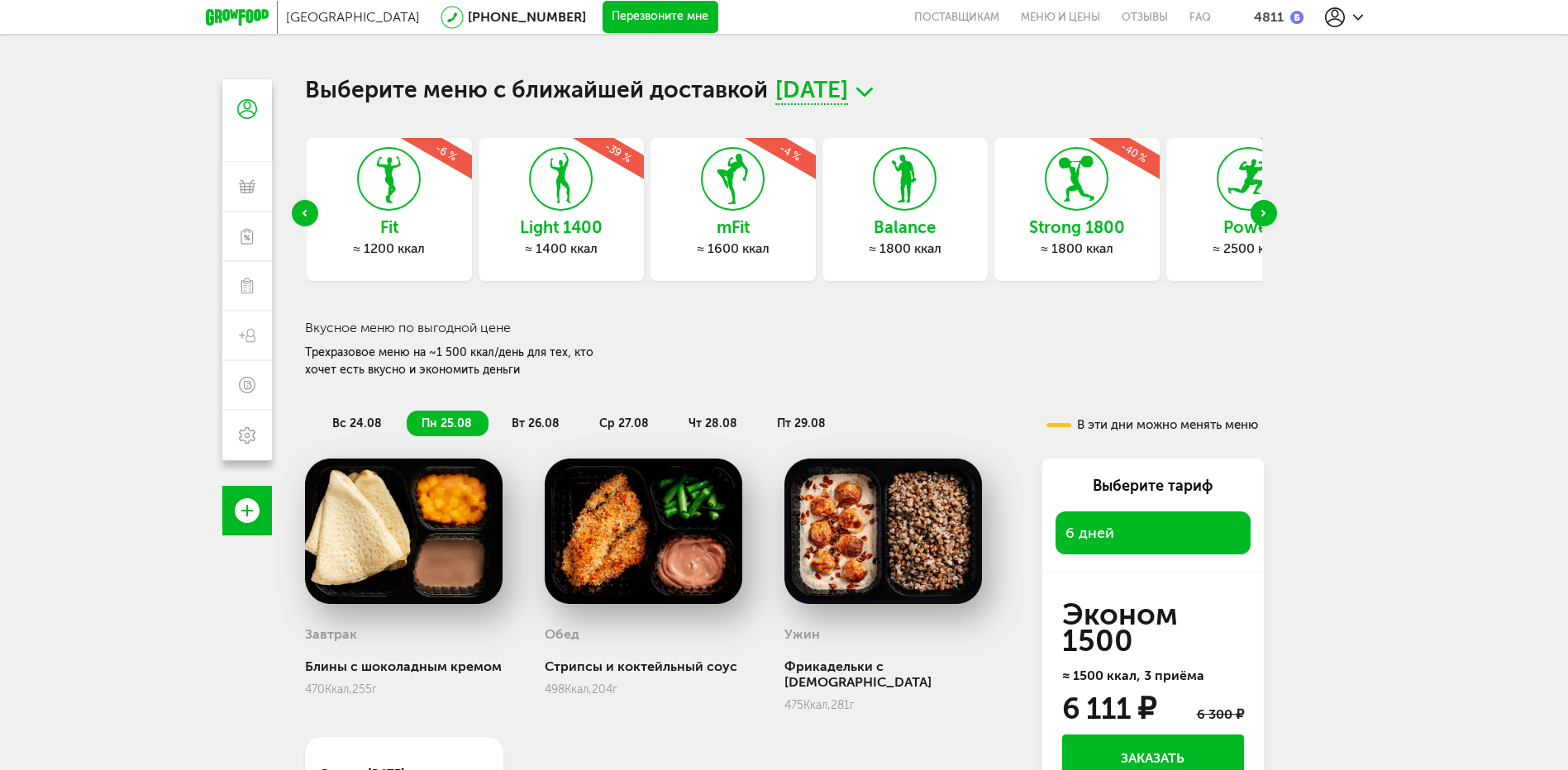
click at [1264, 216] on icon "Next slide" at bounding box center [1263, 212] width 4 height 6
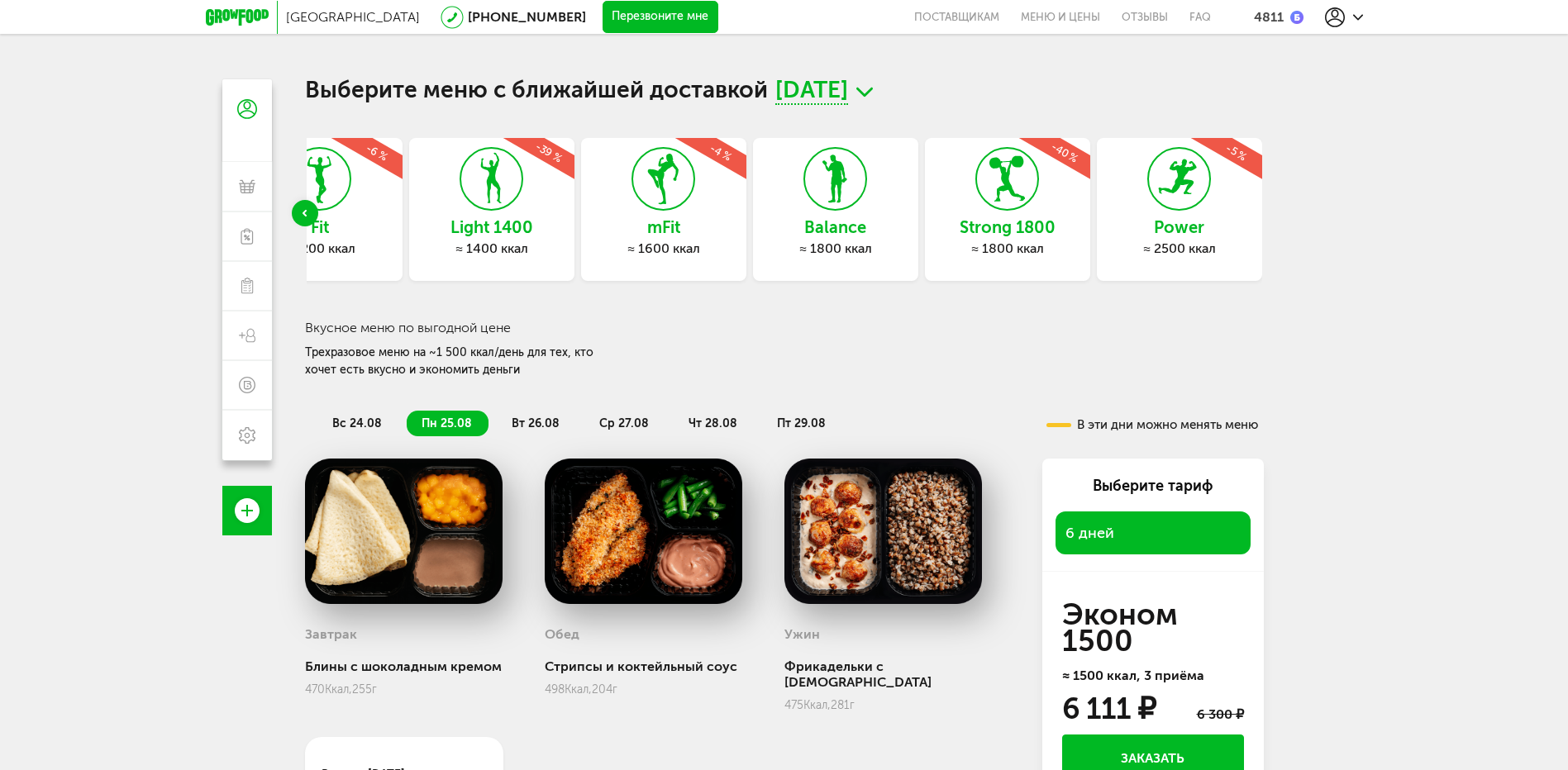
click at [1264, 216] on div "Выберите меню с ближайшей доставкой 24 августа, вс Express Fit ≈ 800 ккал -6 % …" at bounding box center [784, 464] width 992 height 770
click at [310, 218] on div "Previous slide" at bounding box center [305, 213] width 27 height 27
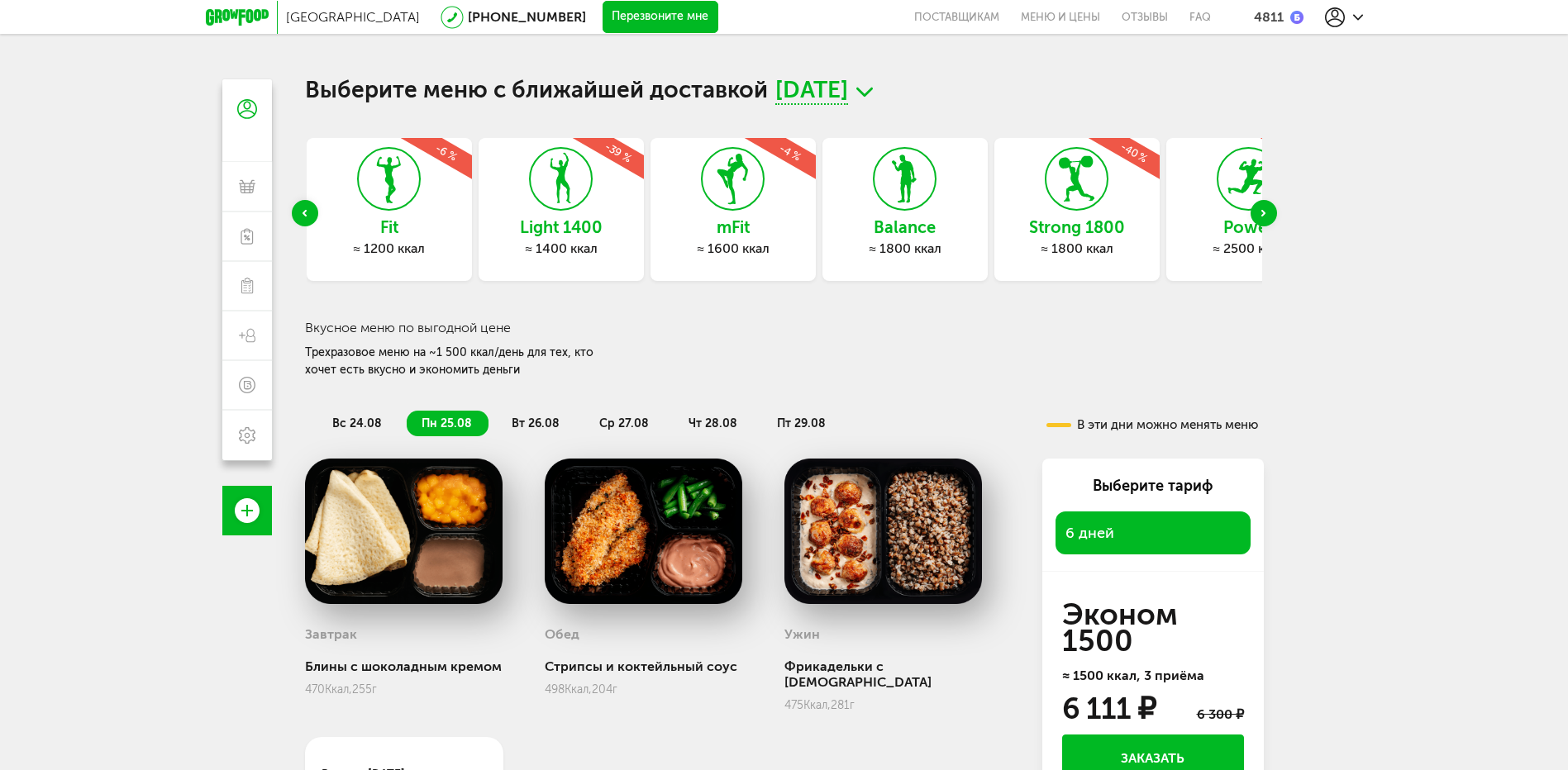
click at [310, 218] on div "Previous slide" at bounding box center [305, 213] width 27 height 27
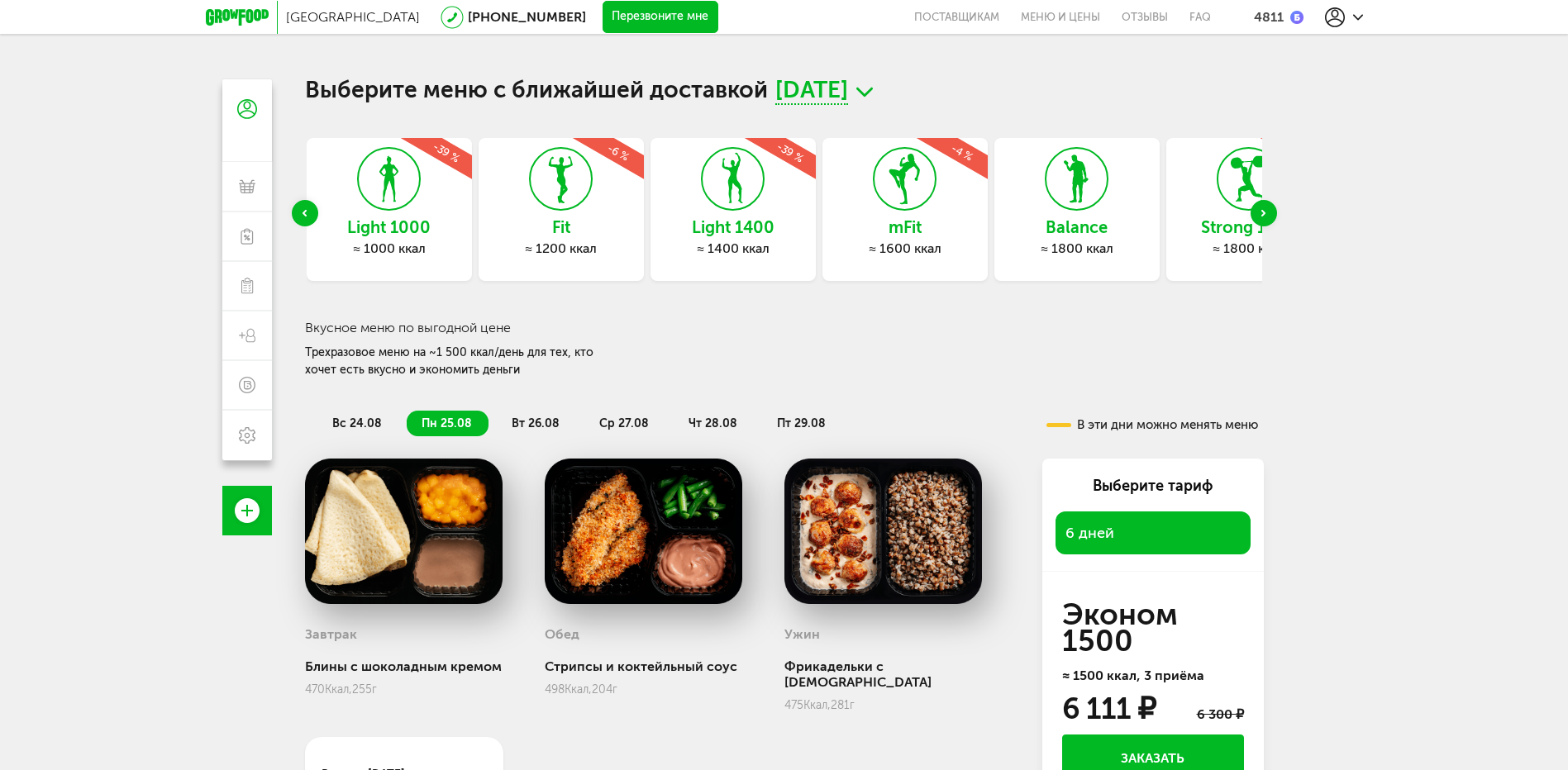
click at [310, 218] on div "Previous slide" at bounding box center [305, 213] width 27 height 27
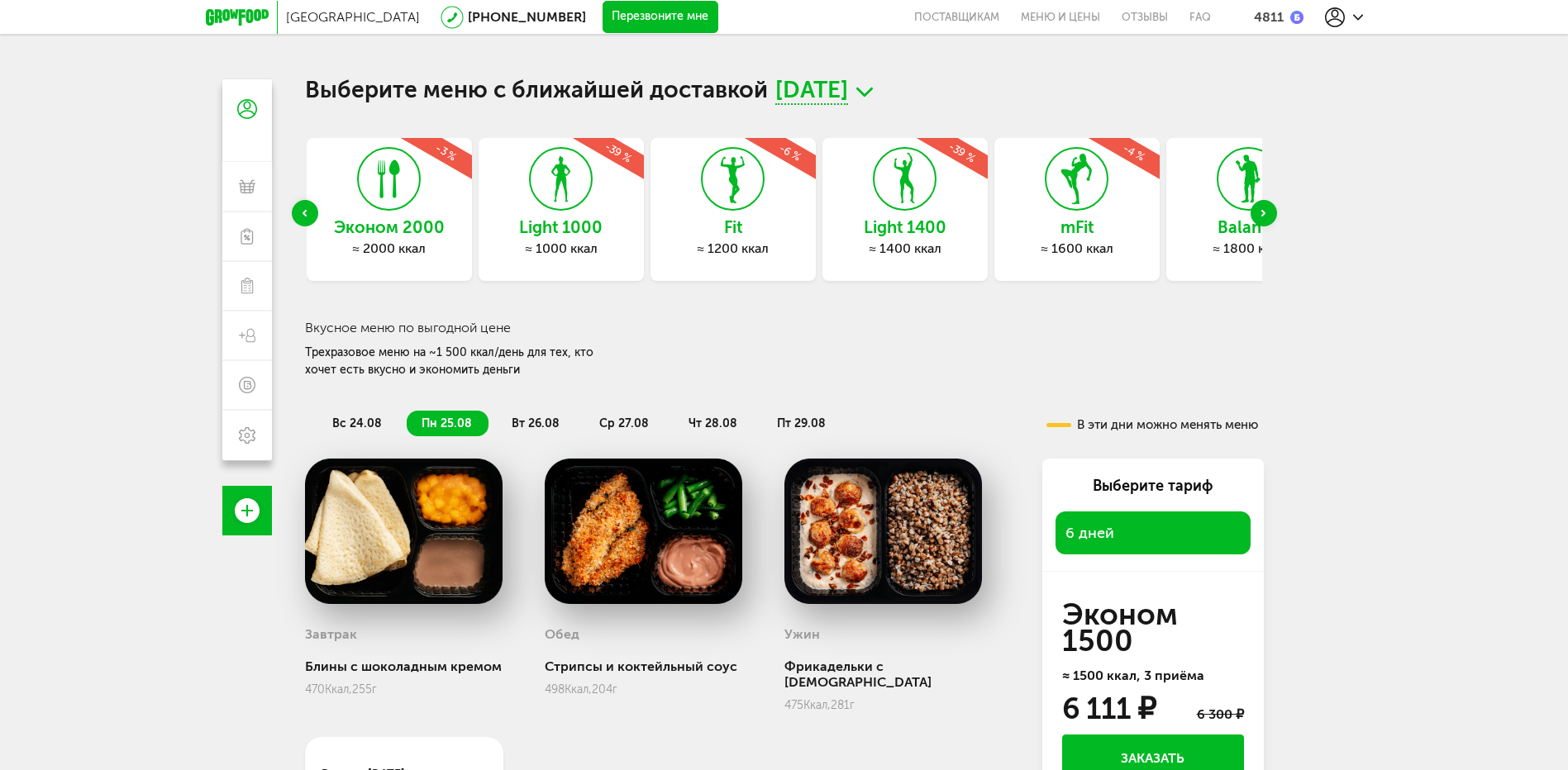
click at [310, 218] on div "Previous slide" at bounding box center [305, 213] width 27 height 27
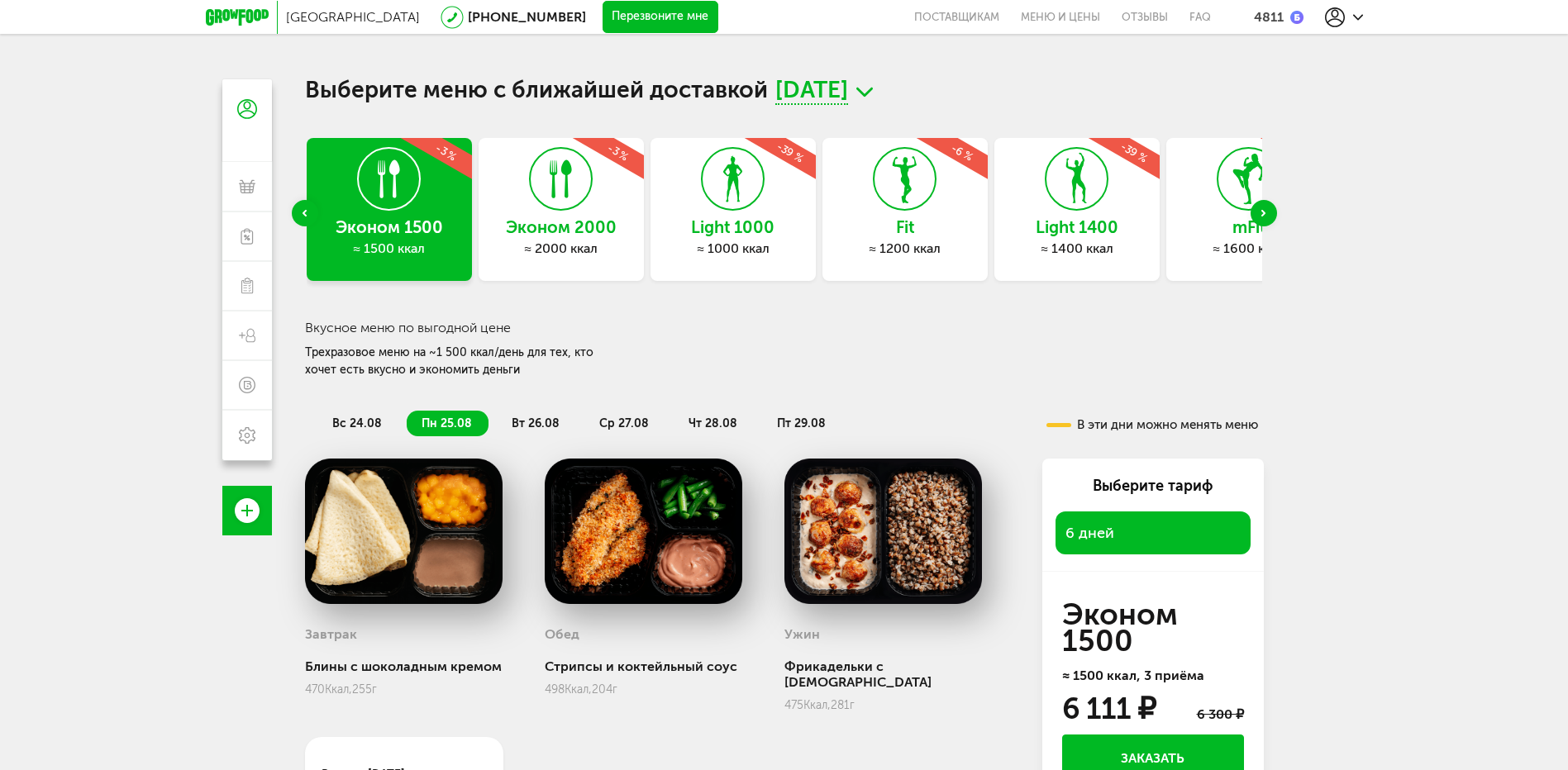
click at [310, 218] on div "Previous slide" at bounding box center [305, 213] width 27 height 27
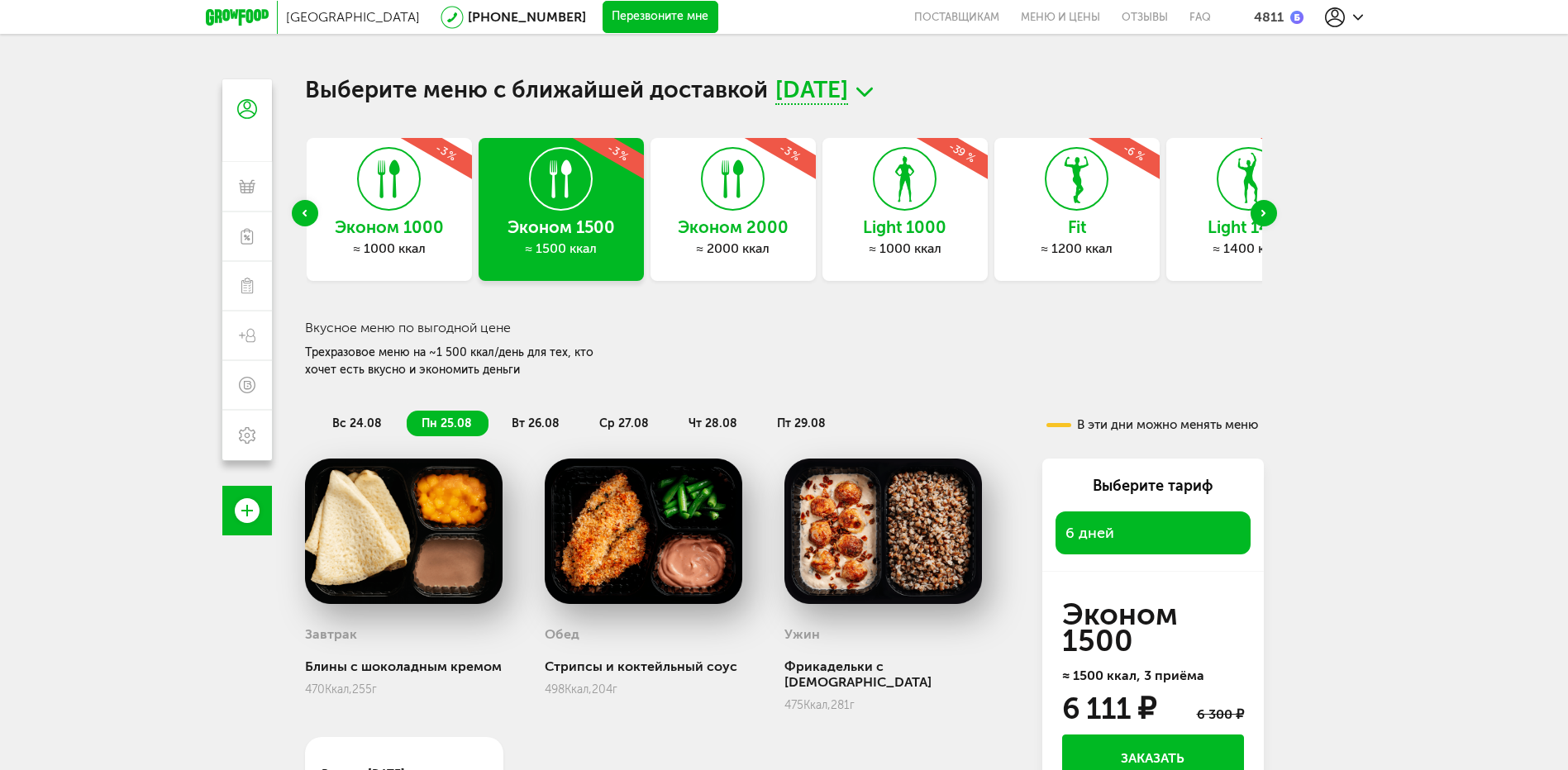
click at [1078, 188] on use at bounding box center [1076, 179] width 24 height 47
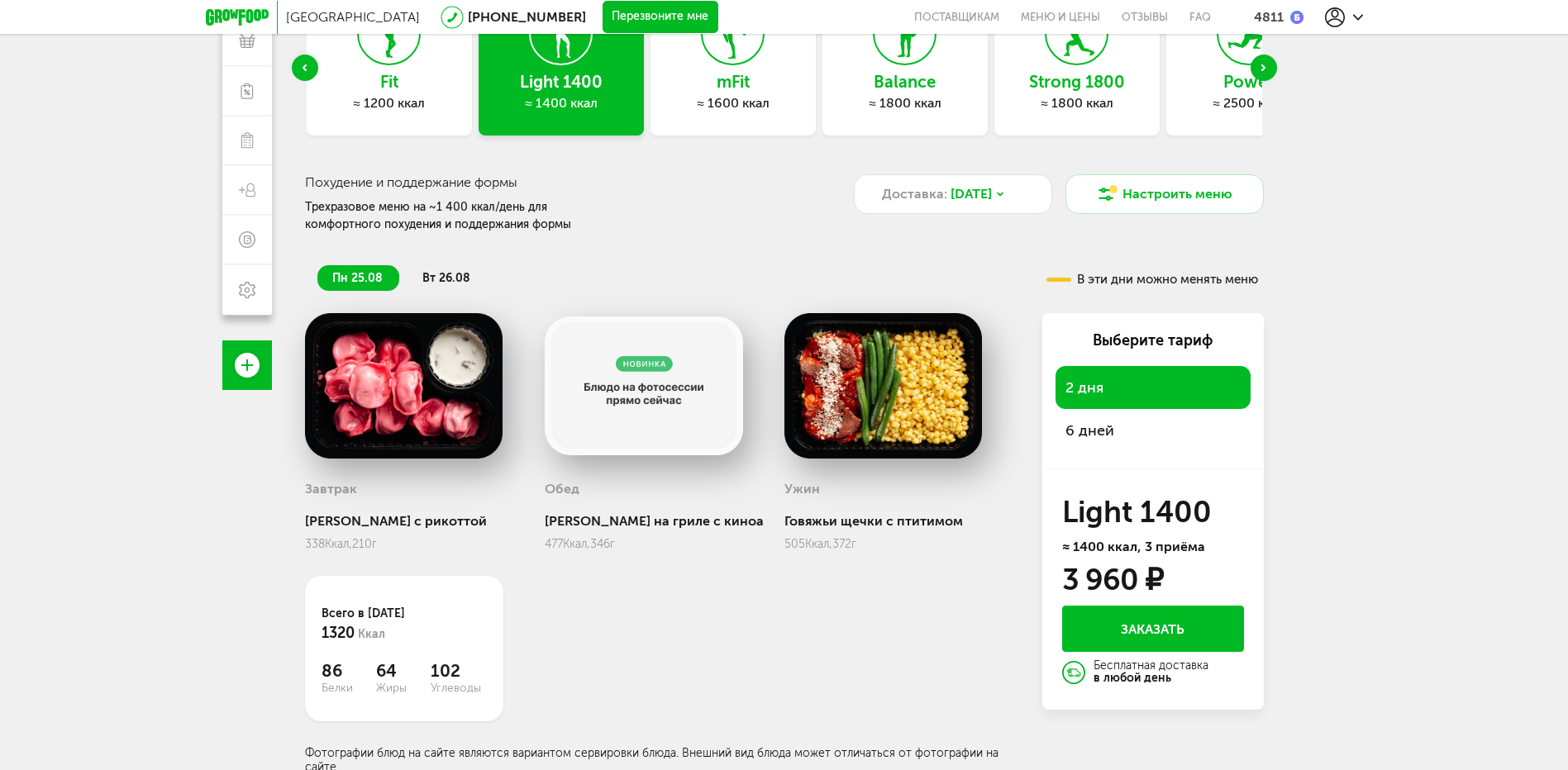
scroll to position [149, 0]
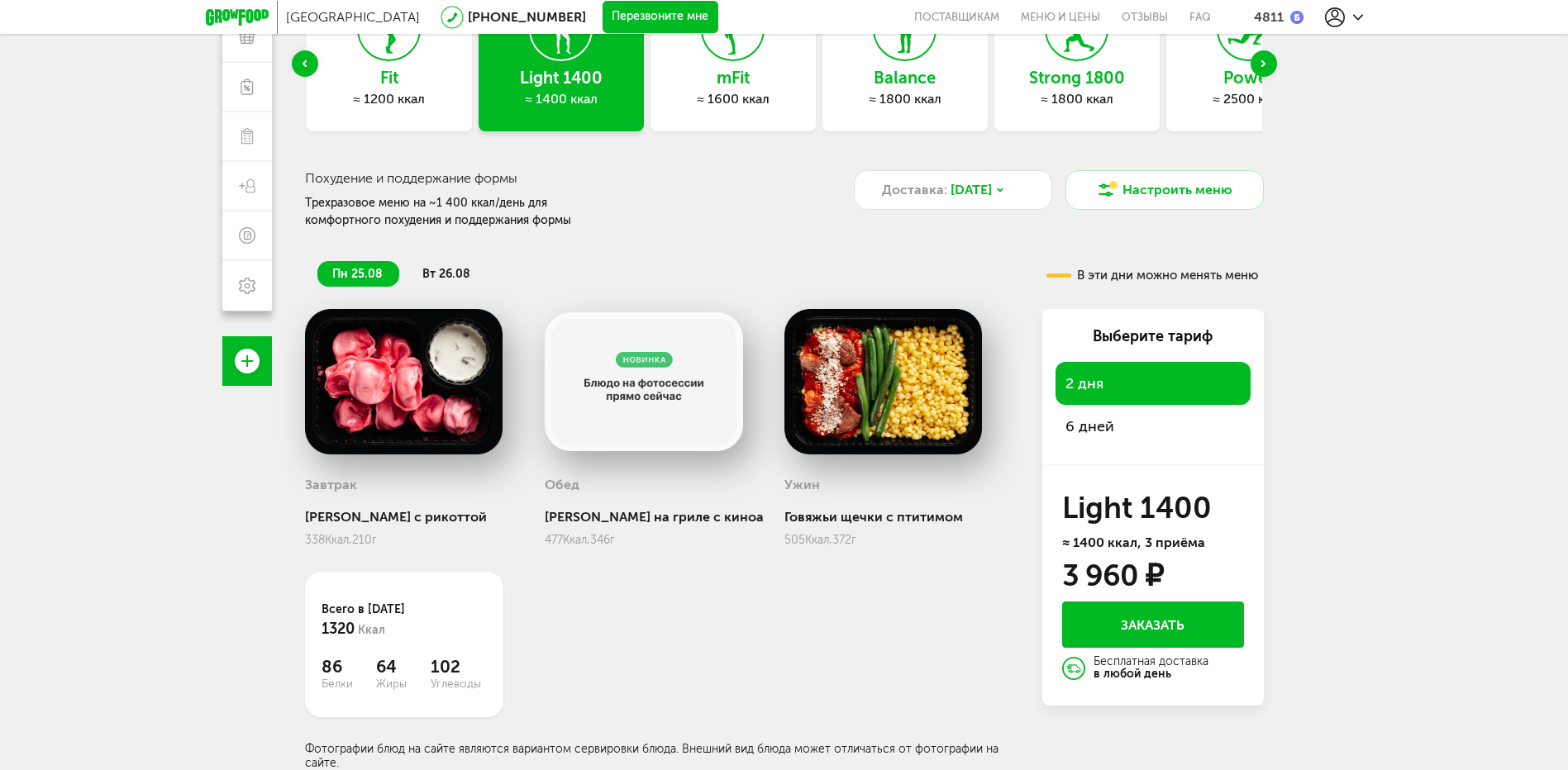
click at [1088, 417] on span "6 дней" at bounding box center [1089, 426] width 49 height 19
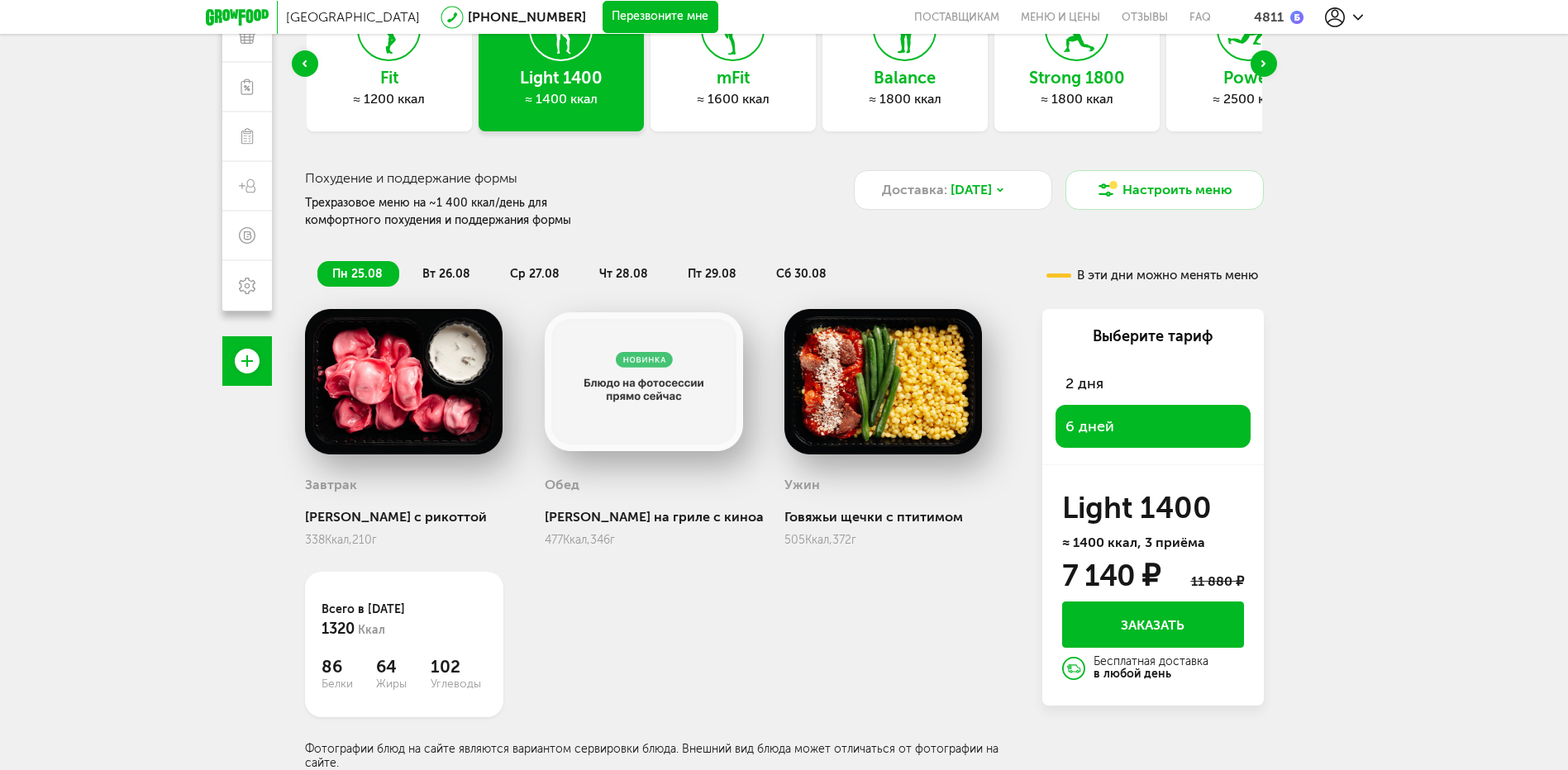
click at [441, 273] on span "вт 26.08" at bounding box center [446, 274] width 48 height 14
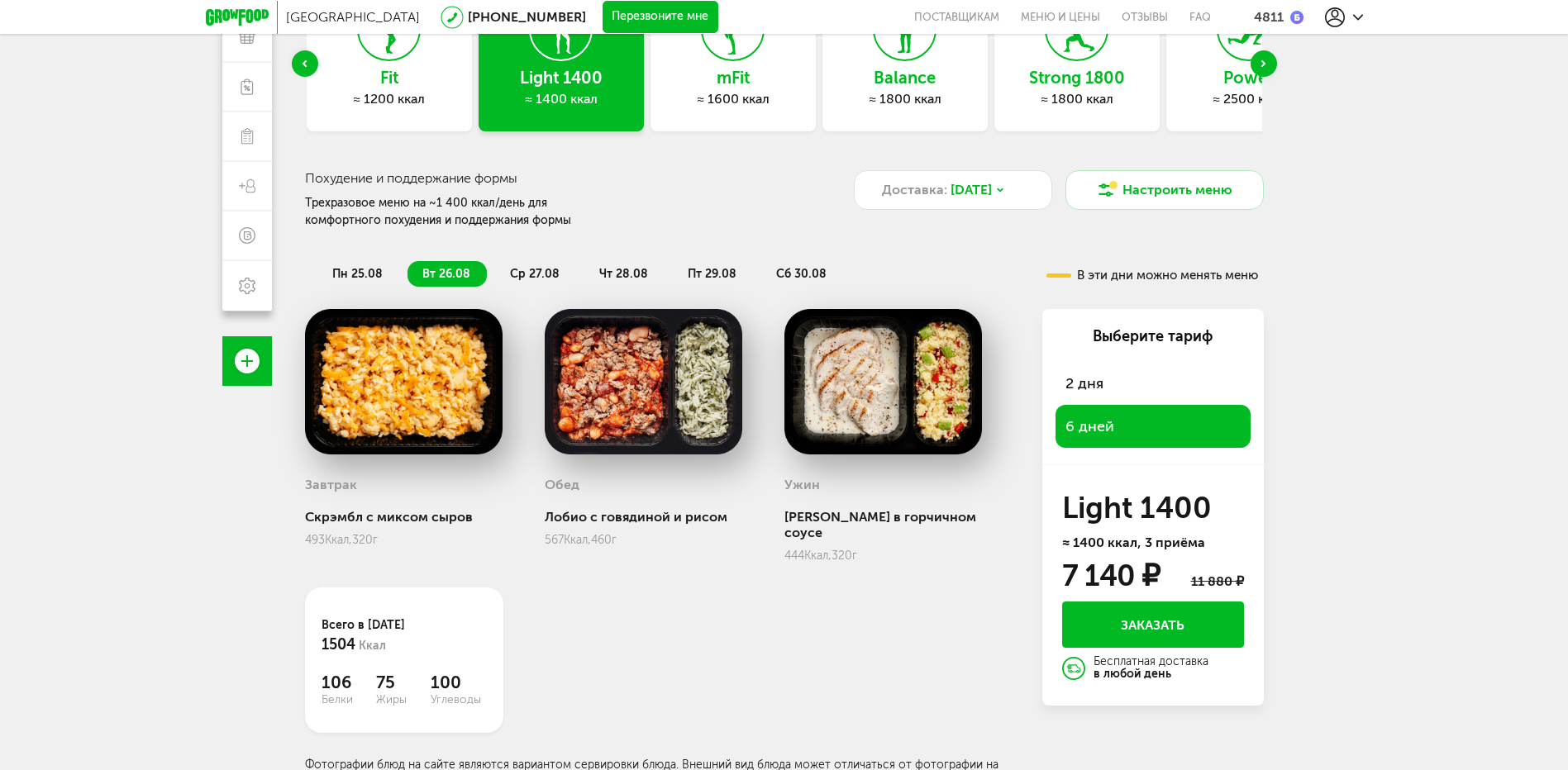
click at [531, 272] on span "ср 27.08" at bounding box center [535, 274] width 49 height 14
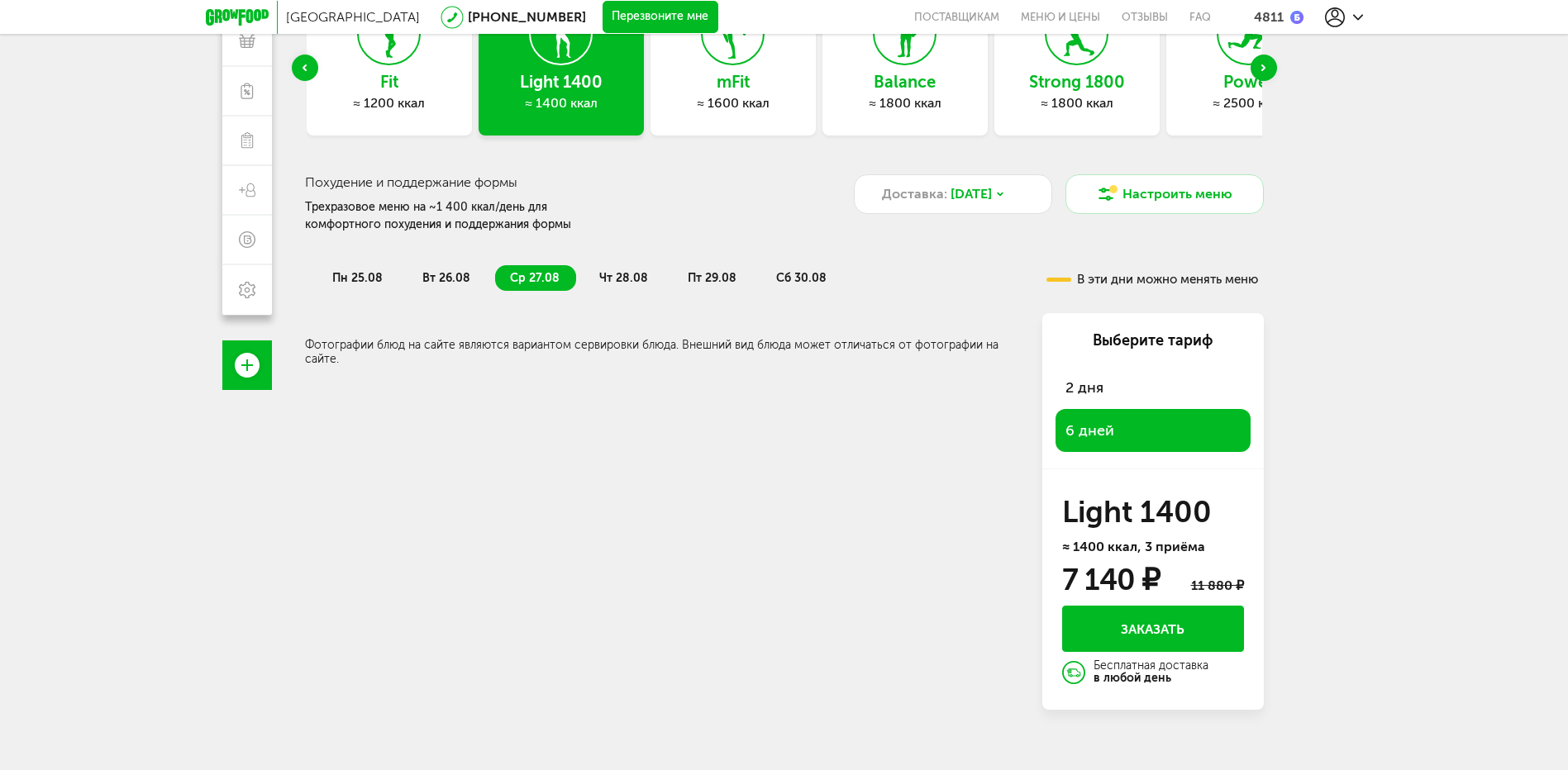
scroll to position [146, 0]
click at [625, 274] on span "чт 28.08" at bounding box center [623, 278] width 49 height 14
click at [689, 275] on span "пт 29.08" at bounding box center [712, 278] width 49 height 14
click at [807, 282] on span "сб 30.08" at bounding box center [801, 278] width 50 height 14
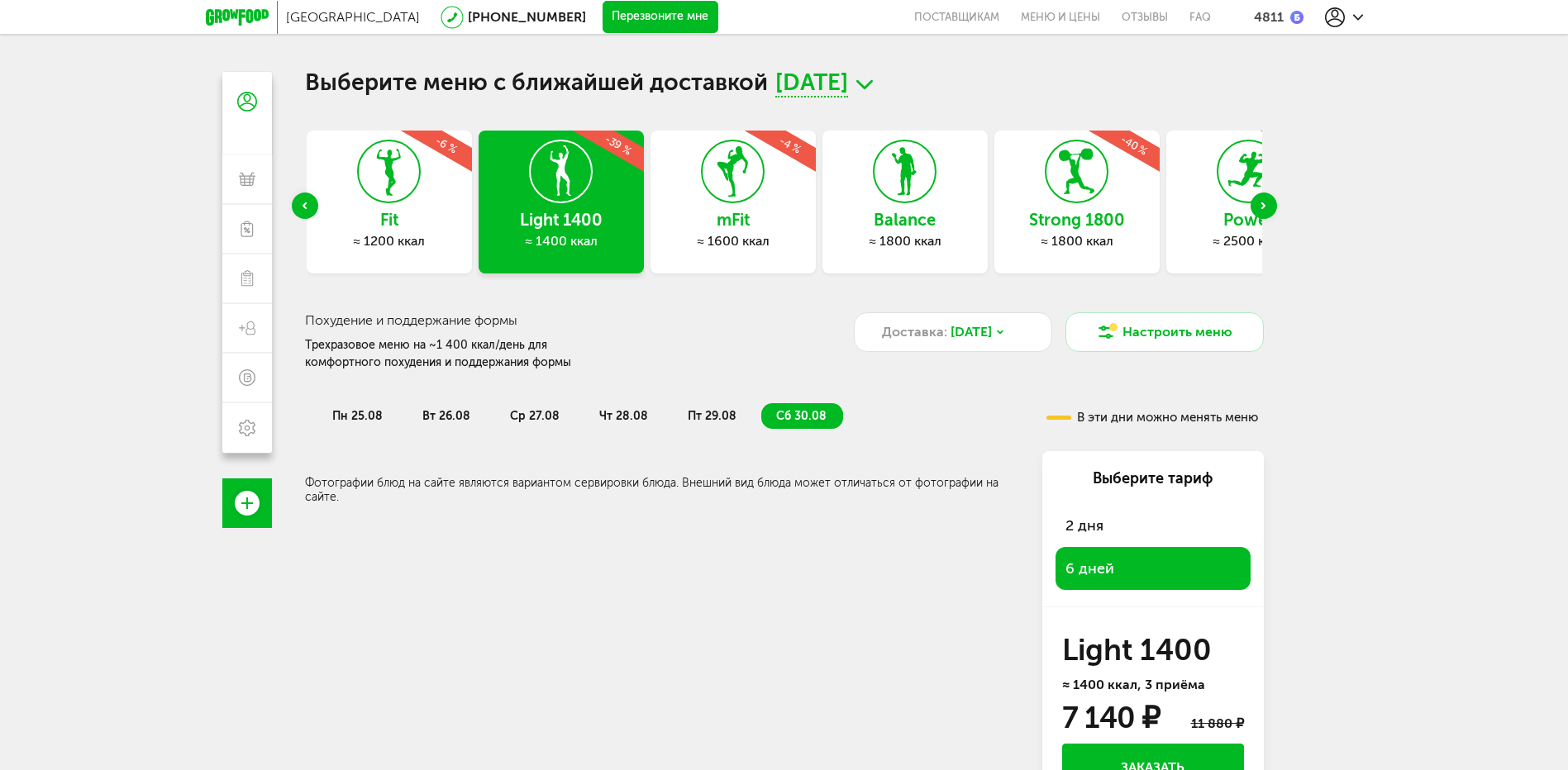
scroll to position [0, 0]
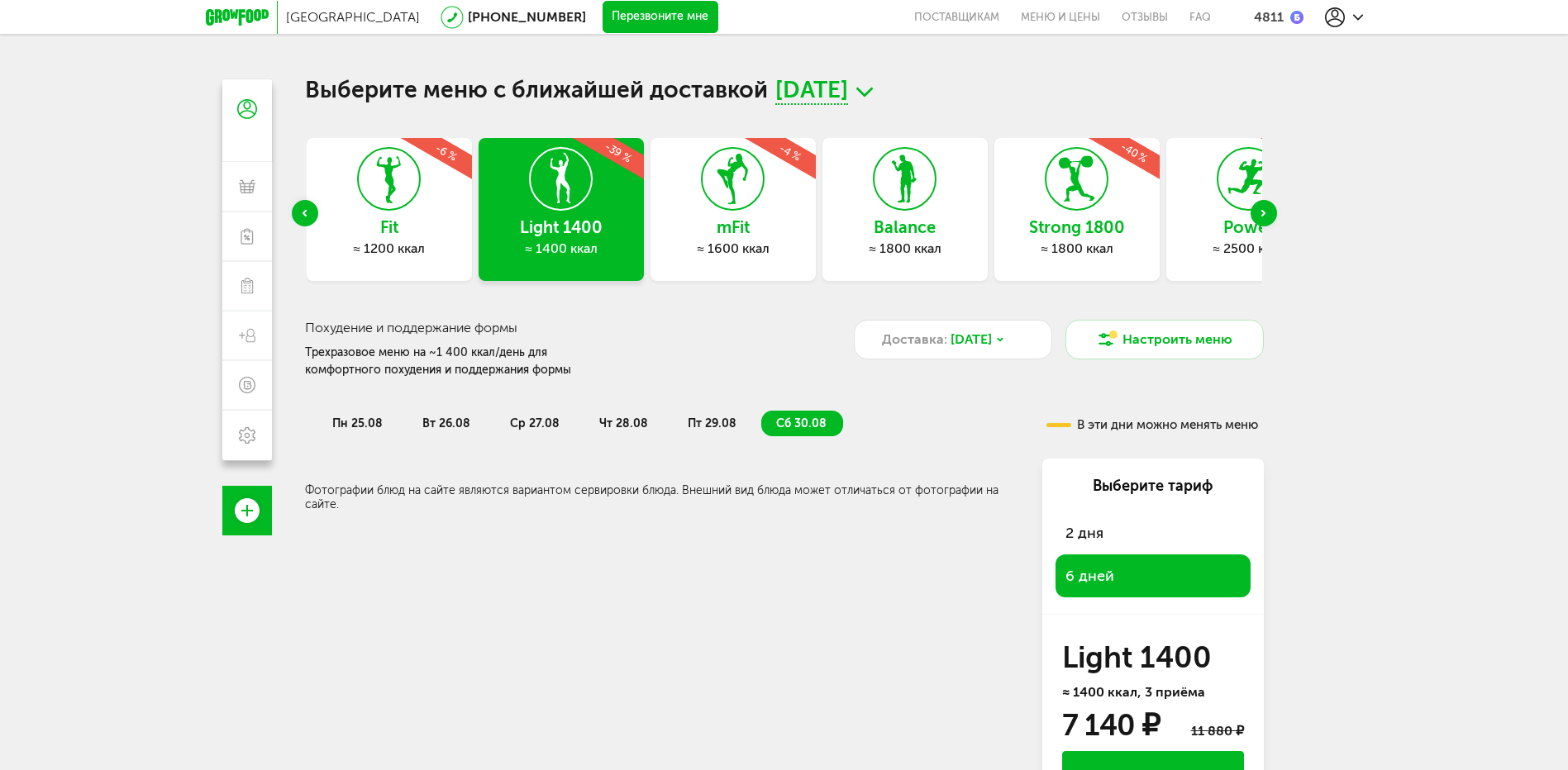
click at [311, 219] on div "Previous slide" at bounding box center [305, 213] width 27 height 27
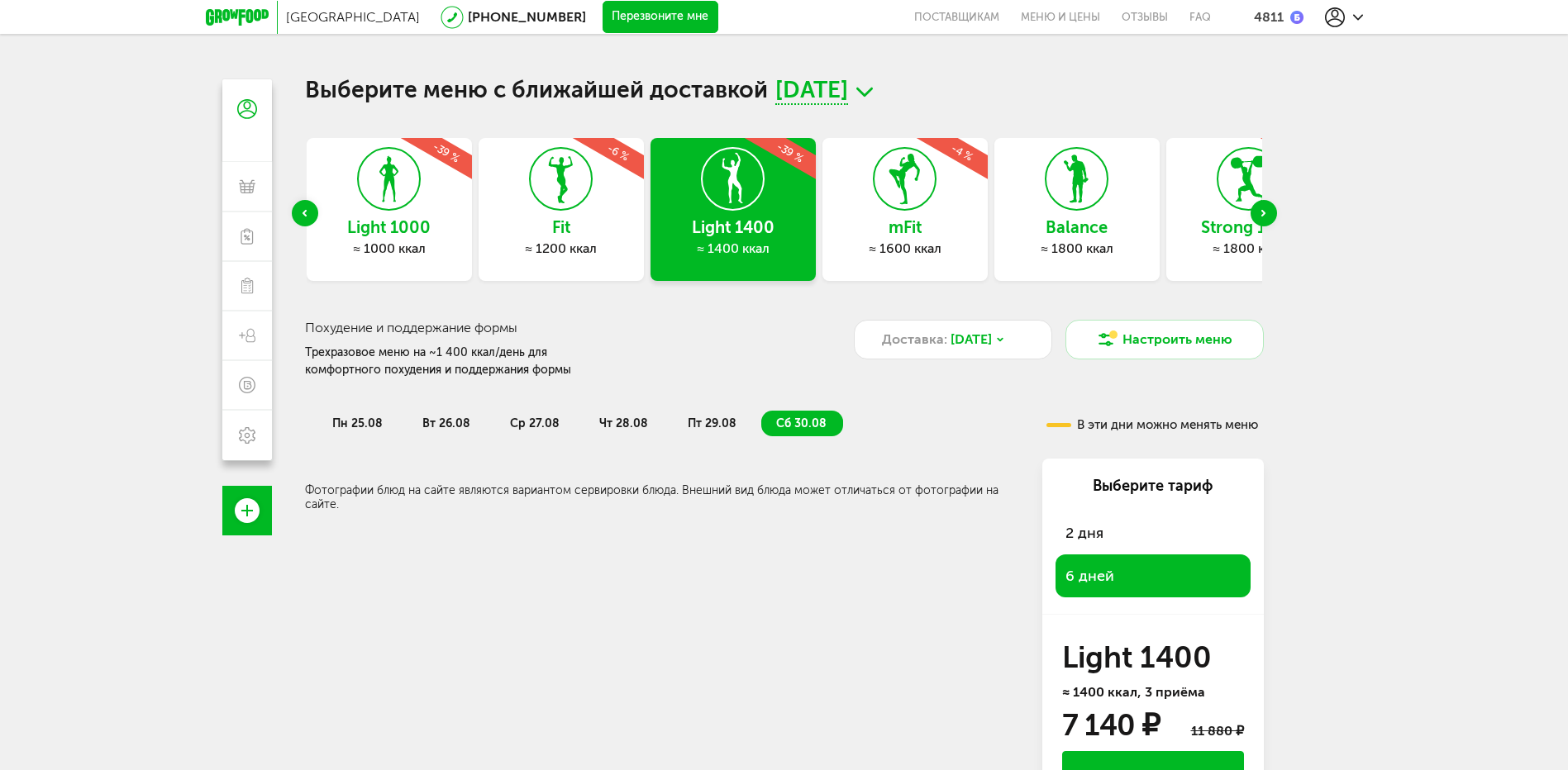
click at [311, 219] on div "Previous slide" at bounding box center [305, 213] width 27 height 27
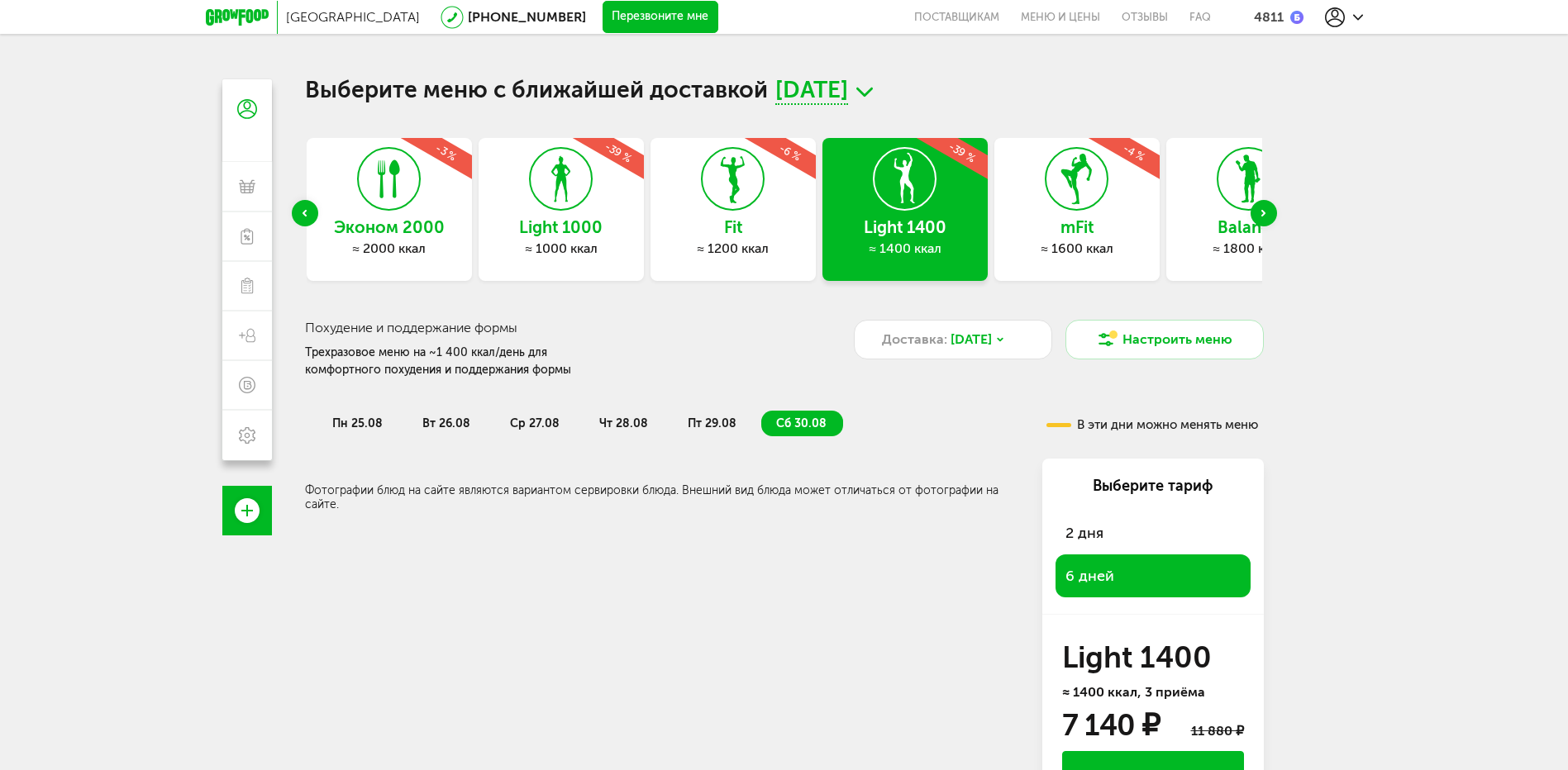
click at [311, 219] on div "Previous slide" at bounding box center [305, 213] width 27 height 27
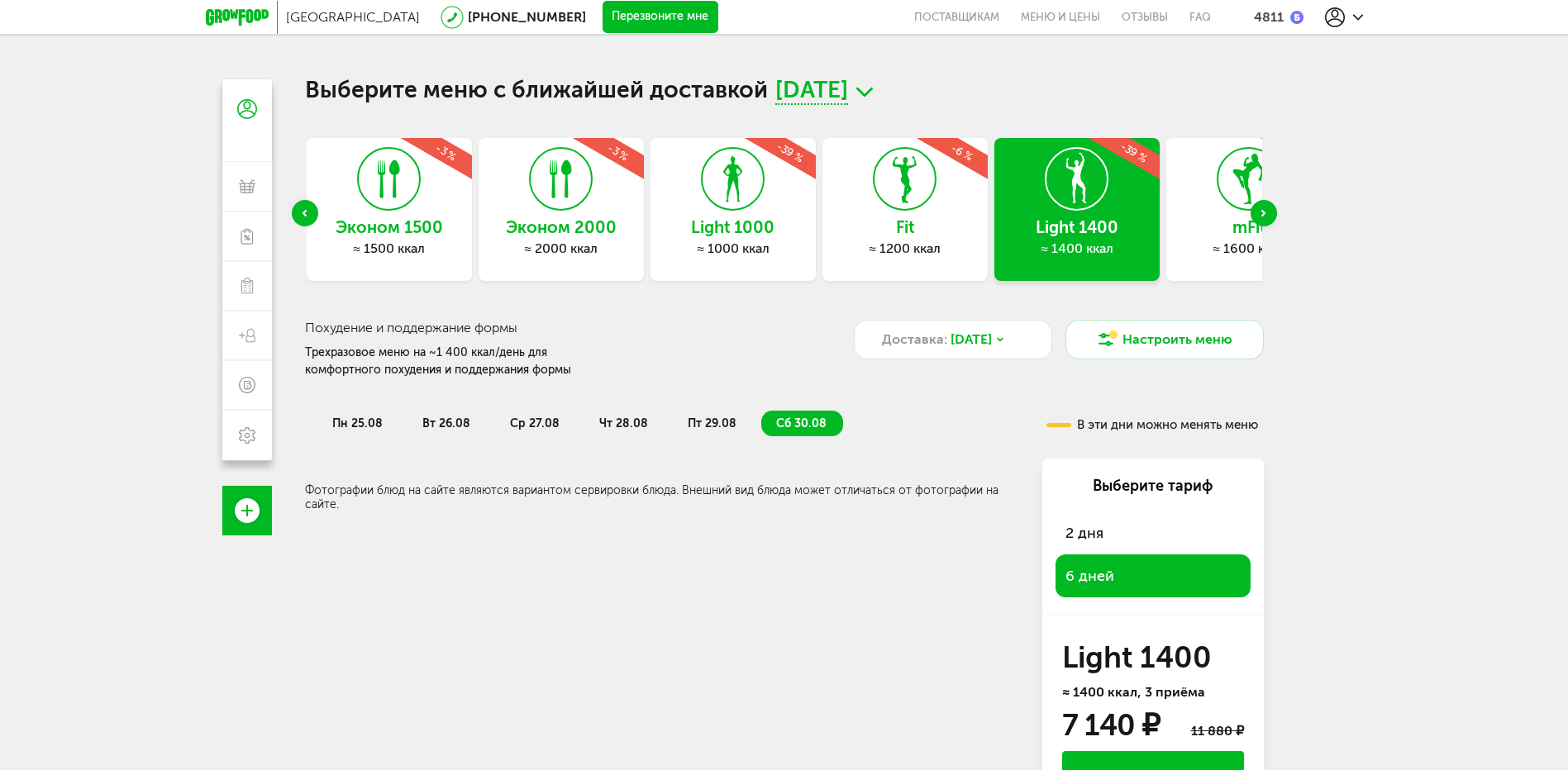
click at [311, 219] on div "Previous slide" at bounding box center [305, 213] width 27 height 27
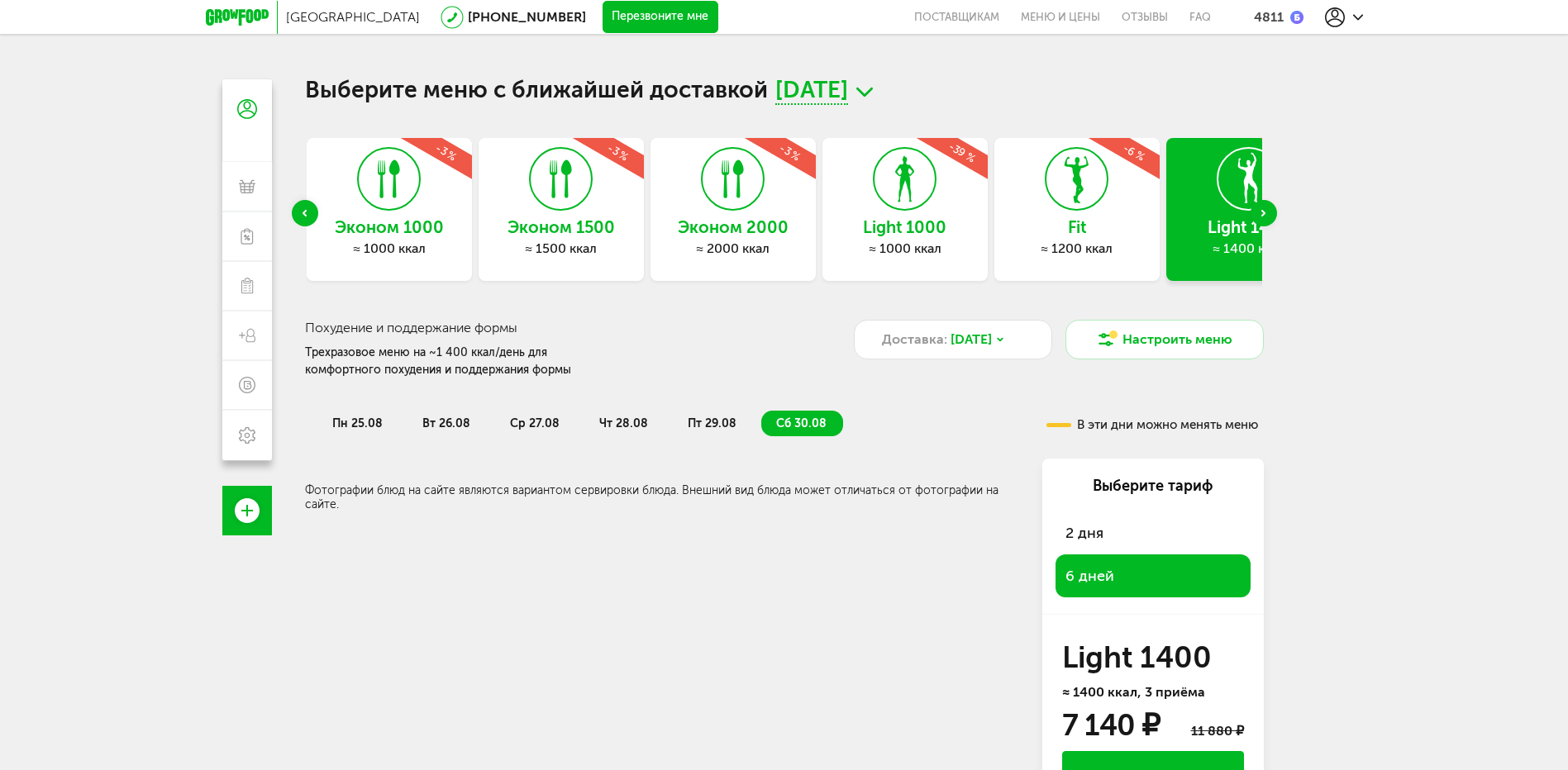
click at [311, 219] on div "Previous slide" at bounding box center [305, 213] width 27 height 27
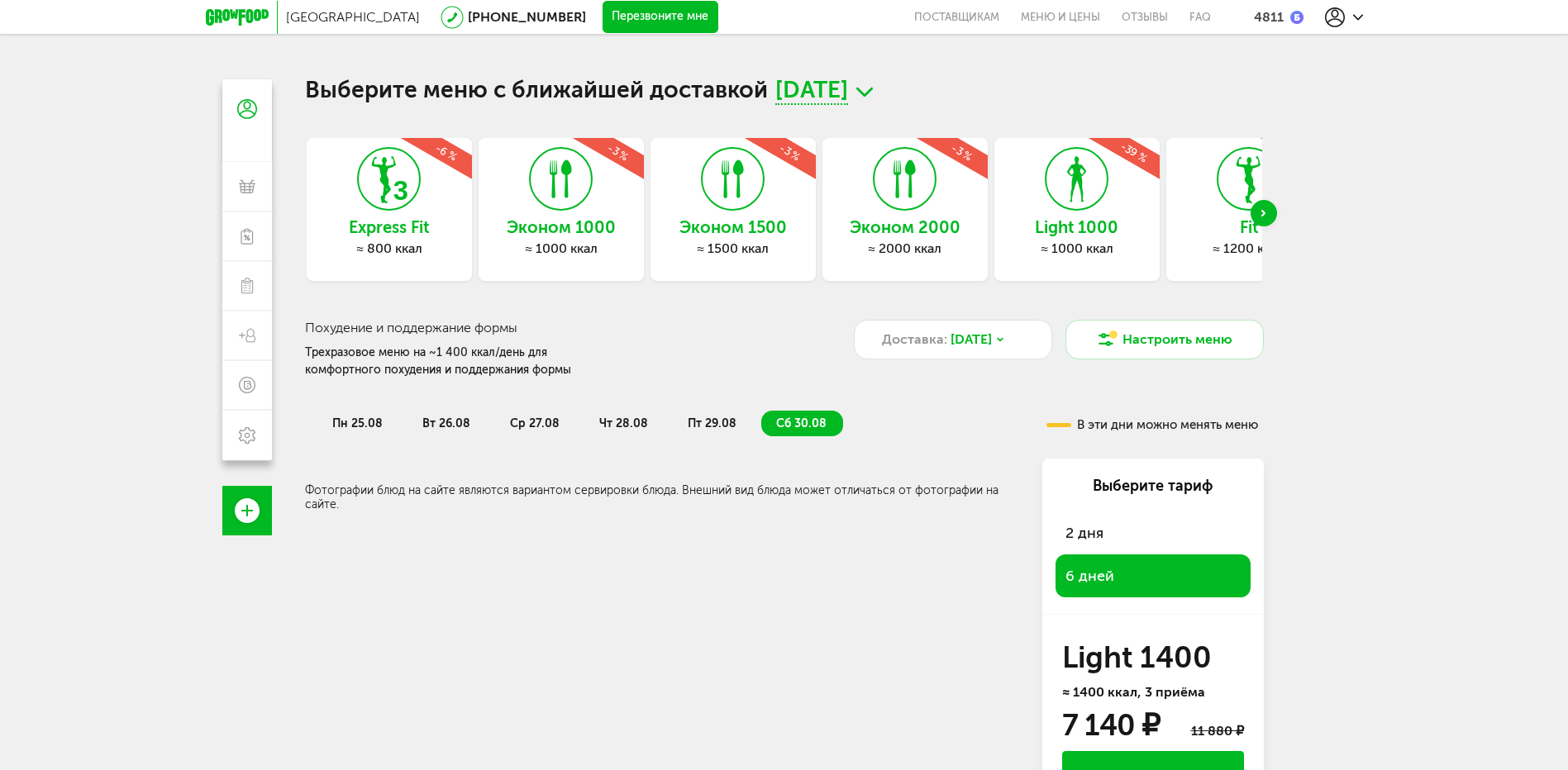
click at [553, 214] on div "Эконом 1000 ≈ 1000 ккал -3 %" at bounding box center [560, 210] width 165 height 143
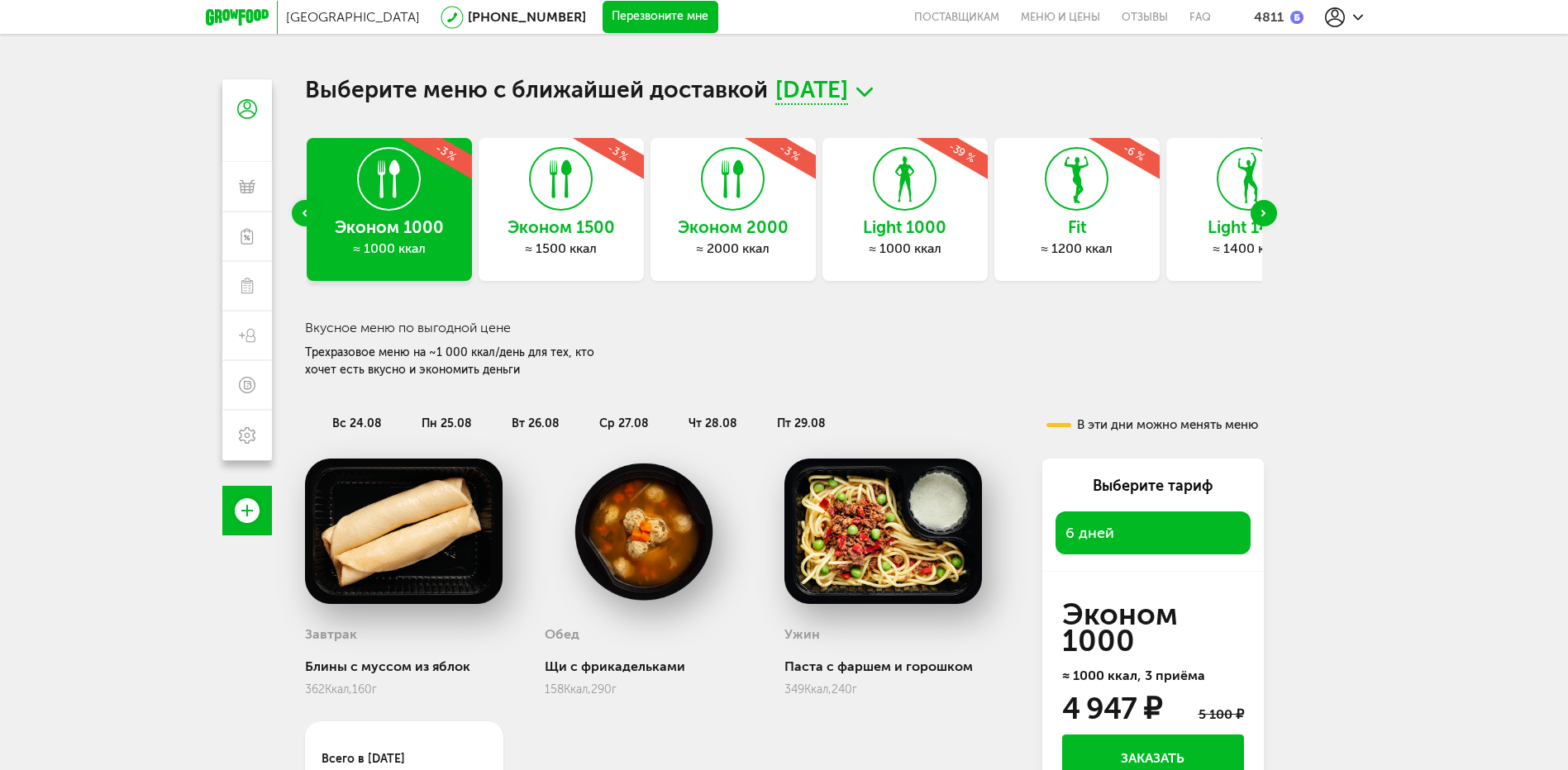
click at [910, 183] on use at bounding box center [905, 179] width 19 height 46
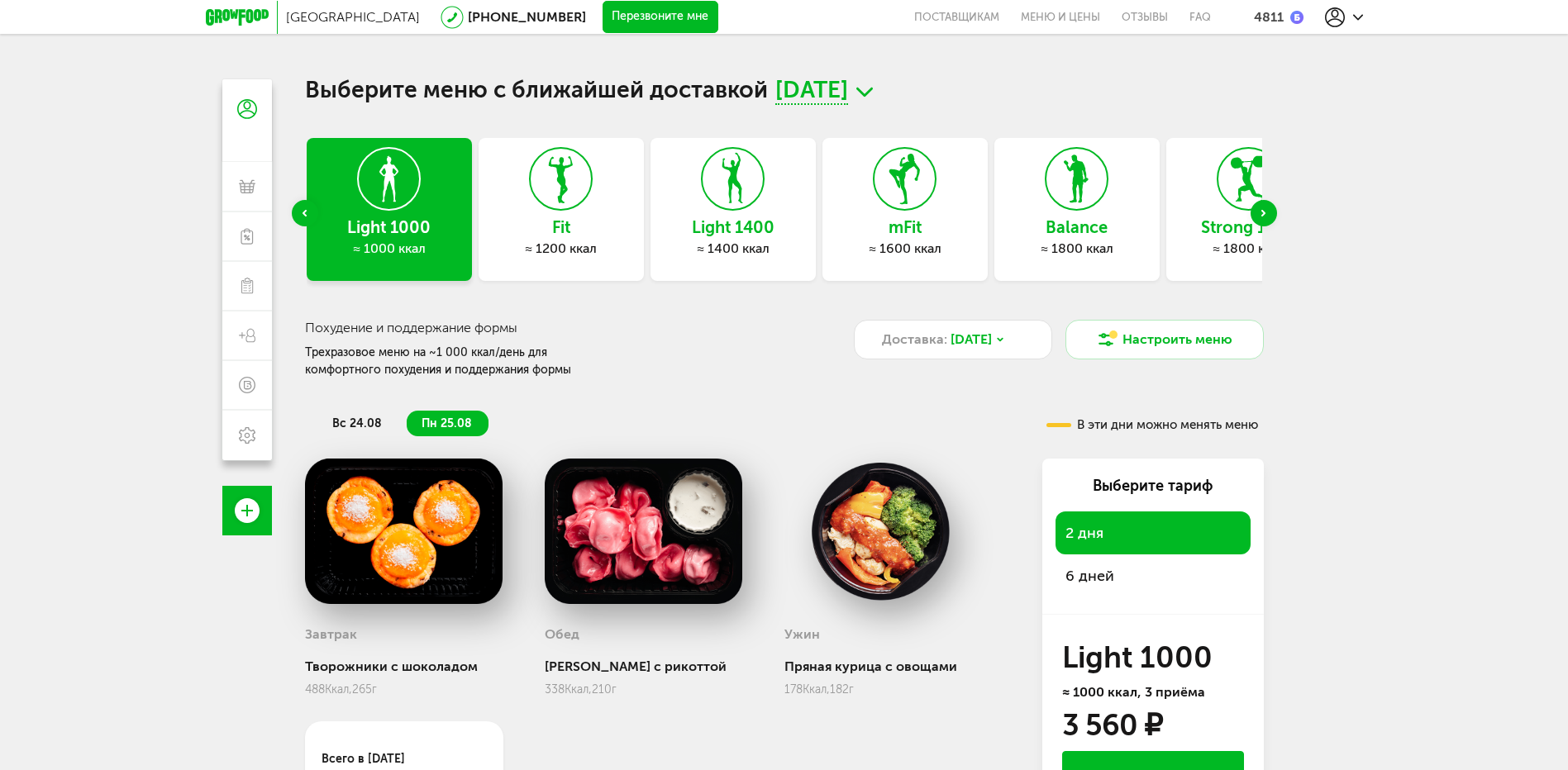
click at [1092, 579] on span "6 дней" at bounding box center [1089, 576] width 49 height 19
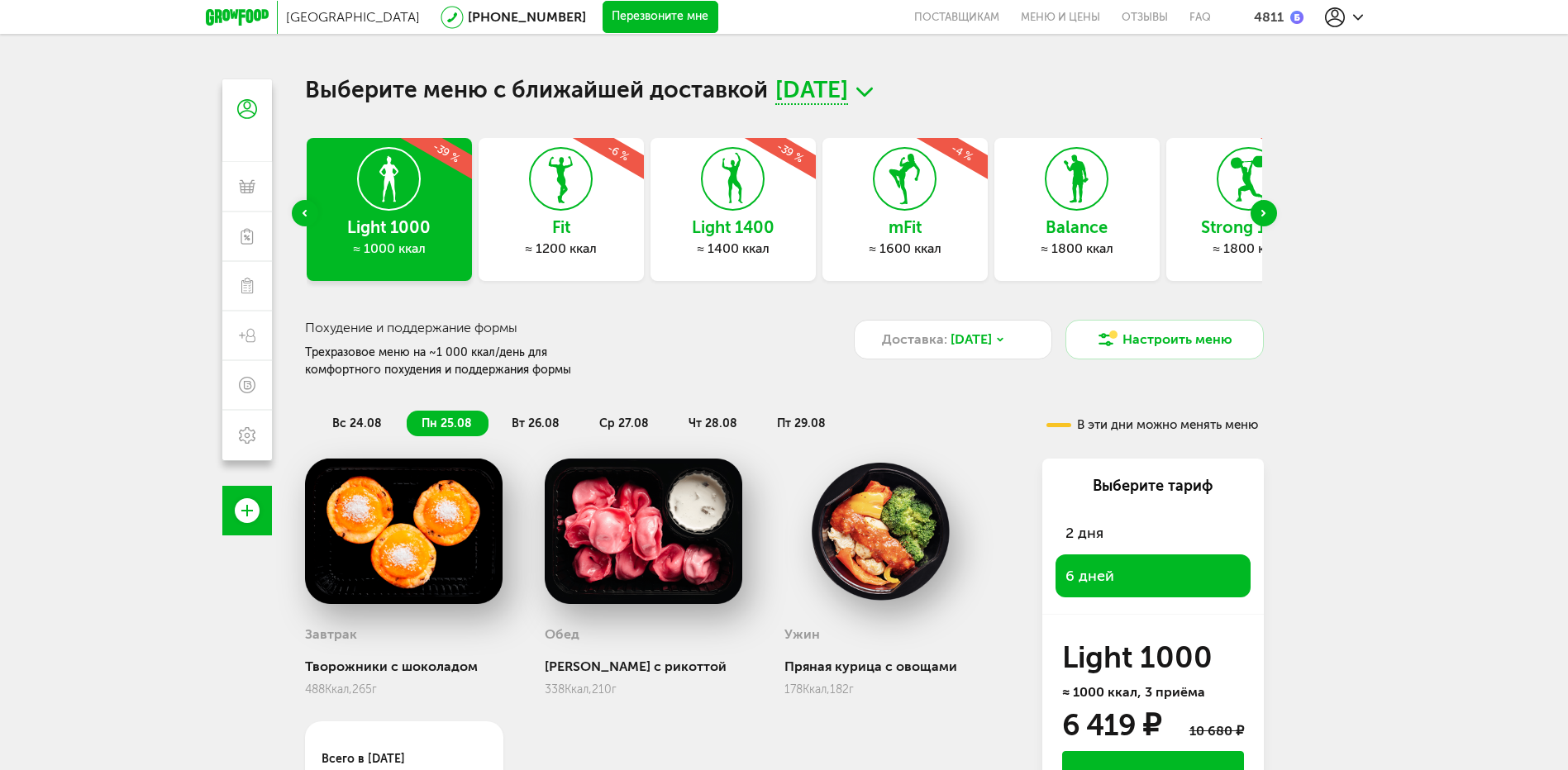
click at [307, 206] on div "Previous slide" at bounding box center [305, 213] width 27 height 27
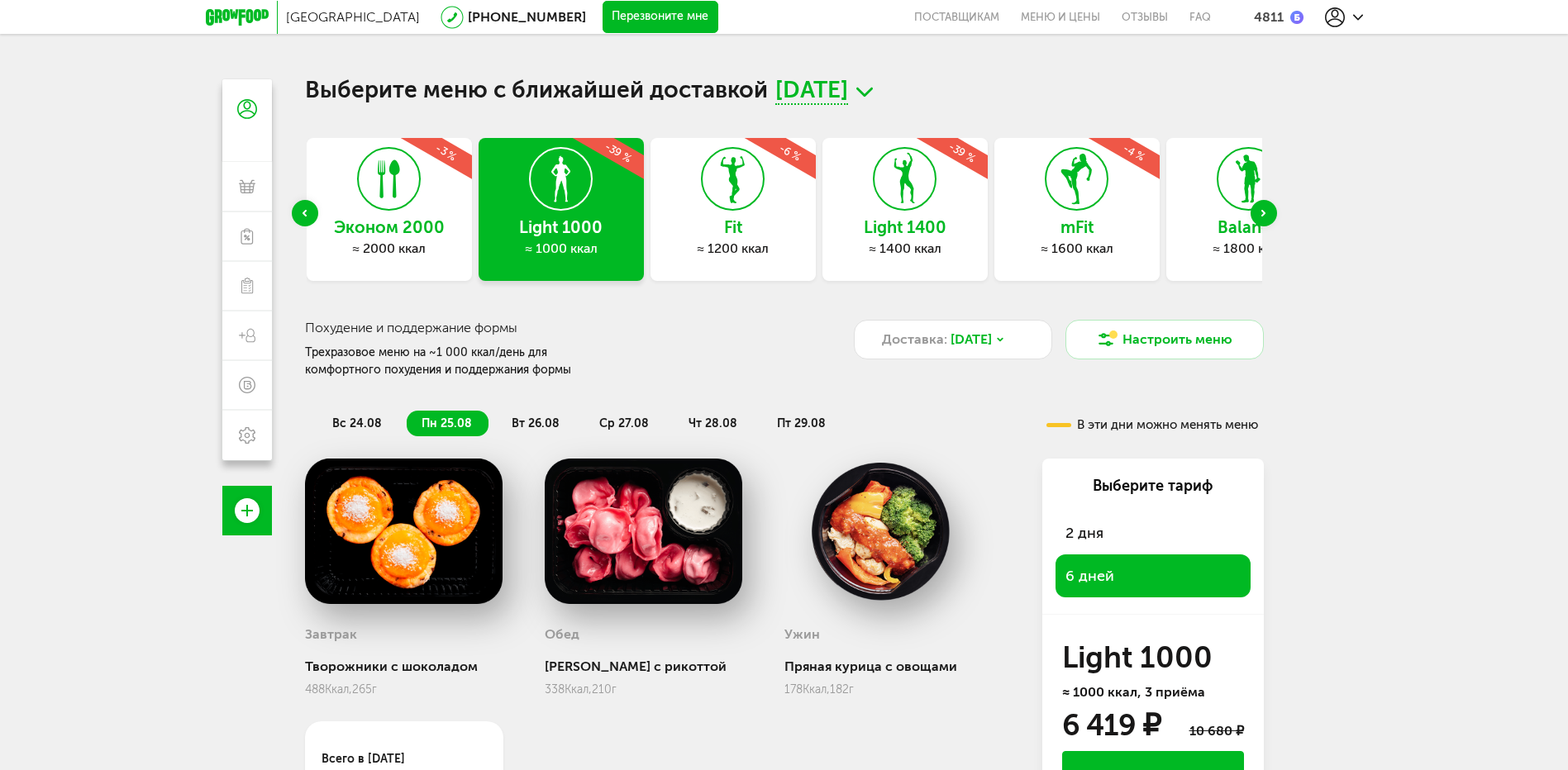
click at [300, 210] on div "Previous slide" at bounding box center [305, 213] width 27 height 27
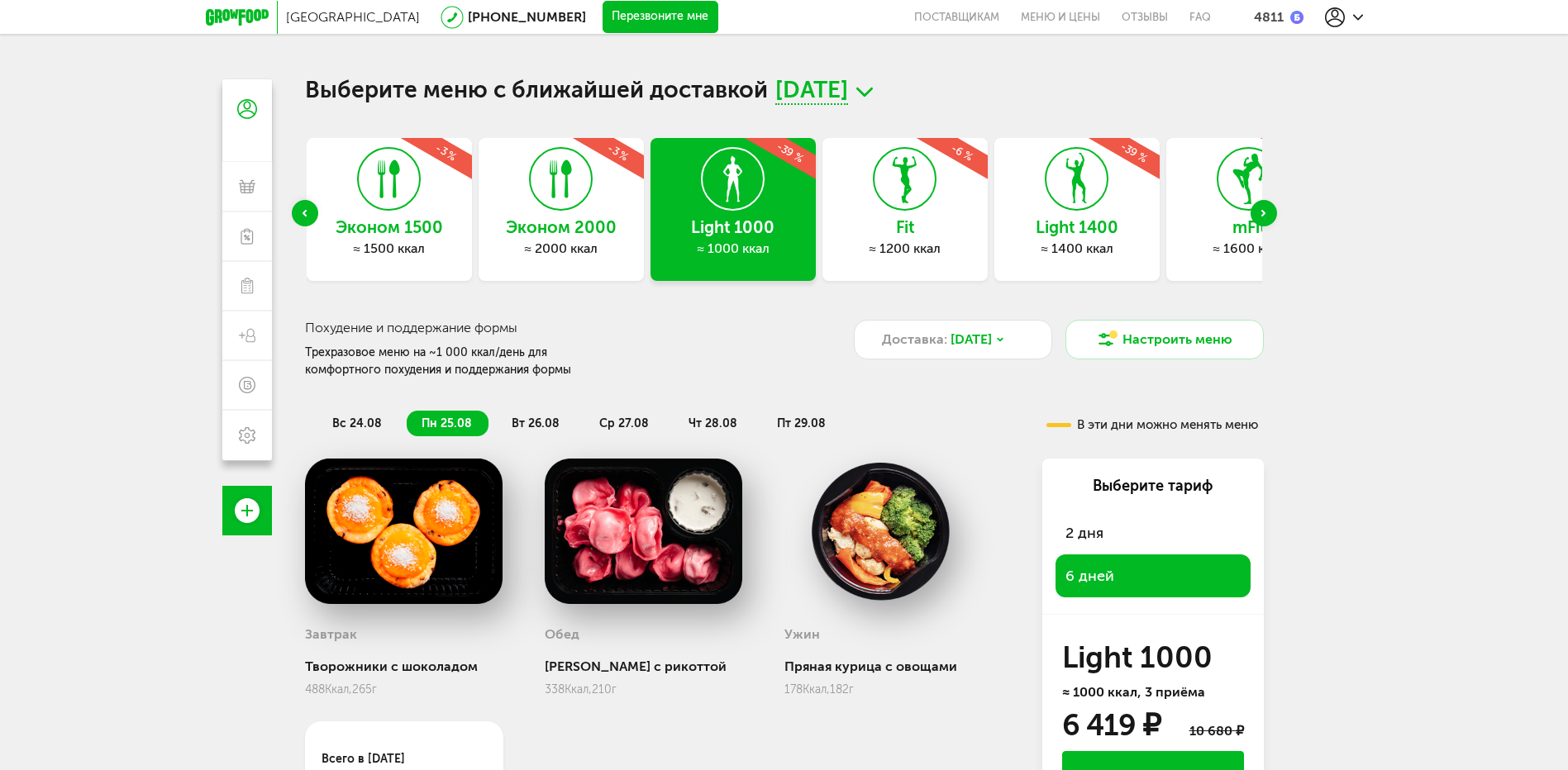
click at [300, 210] on div "Previous slide" at bounding box center [305, 213] width 27 height 27
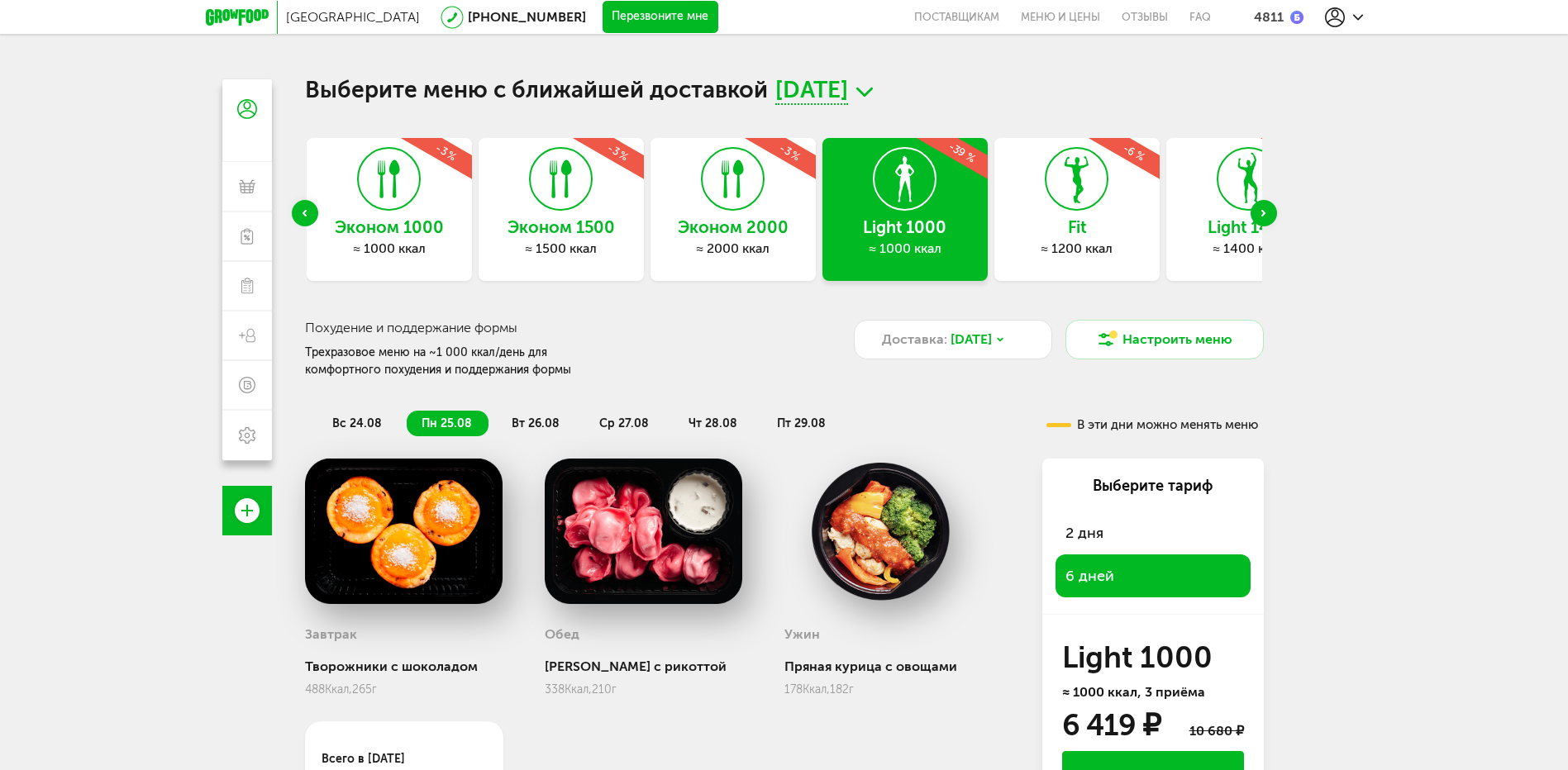
click at [300, 210] on div "Previous slide" at bounding box center [305, 213] width 27 height 27
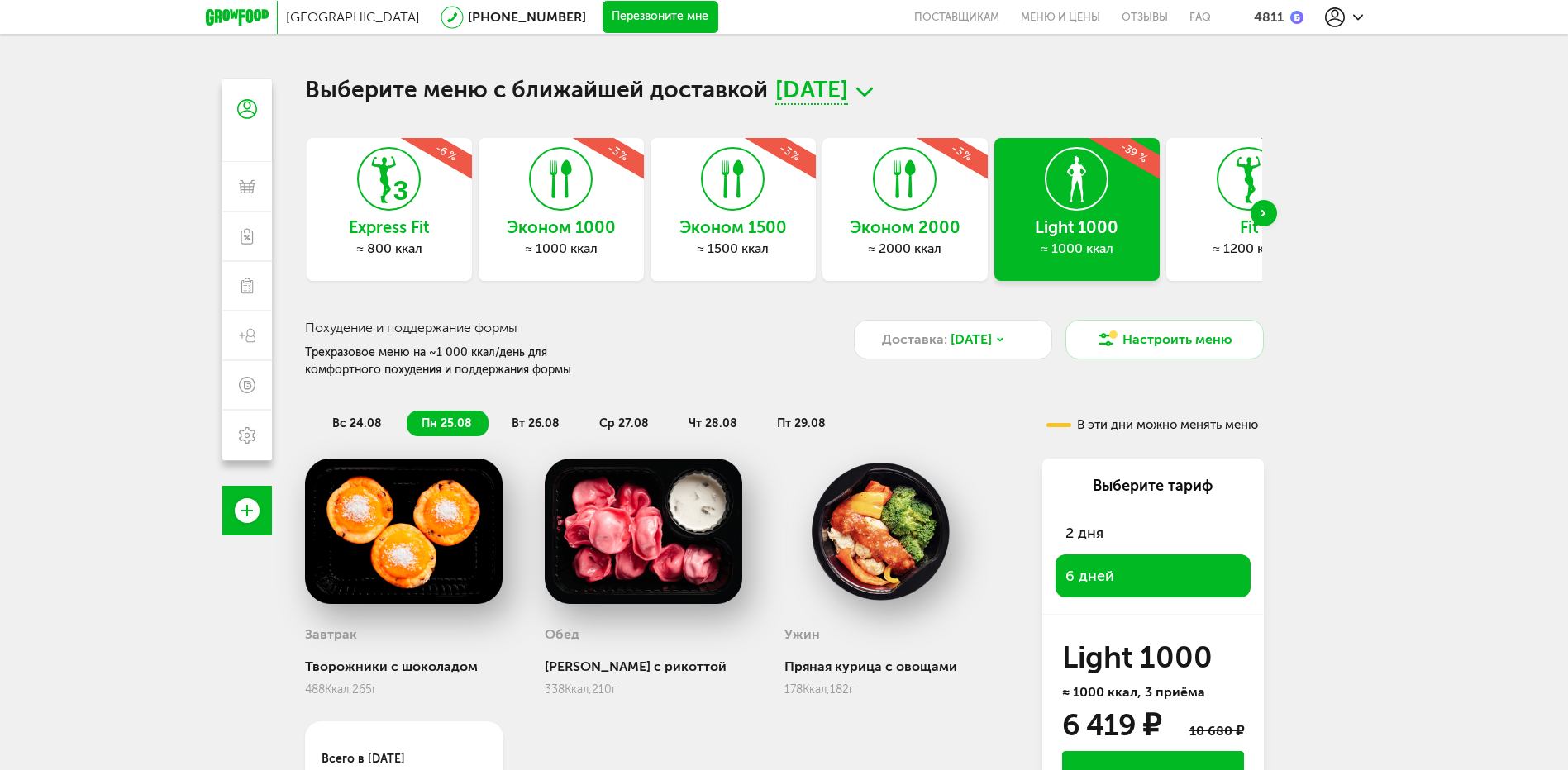
click at [566, 216] on div "Эконом 1000 ≈ 1000 ккал -3 %" at bounding box center [560, 210] width 165 height 143
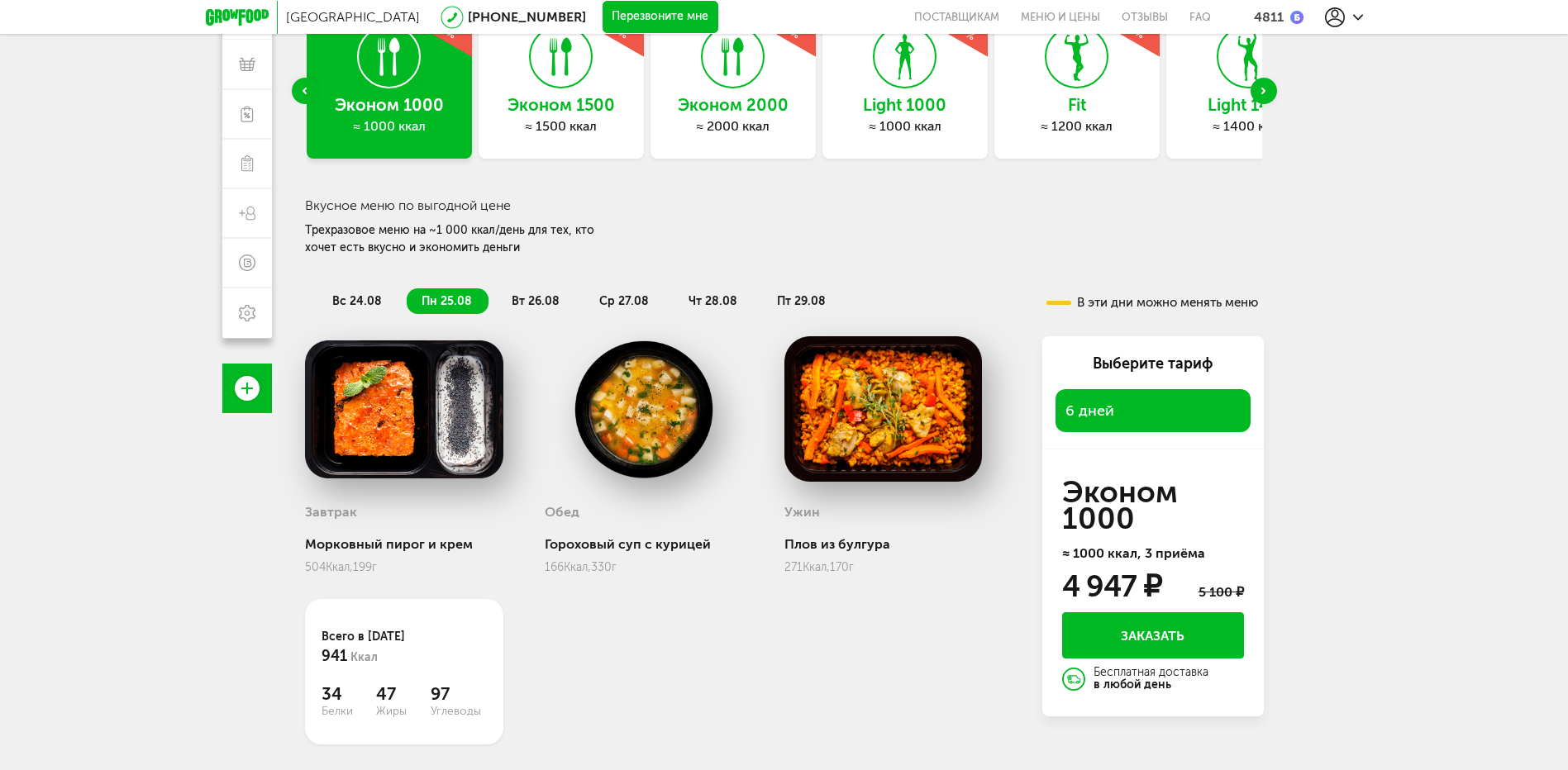
scroll to position [124, 0]
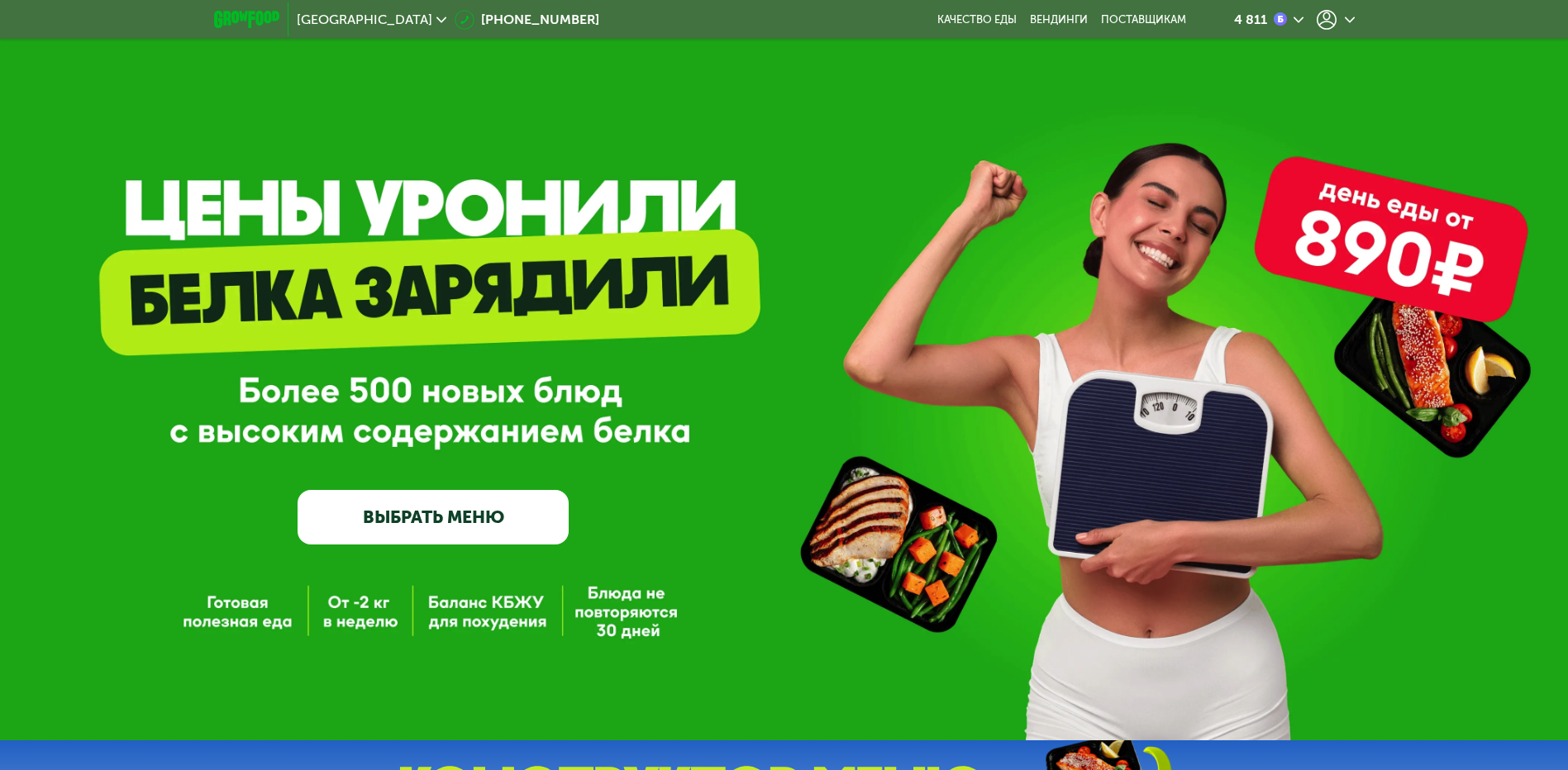
click at [1338, 17] on div at bounding box center [1335, 19] width 38 height 19
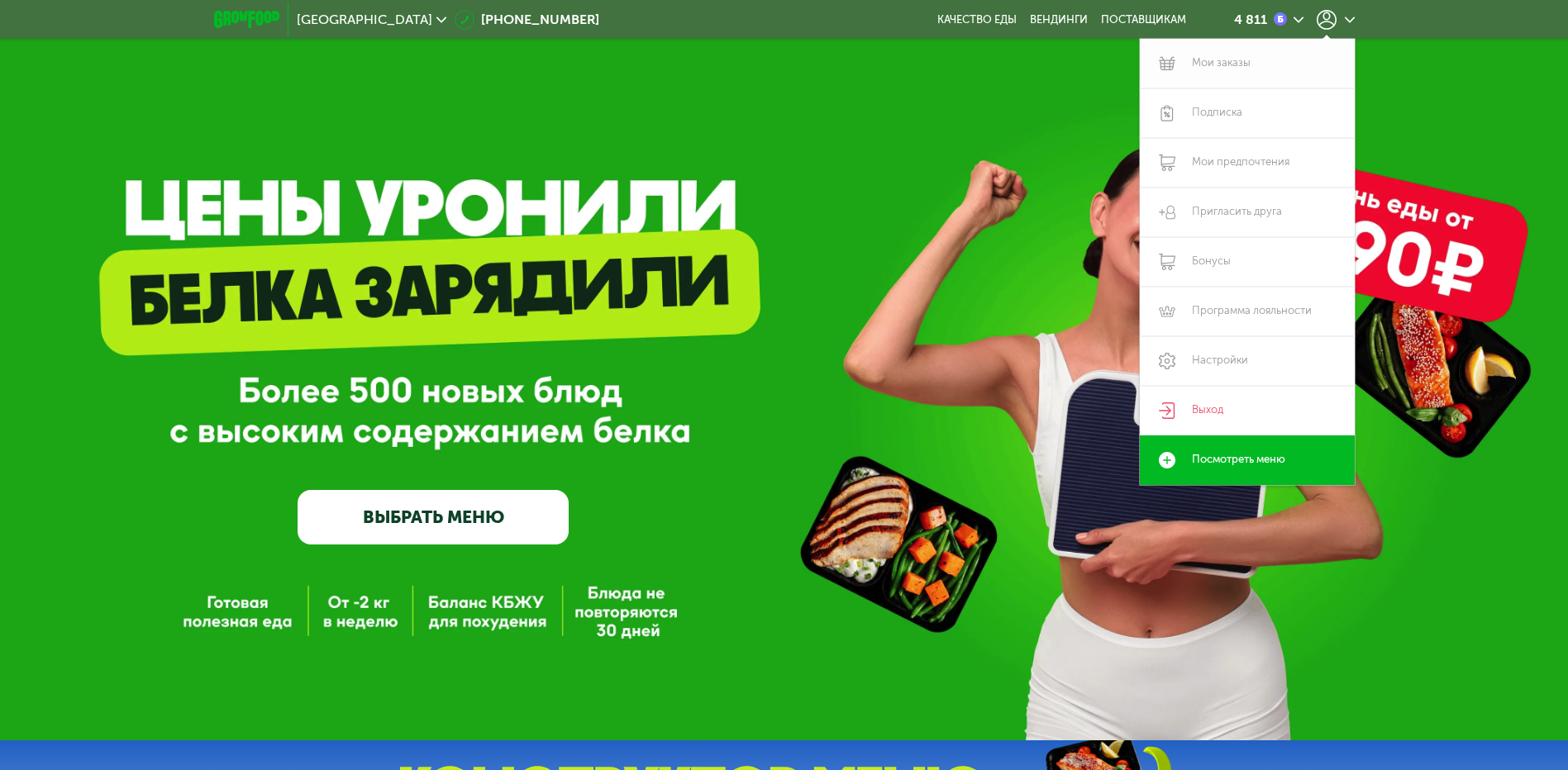
click at [1226, 62] on link "Мои заказы" at bounding box center [1246, 64] width 215 height 50
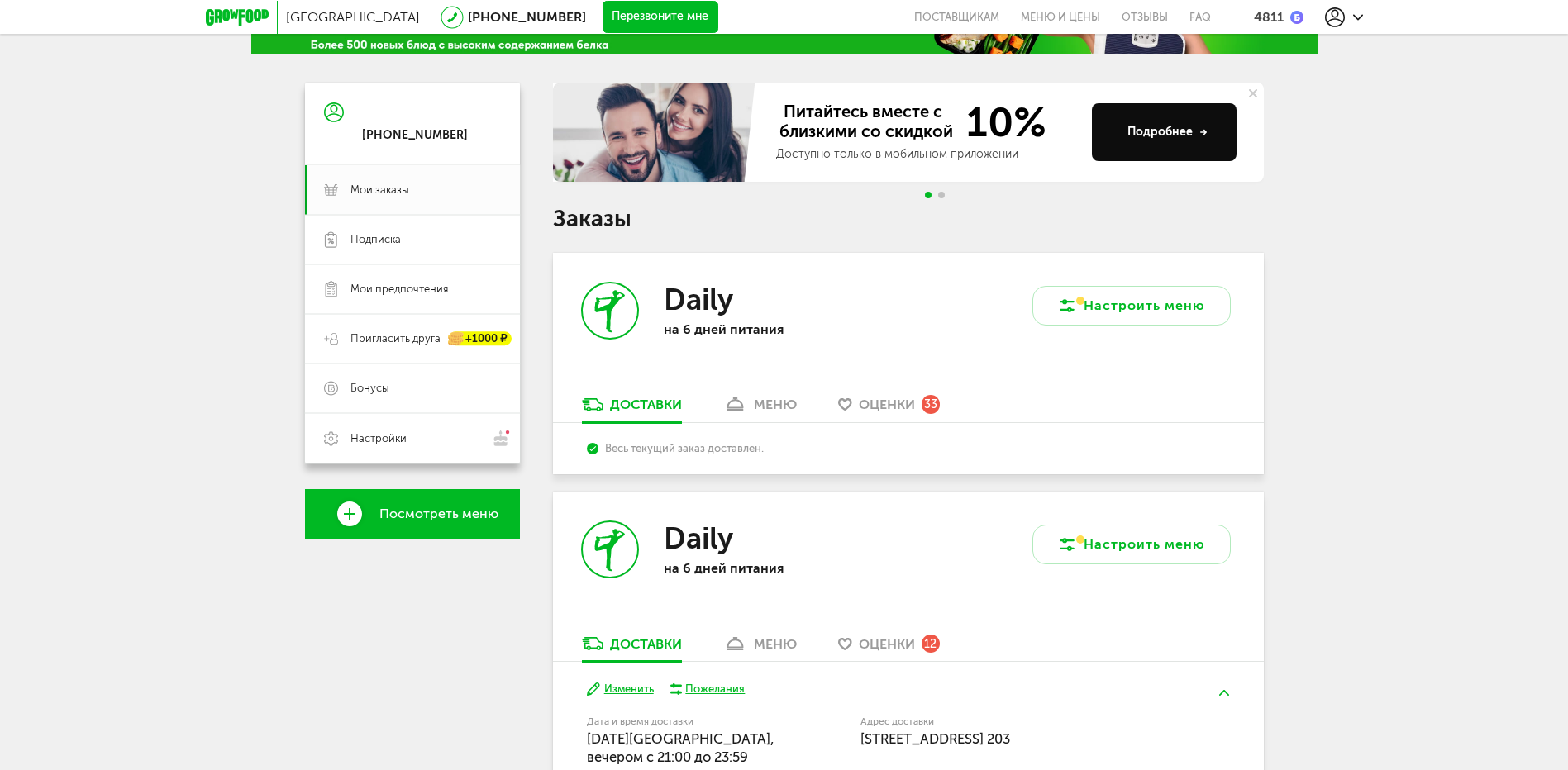
scroll to position [124, 0]
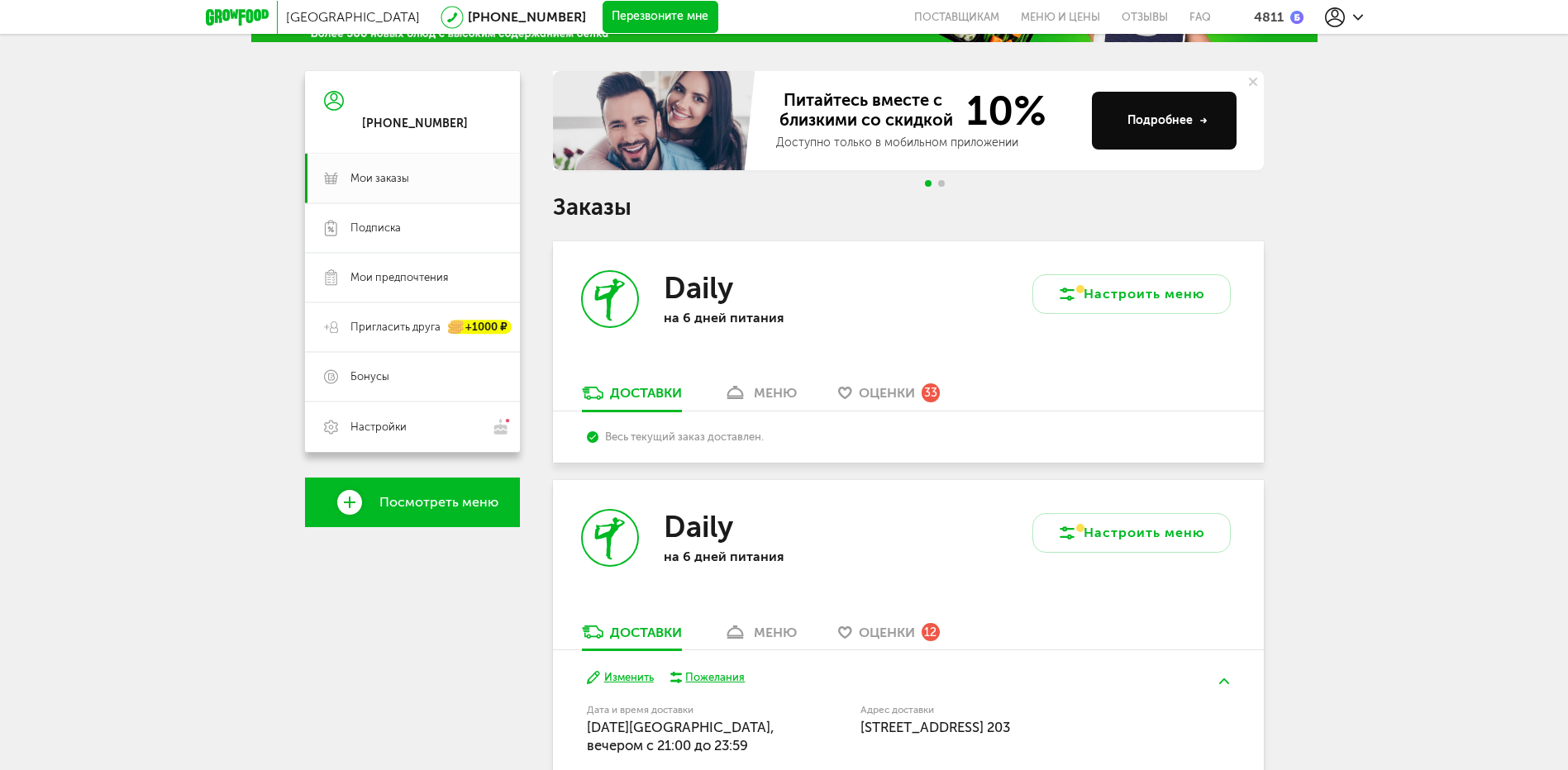
click at [612, 300] on use at bounding box center [610, 300] width 30 height 42
click at [607, 300] on use at bounding box center [610, 300] width 30 height 42
click at [613, 306] on icon at bounding box center [610, 300] width 55 height 55
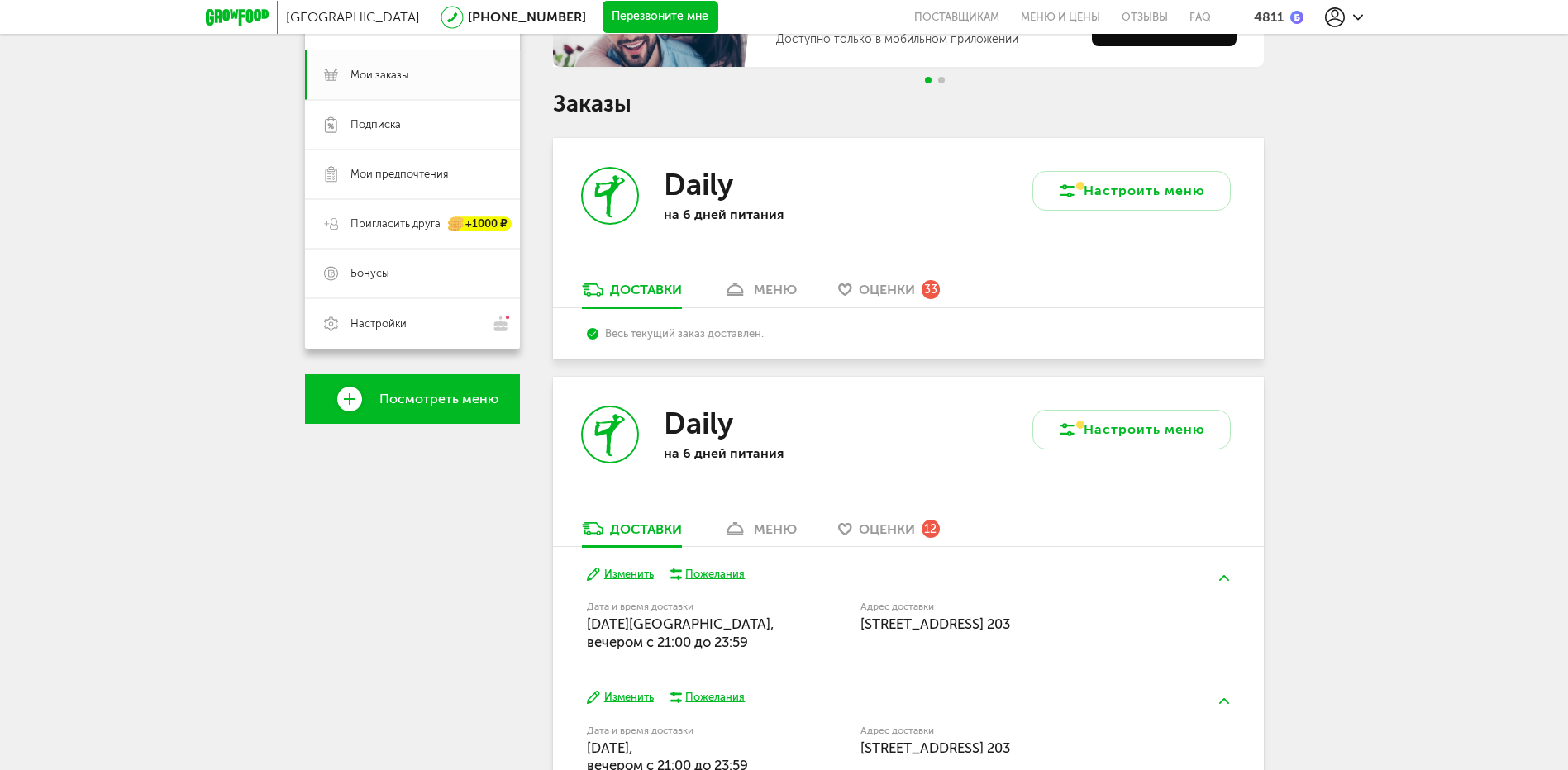
click at [773, 291] on div "меню" at bounding box center [775, 290] width 43 height 16
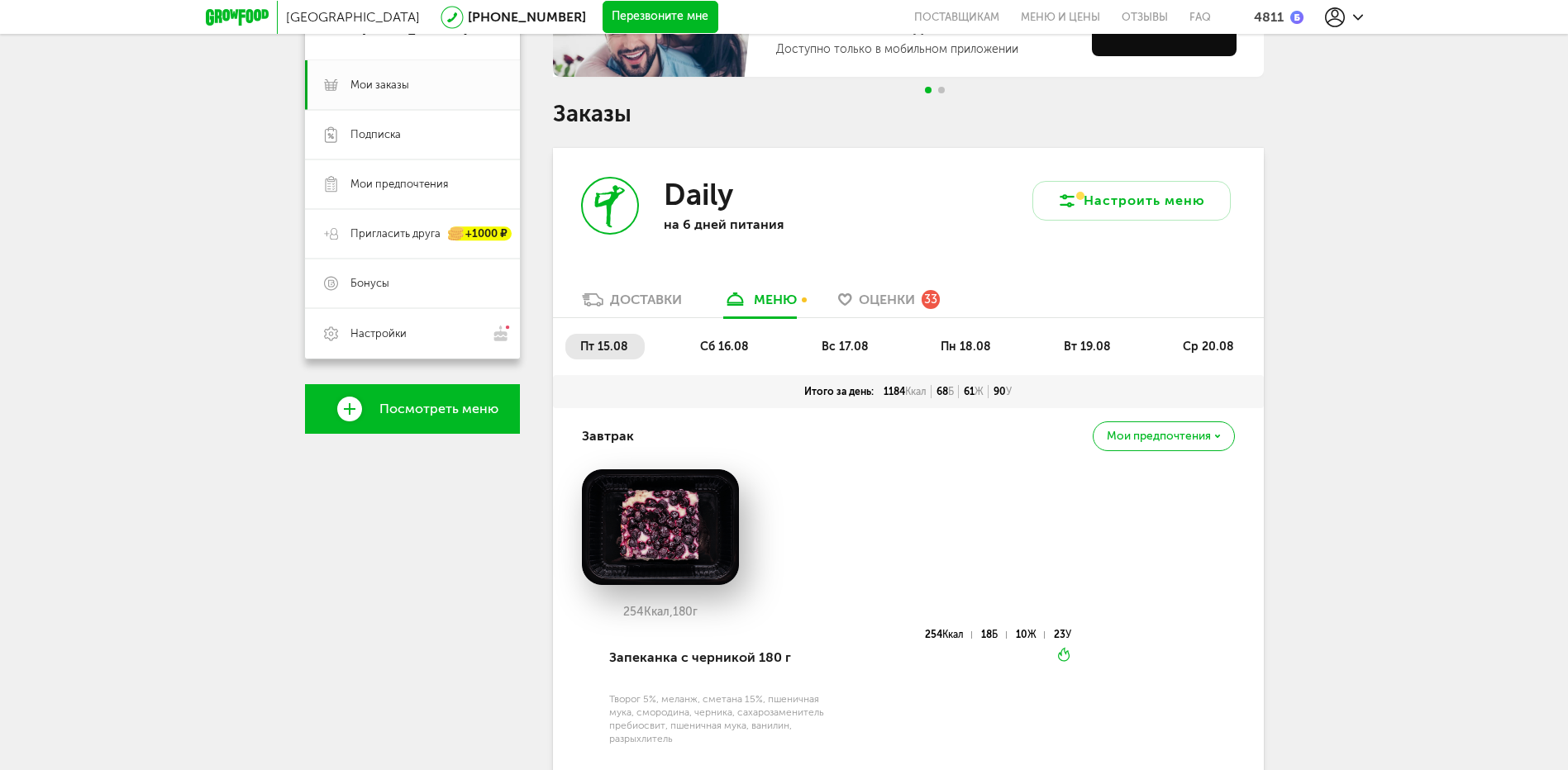
scroll to position [62, 0]
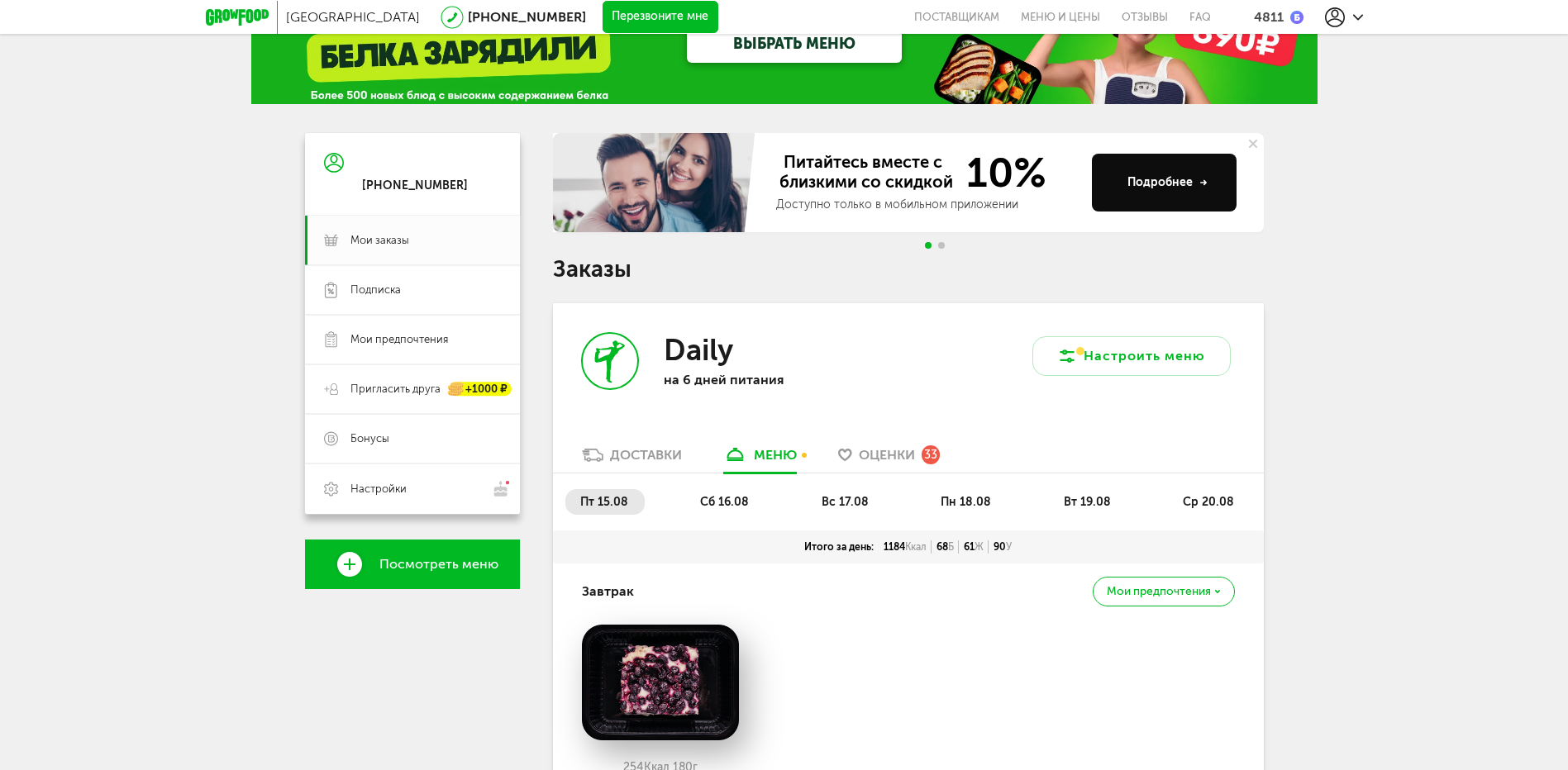
click at [646, 449] on div "Доставки" at bounding box center [645, 455] width 72 height 16
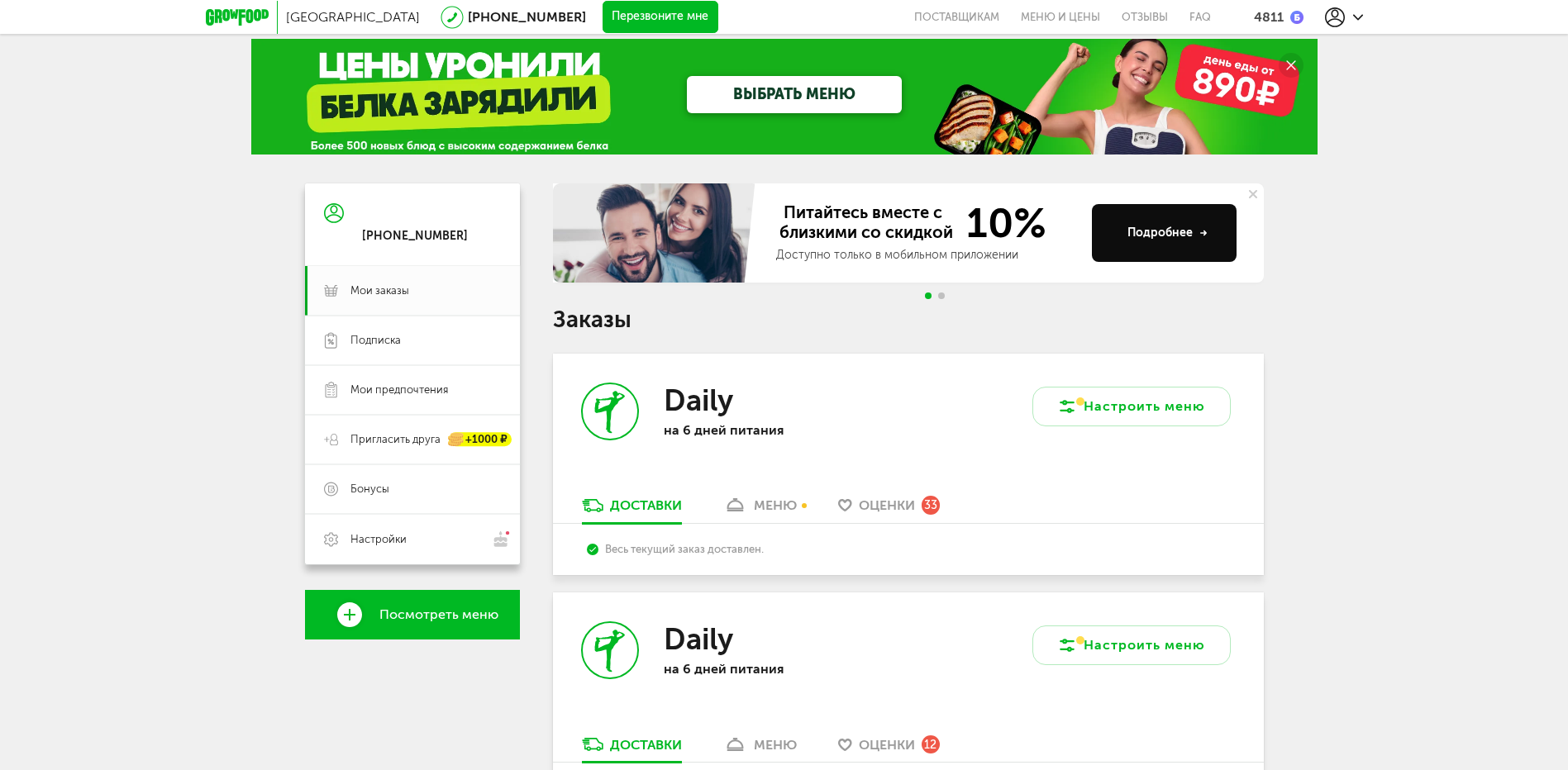
scroll to position [11, 0]
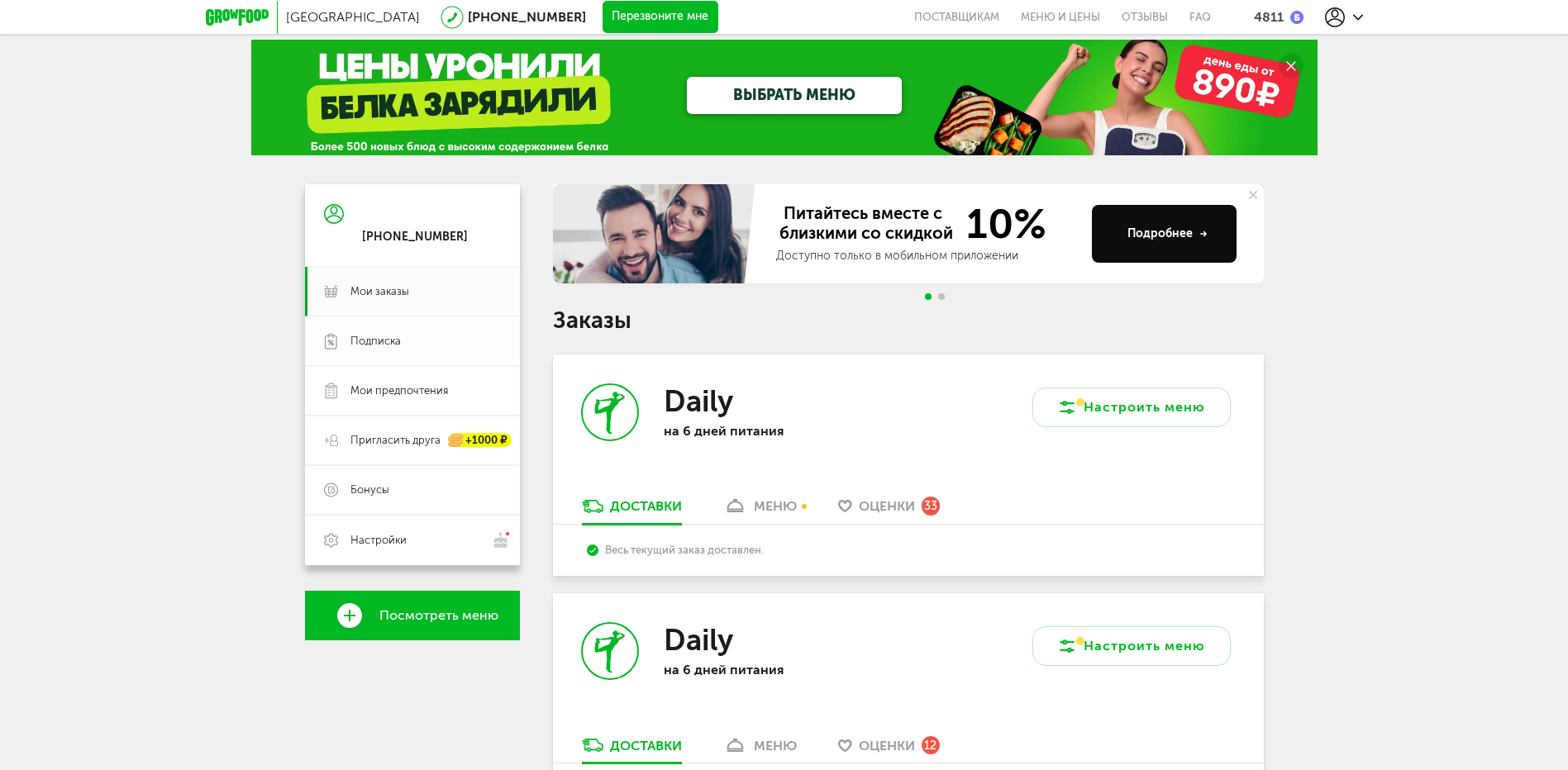
click at [392, 345] on span "Подписка" at bounding box center [375, 341] width 50 height 15
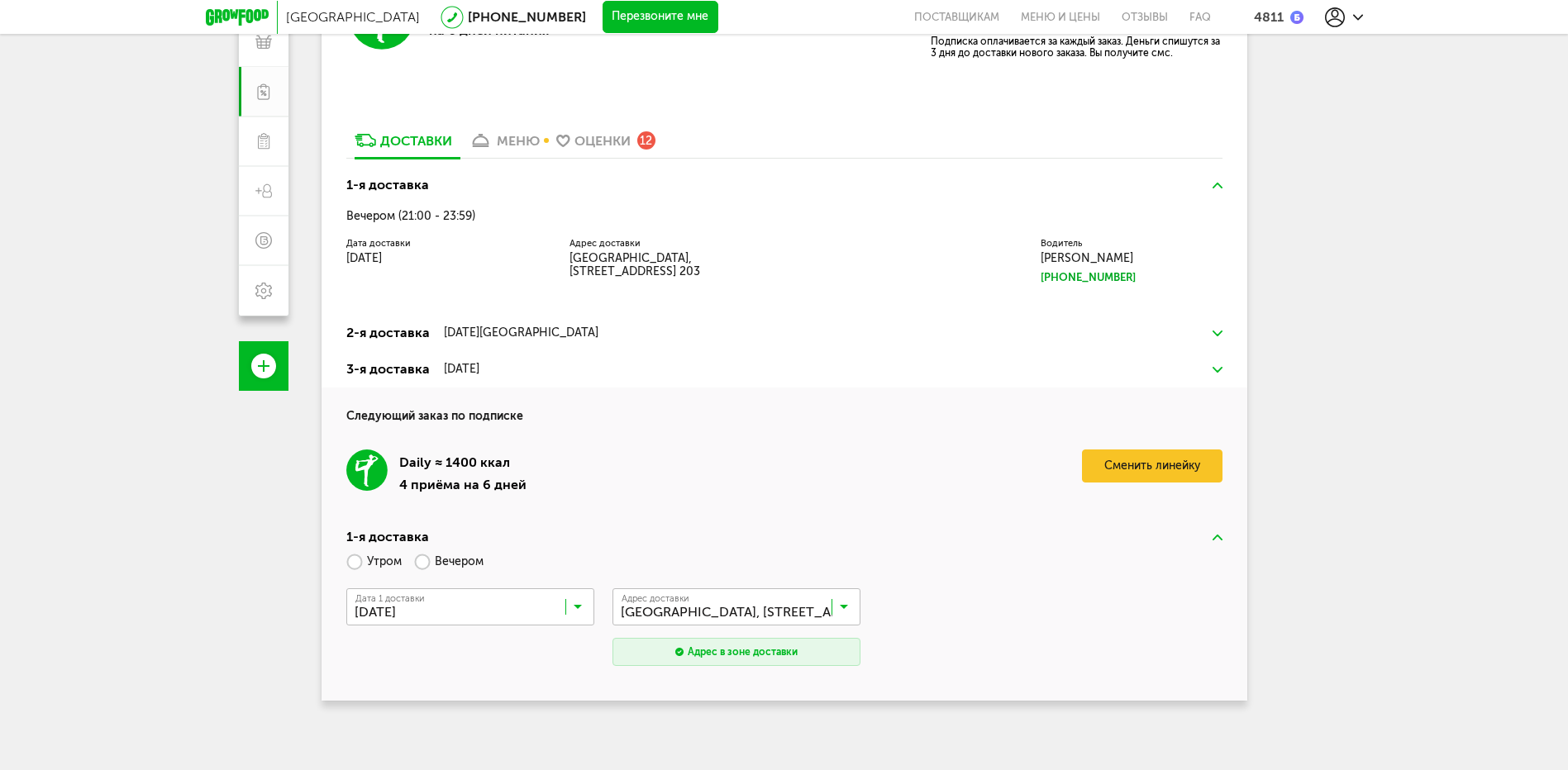
scroll to position [261, 0]
click at [348, 562] on label "Утром" at bounding box center [374, 560] width 56 height 29
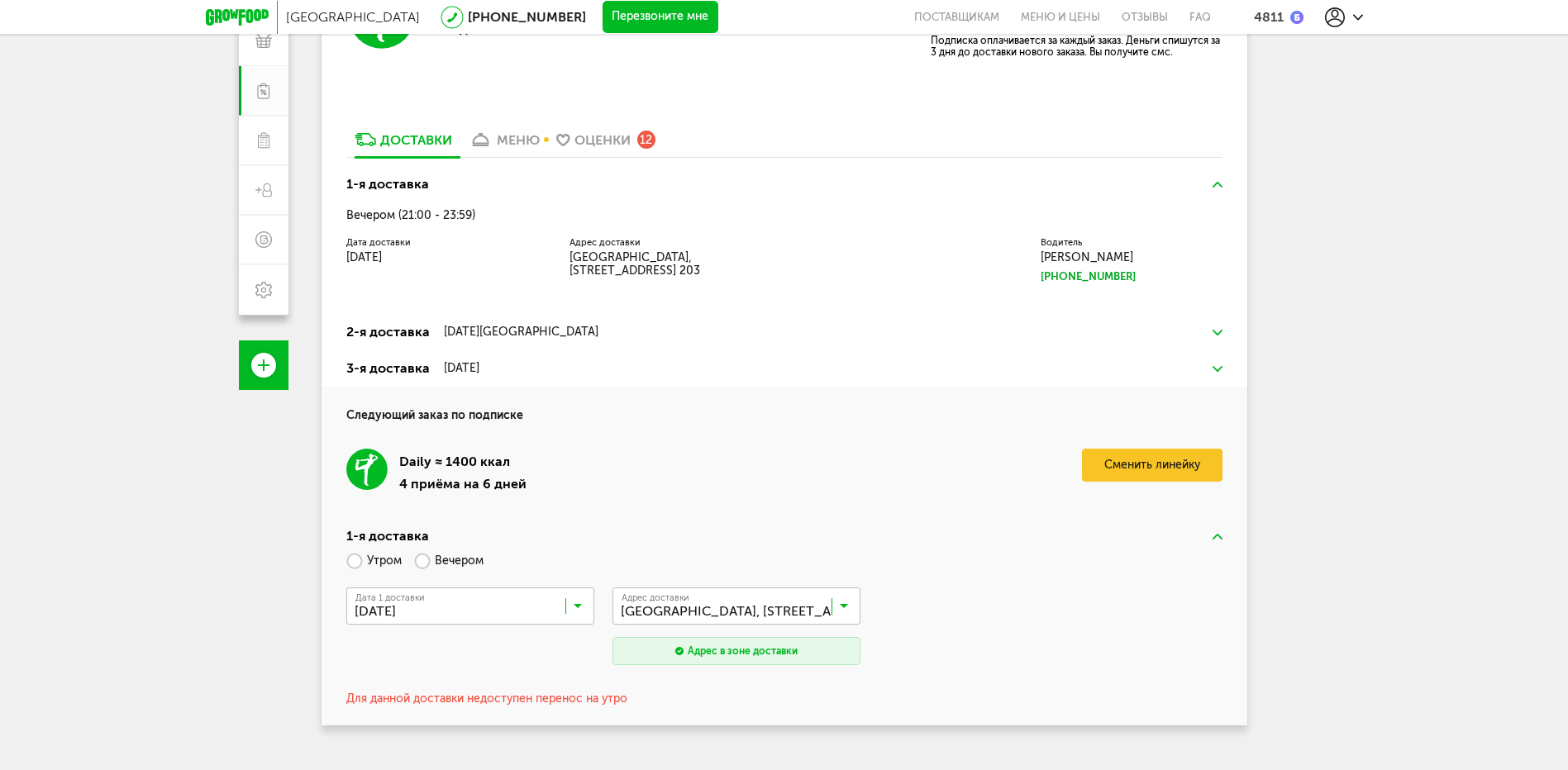
click at [422, 566] on label "Вечером" at bounding box center [448, 560] width 70 height 29
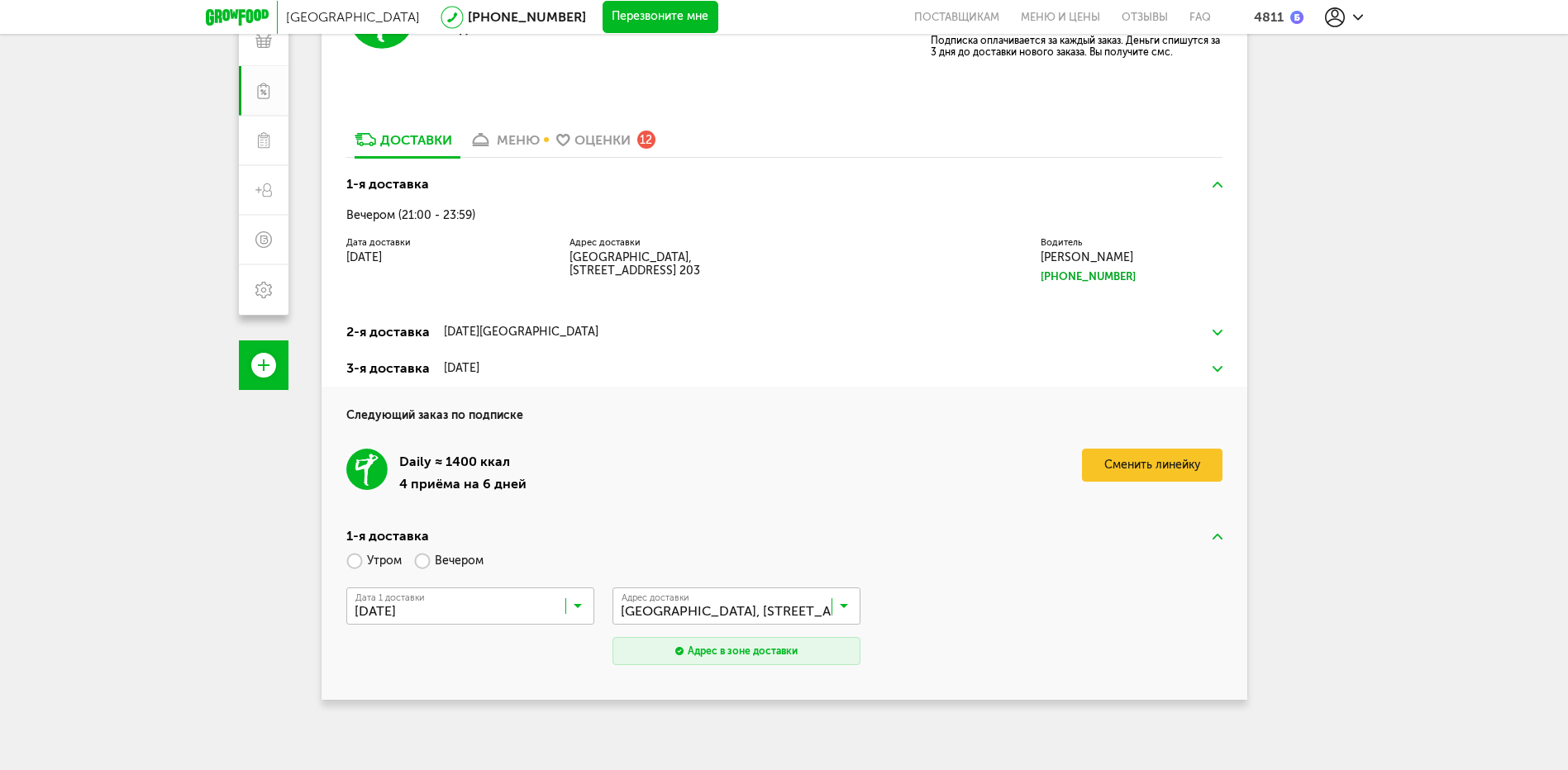
click at [355, 560] on label "Утром" at bounding box center [374, 560] width 56 height 29
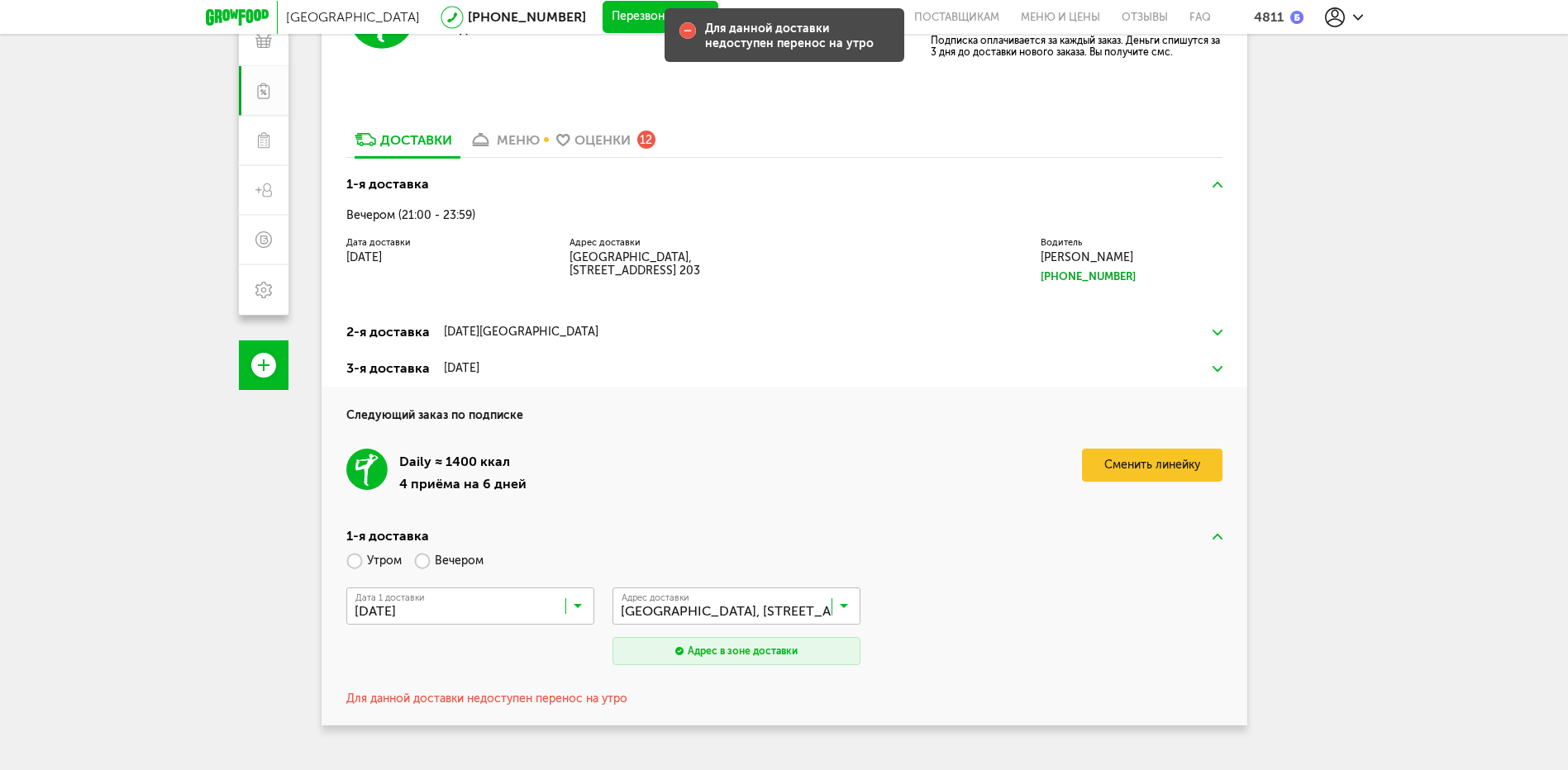
click at [425, 565] on label "Вечером" at bounding box center [448, 560] width 70 height 29
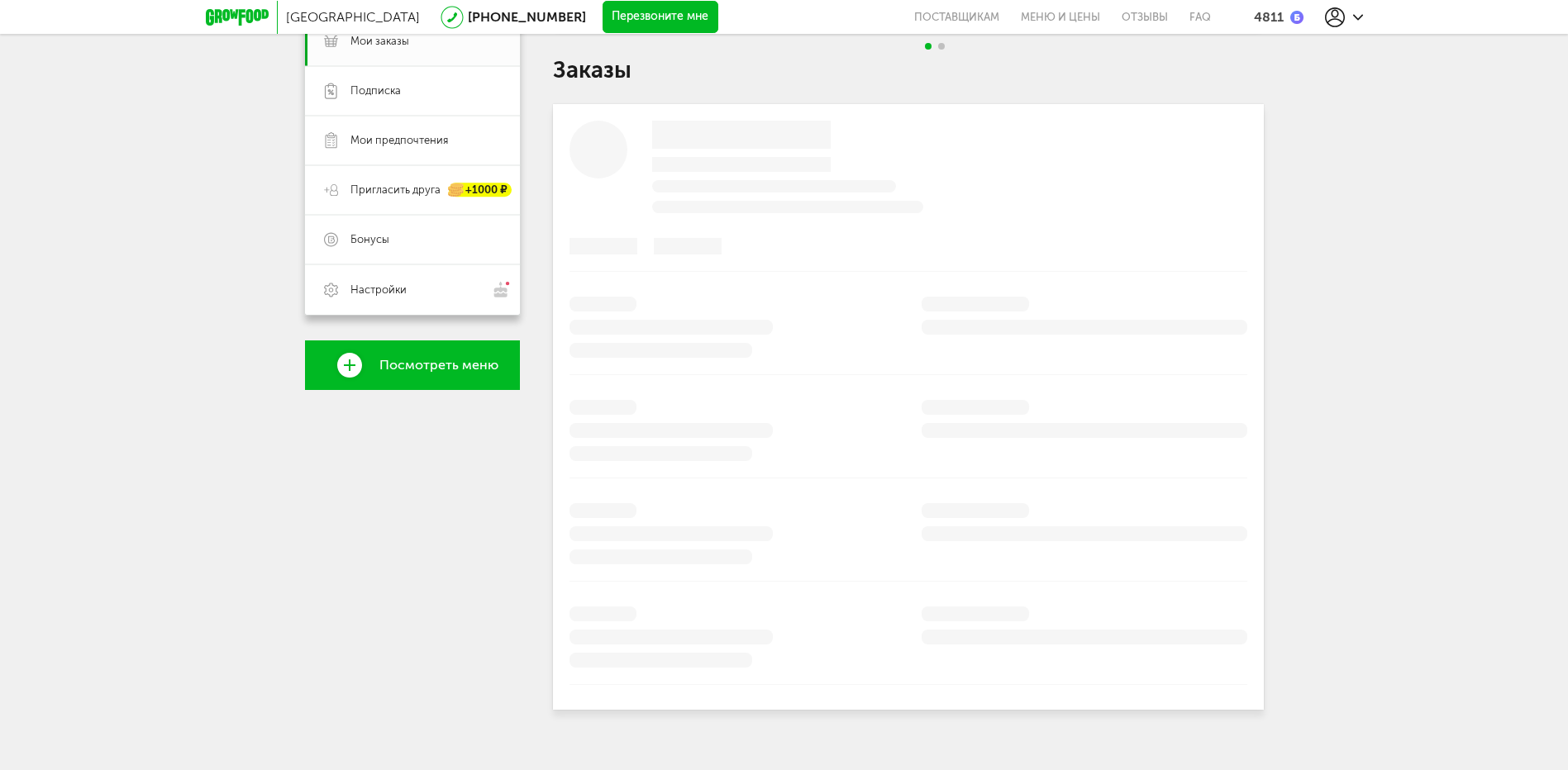
scroll to position [11, 0]
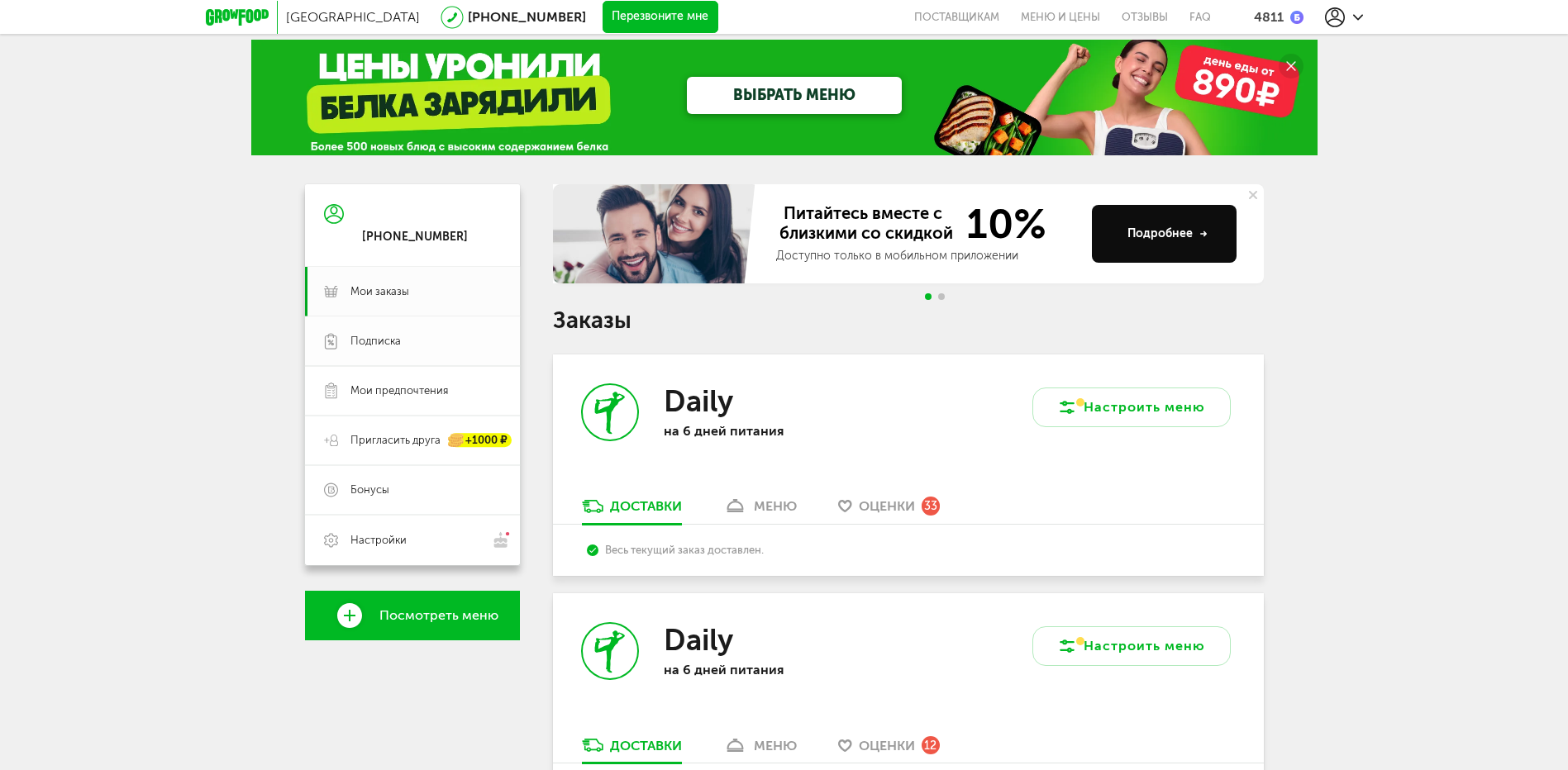
click at [413, 338] on span "Подписка" at bounding box center [425, 341] width 150 height 15
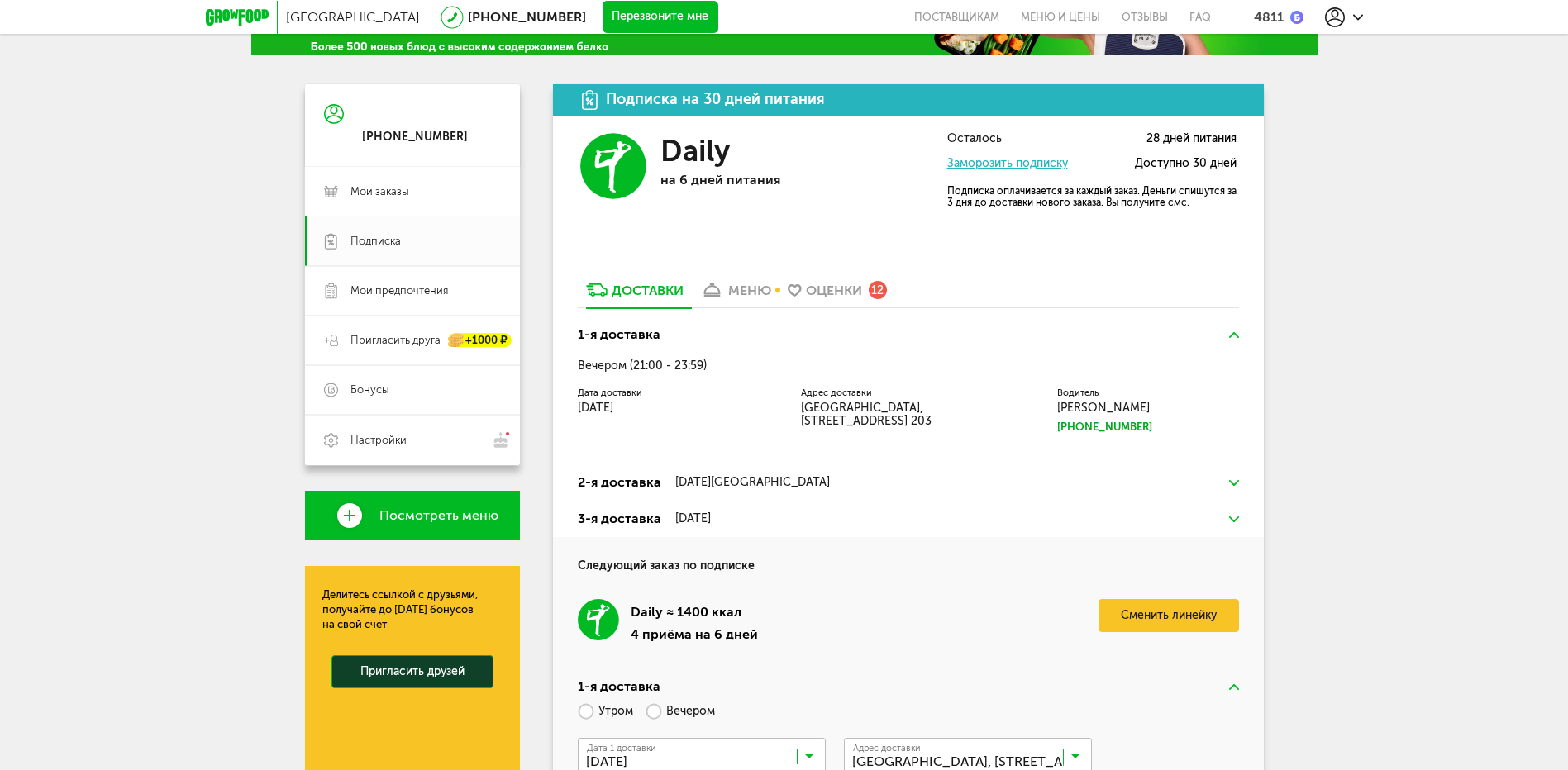
scroll to position [217, 0]
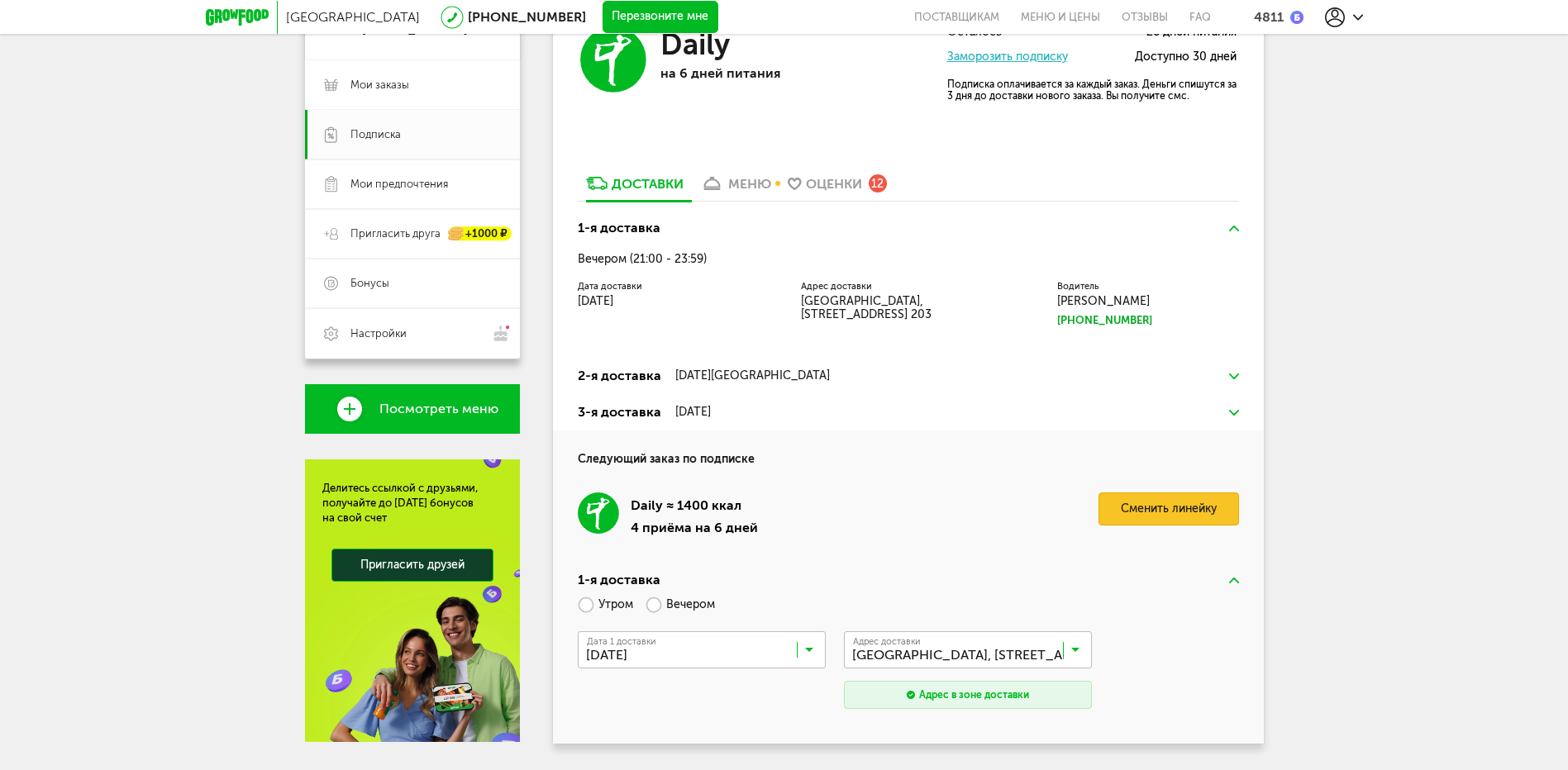
click at [1162, 504] on link "Сменить линейку" at bounding box center [1168, 508] width 141 height 33
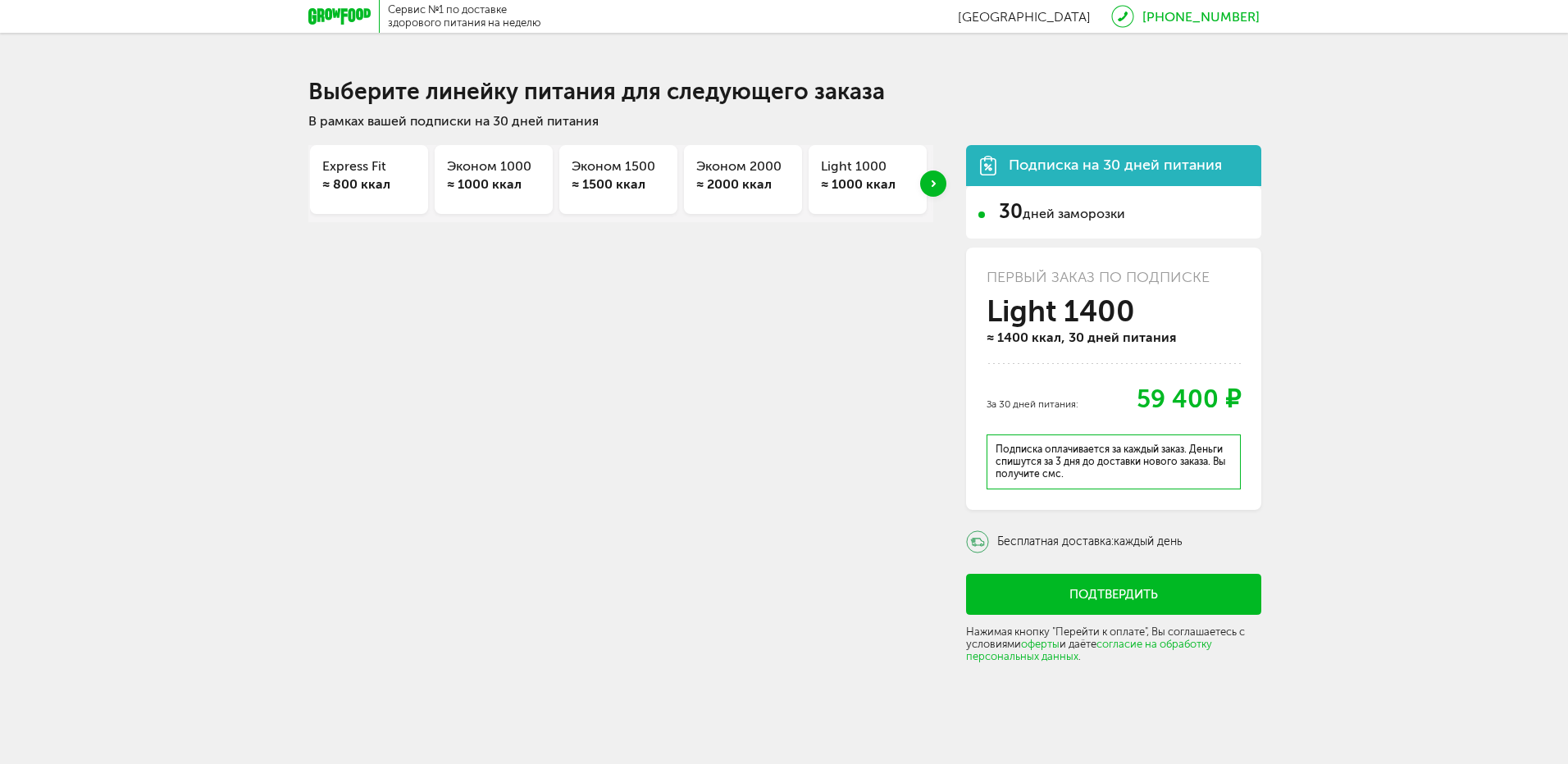
click at [497, 174] on h3 "Эконом 1000" at bounding box center [494, 167] width 94 height 18
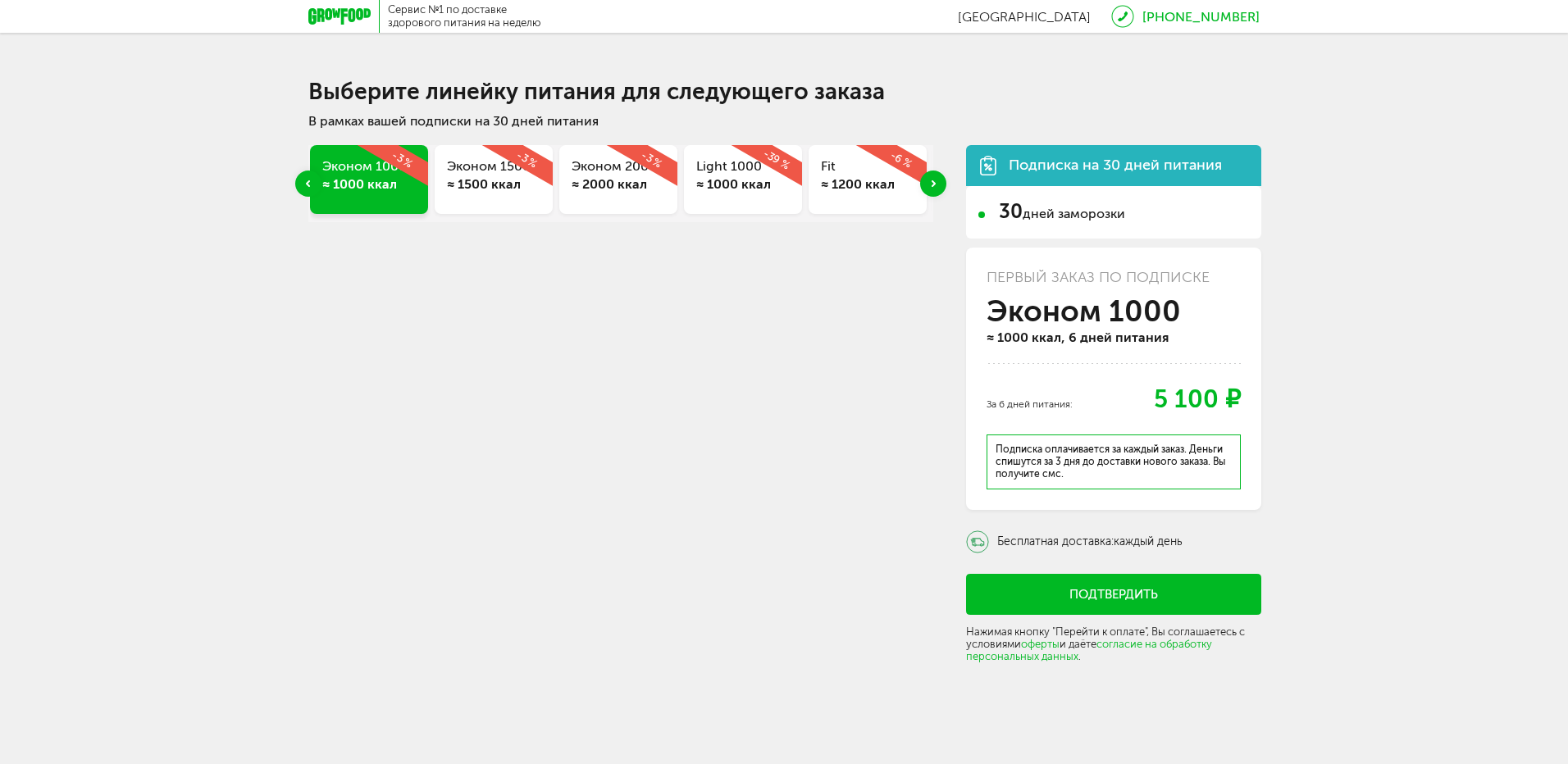
click at [497, 174] on h3 "Эконом 1500" at bounding box center [494, 167] width 94 height 18
click at [938, 183] on div "Next slide" at bounding box center [933, 183] width 26 height 26
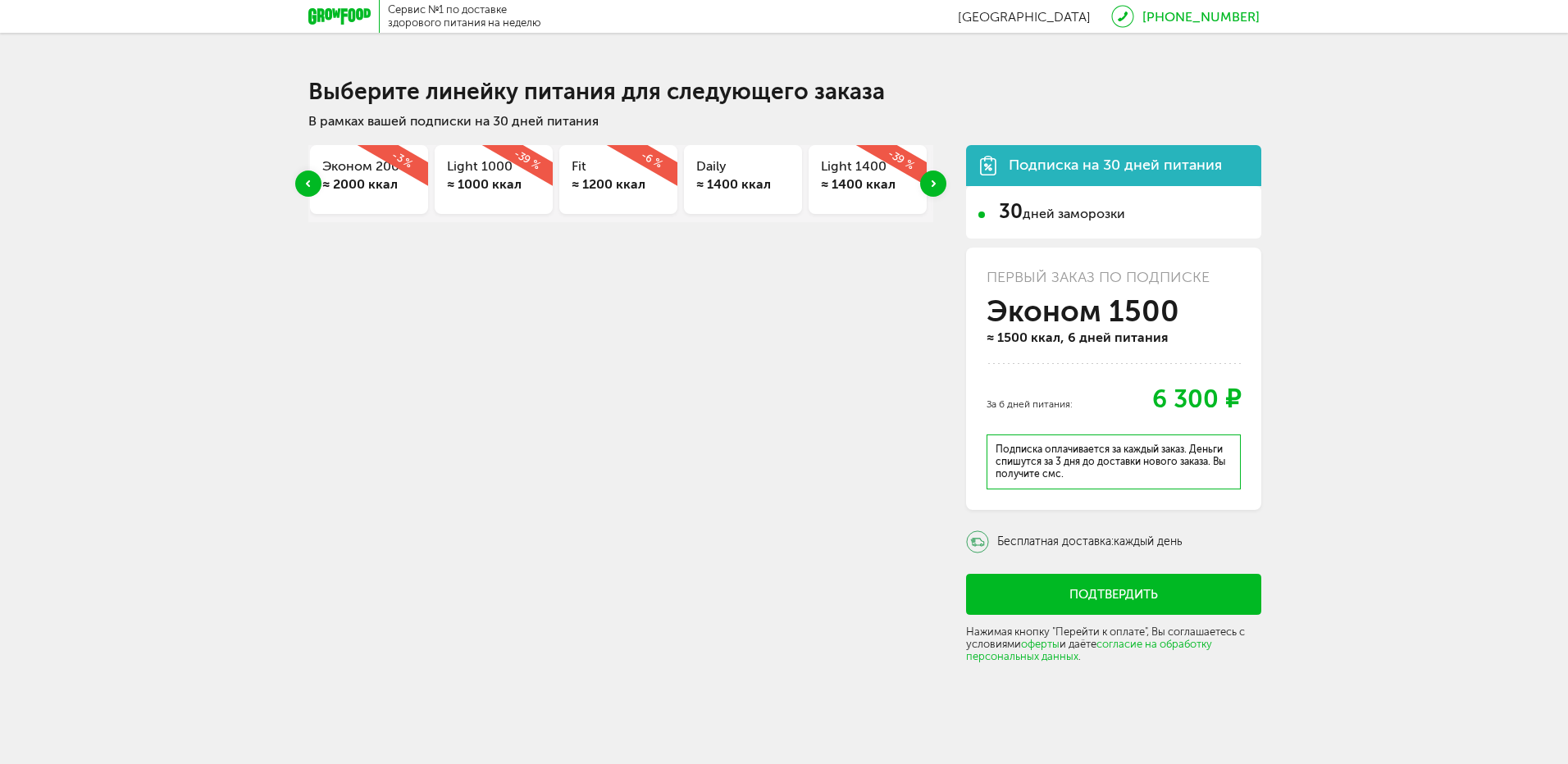
click at [938, 183] on div "Next slide" at bounding box center [933, 183] width 26 height 26
click at [731, 175] on h3 "Light 1400" at bounding box center [743, 167] width 94 height 18
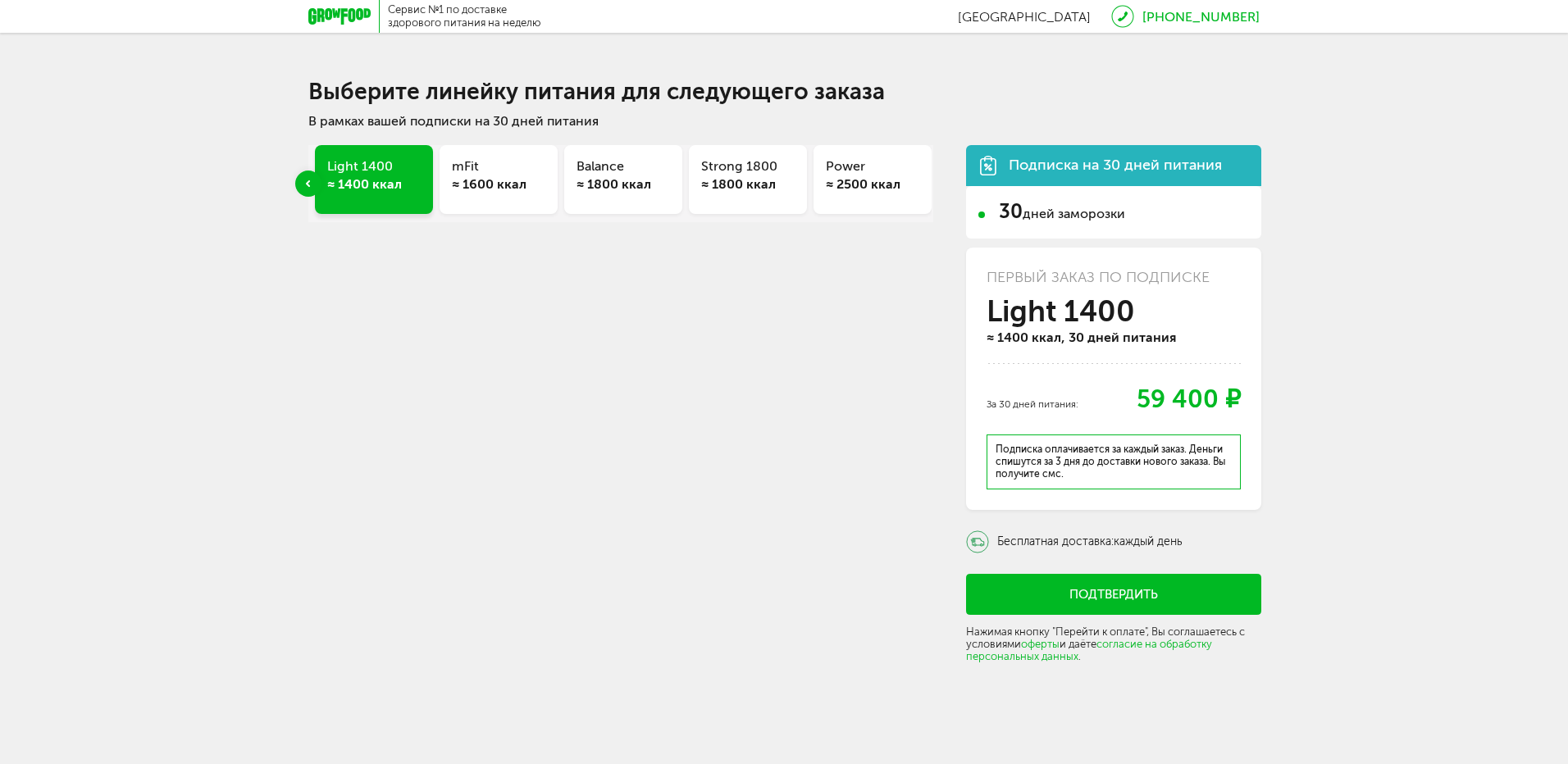
click at [300, 182] on div "Previous slide" at bounding box center [309, 183] width 26 height 26
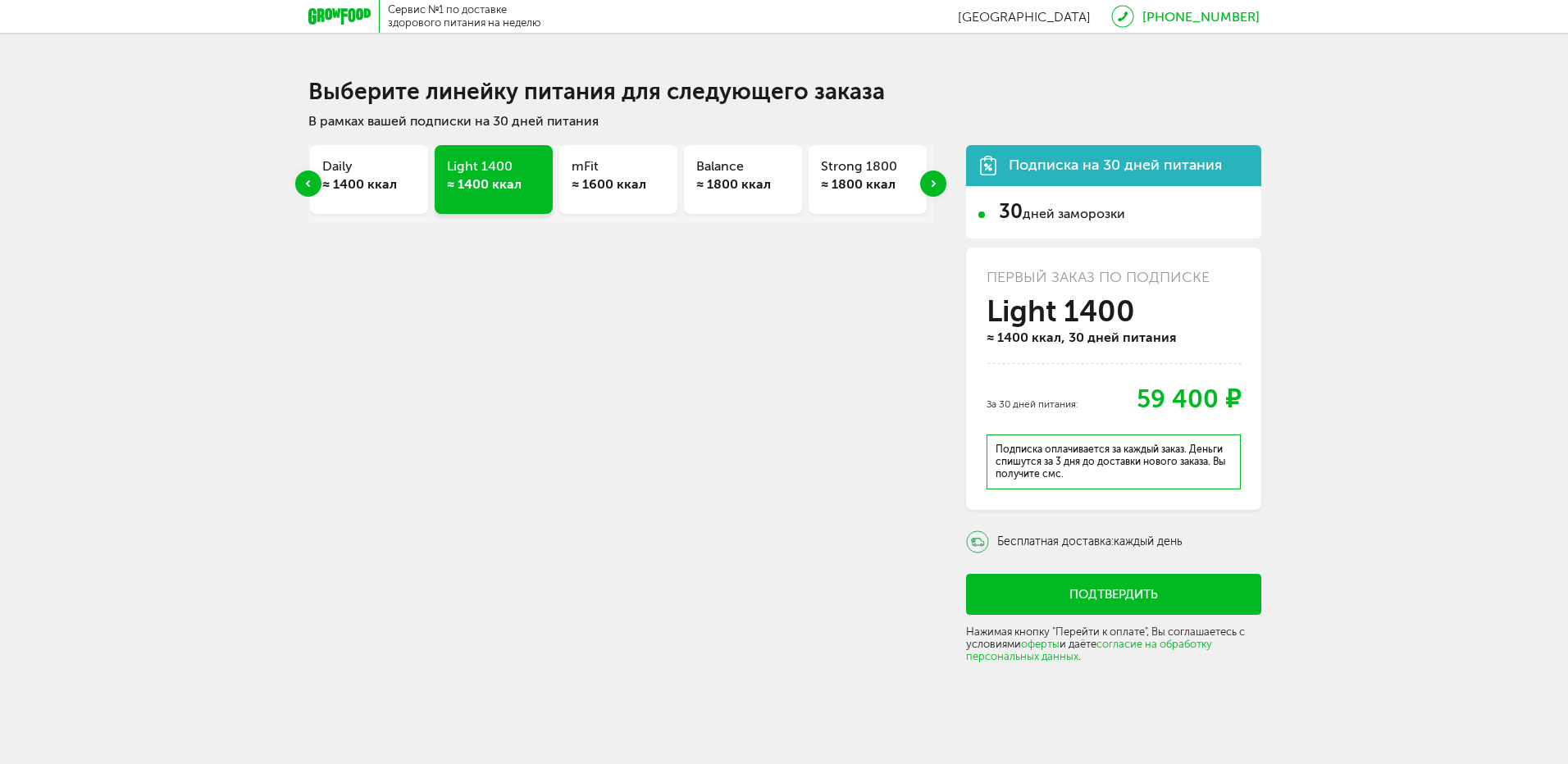
click at [346, 181] on div "≈ 1400 ккал" at bounding box center [368, 184] width 94 height 18
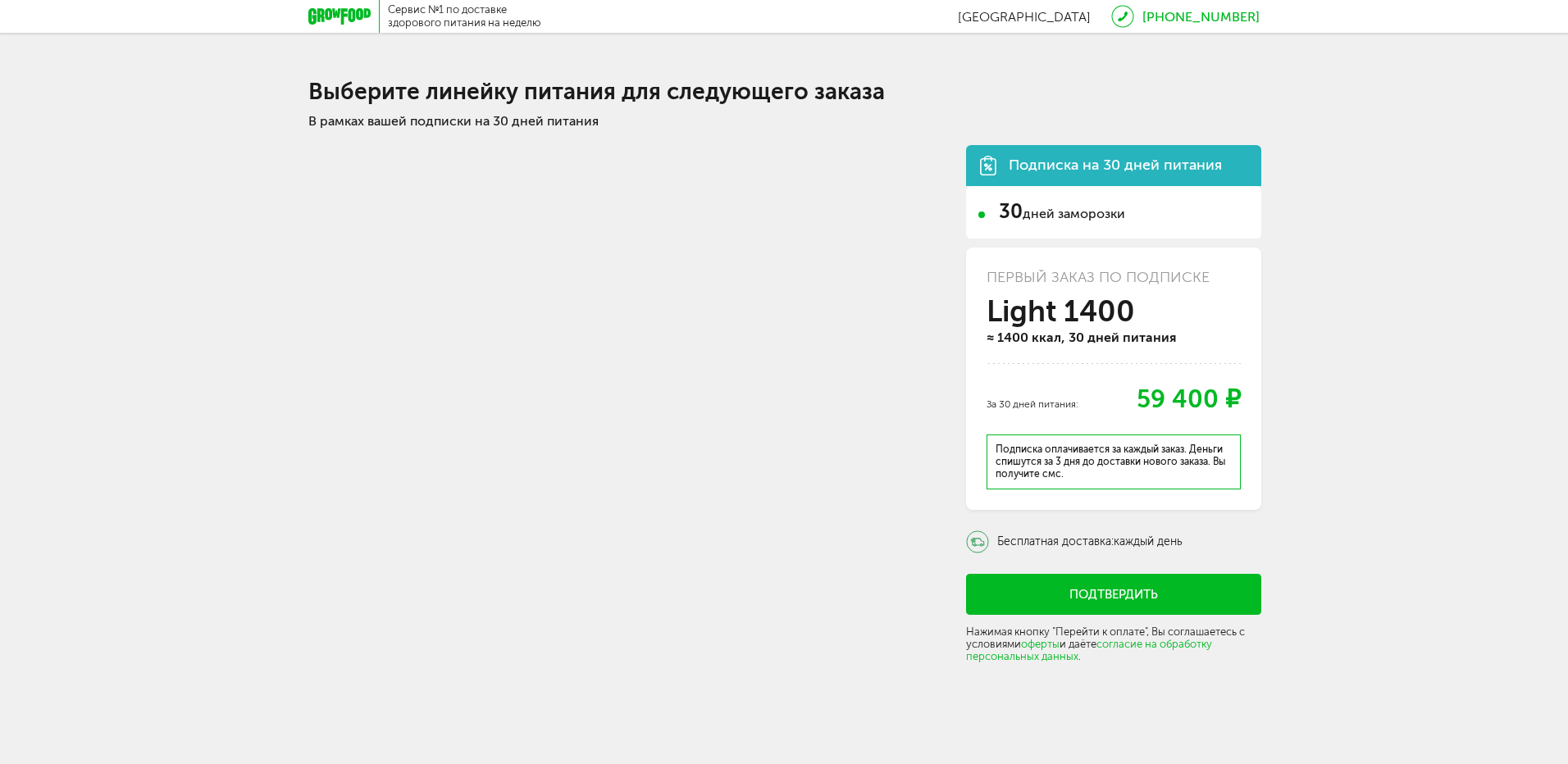
click at [435, 207] on div "Подписка на 30 дней питания 30 дней заморозки Первый заказ по подписке Light 14…" at bounding box center [784, 401] width 951 height 545
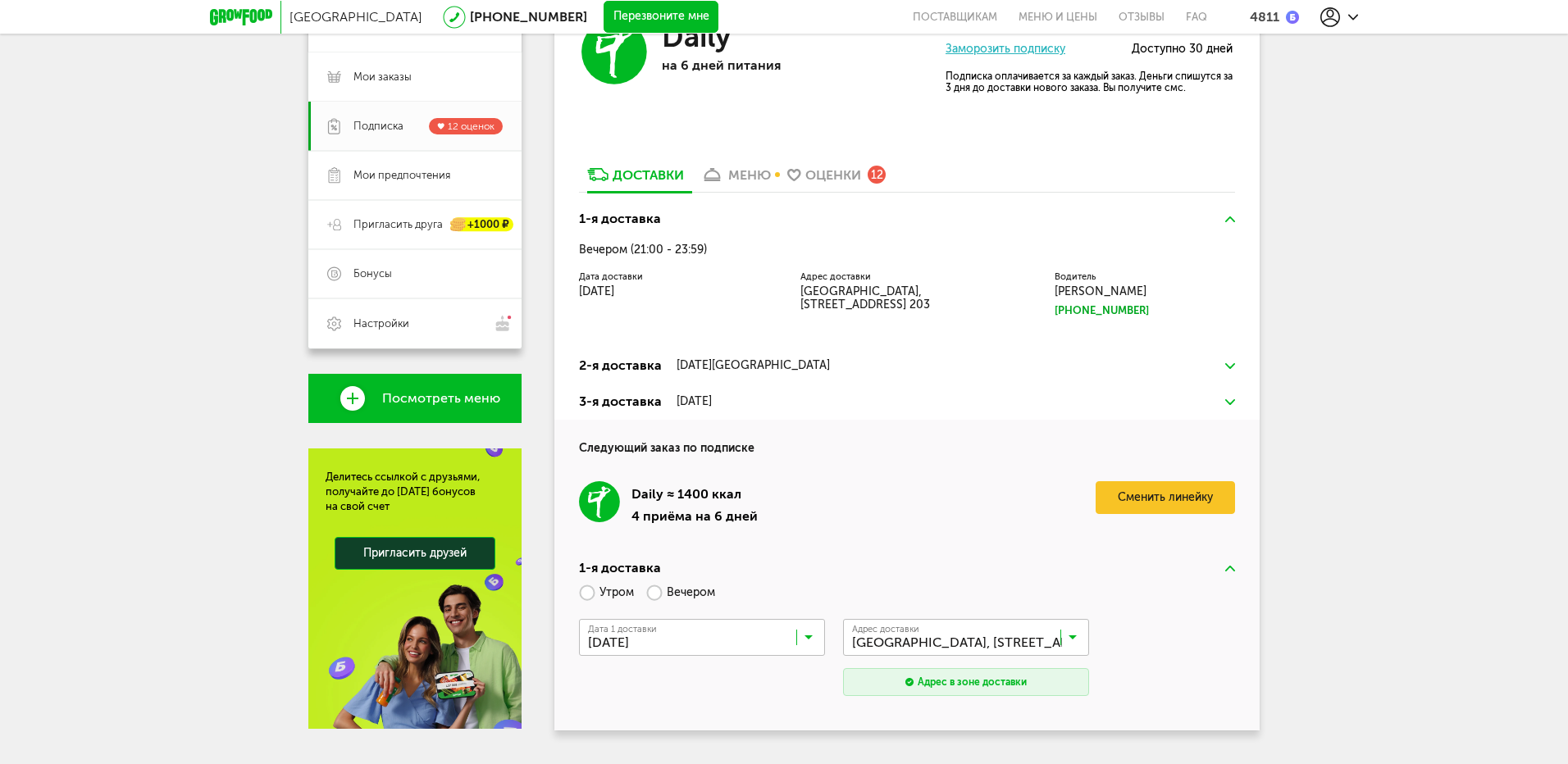
scroll to position [225, 0]
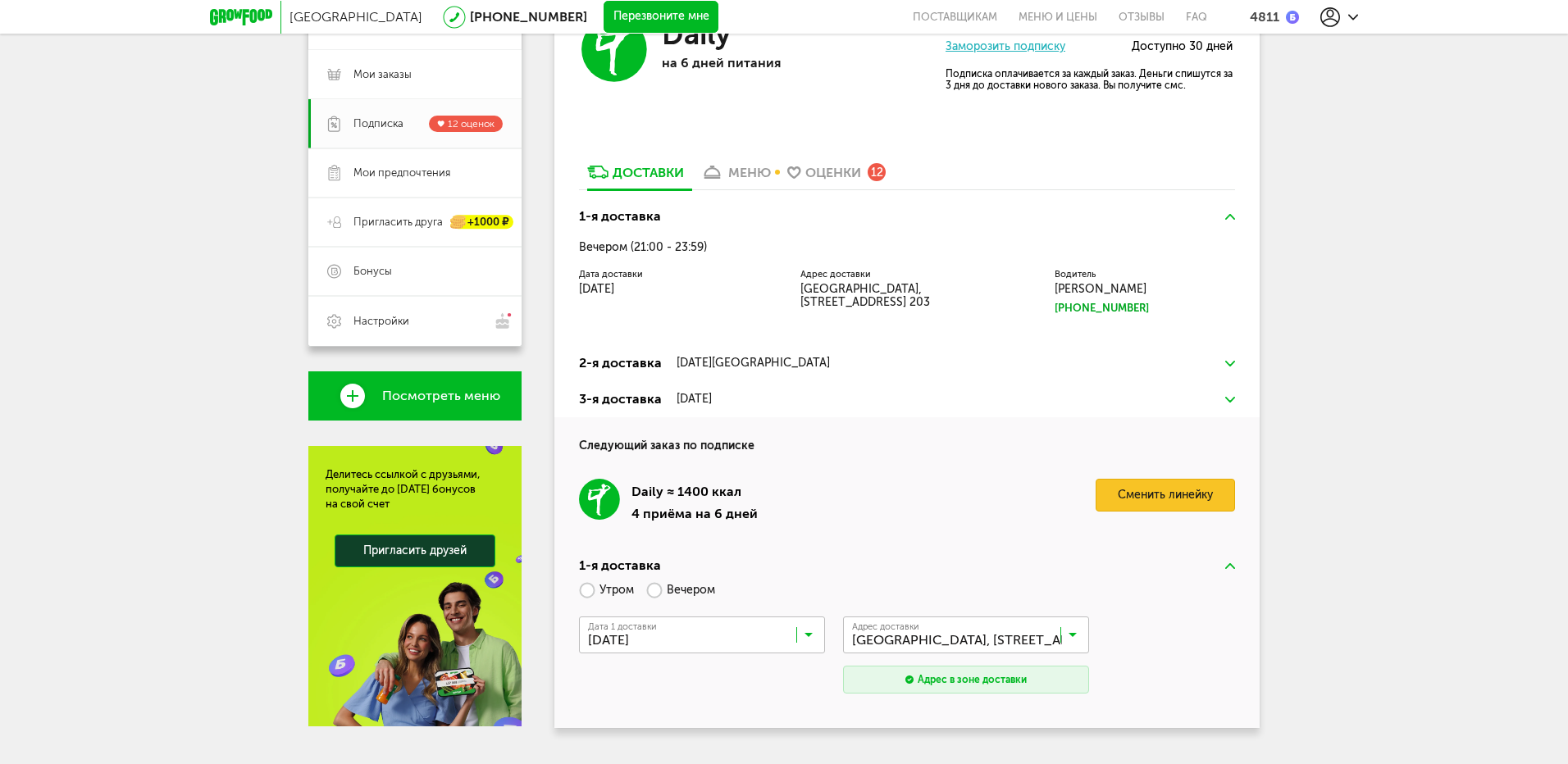
click at [1151, 493] on link "Сменить линейку" at bounding box center [1165, 495] width 139 height 32
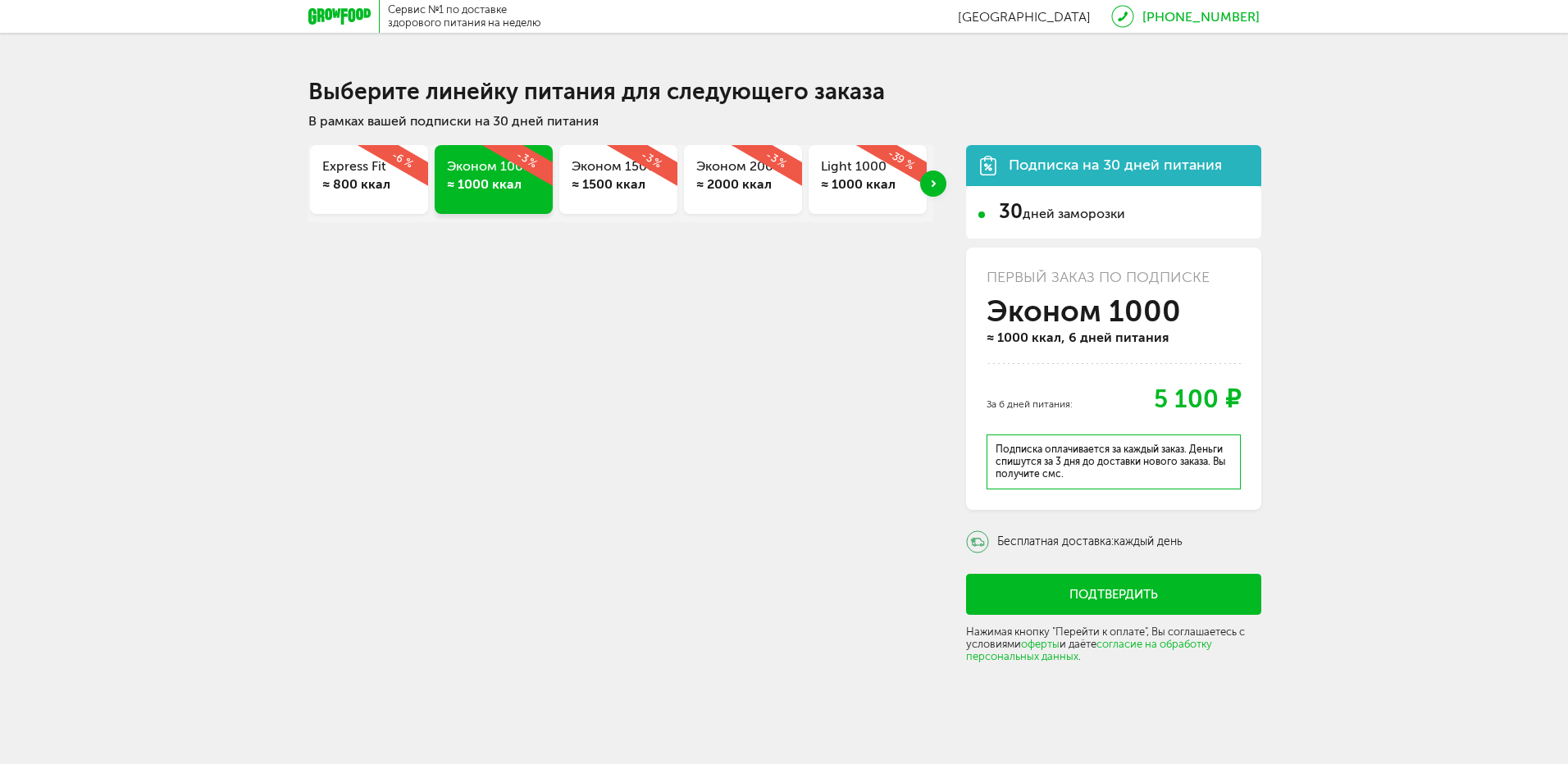
click at [1100, 592] on button "Подтвердить" at bounding box center [1113, 595] width 296 height 41
click at [1131, 603] on button "Подтвердить" at bounding box center [1113, 595] width 296 height 41
